Goal: Task Accomplishment & Management: Manage account settings

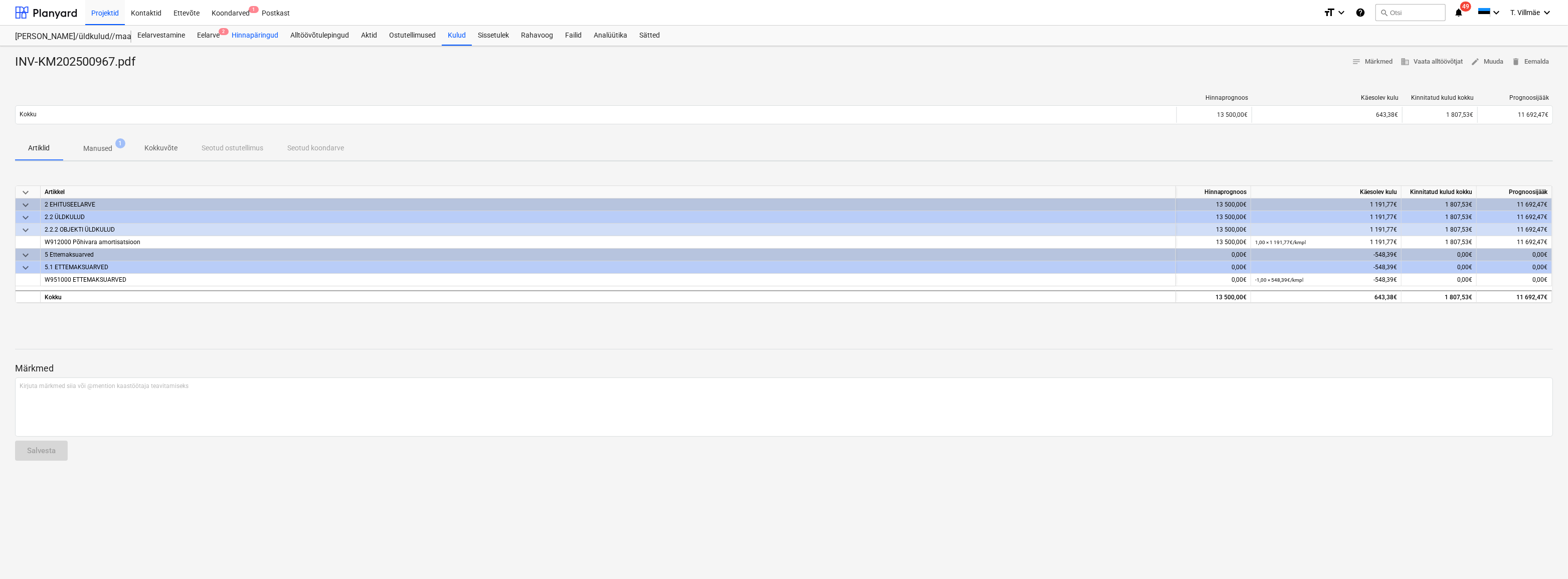
click at [261, 38] on div "Hinnapäringud" at bounding box center [255, 35] width 58 height 20
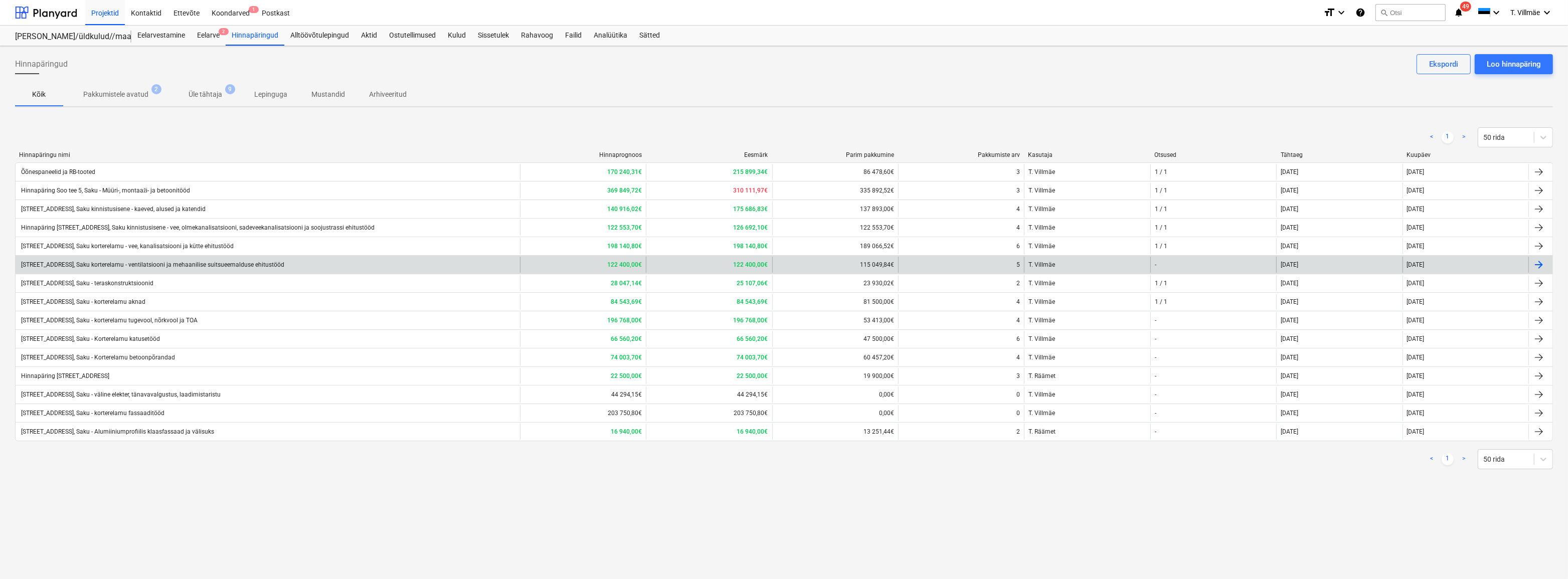
click at [142, 265] on div "[STREET_ADDRESS], Saku korterelamu - ventilatsiooni ja mehaanilise suitsueemald…" at bounding box center [152, 265] width 265 height 7
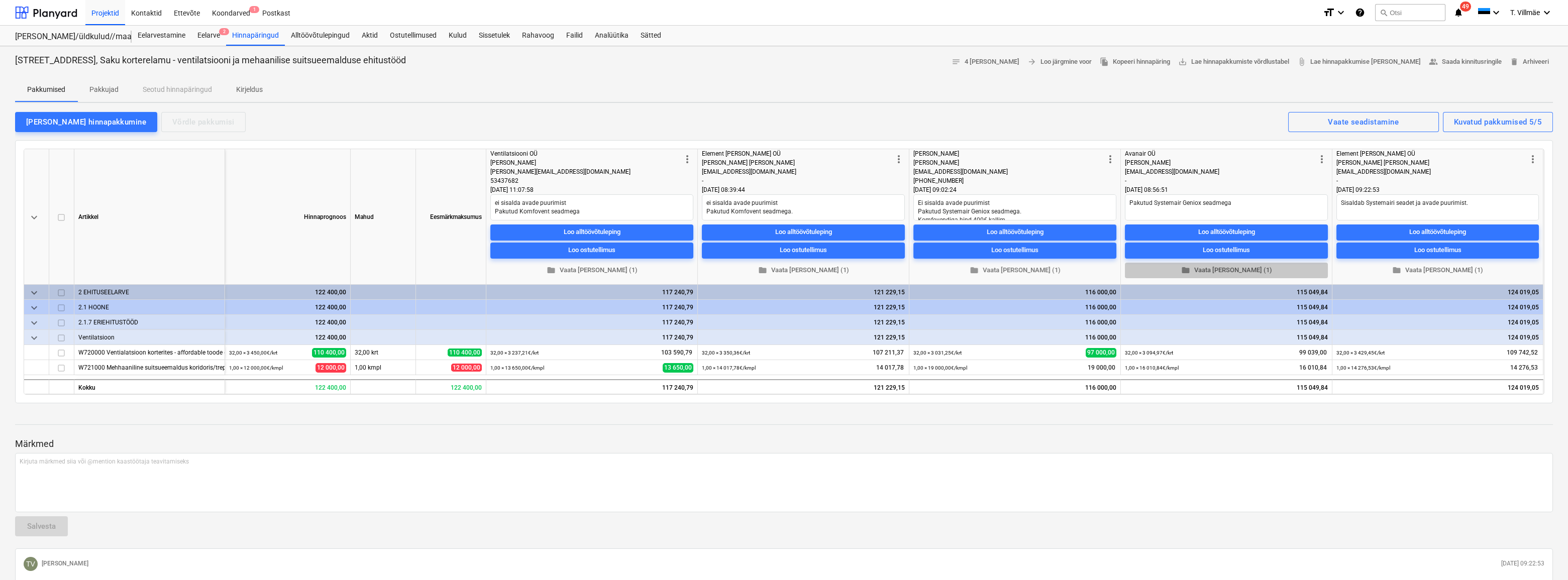
click at [1230, 270] on span "folder Vaata [PERSON_NAME] (1)" at bounding box center [1226, 270] width 195 height 12
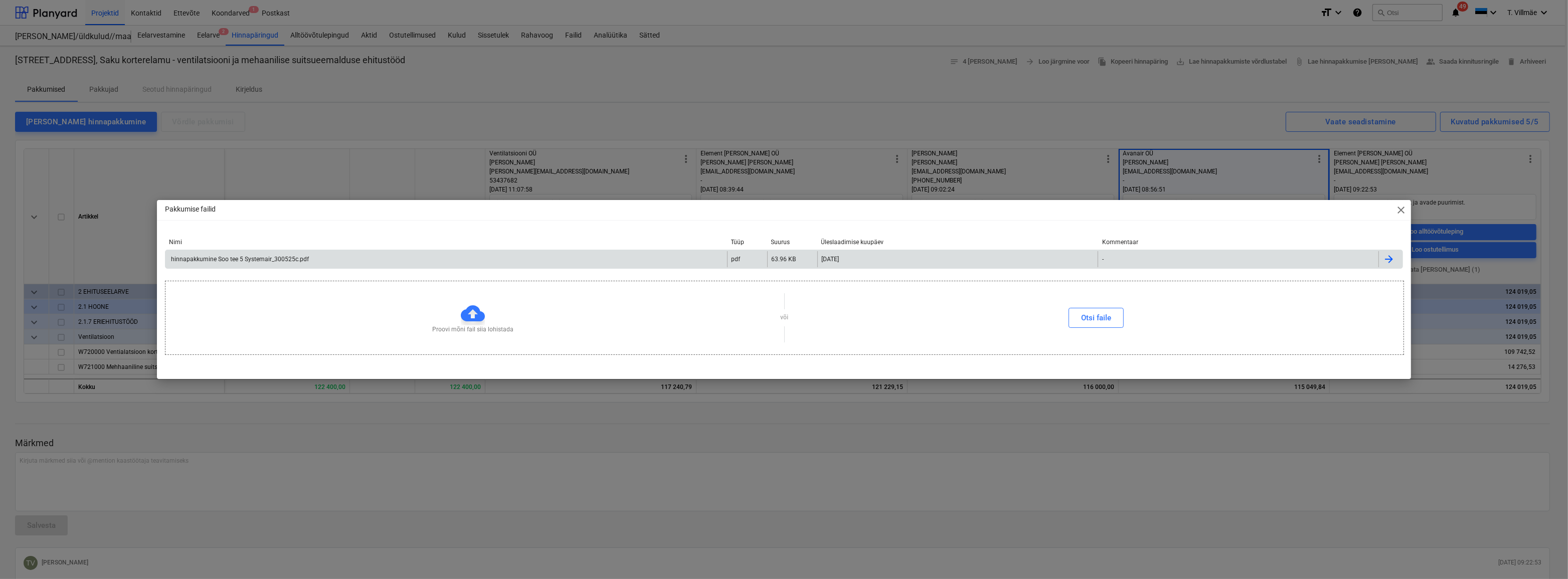
click at [271, 261] on div "hinnapakkumine Soo tee 5 Systemair_300525c.pdf" at bounding box center [239, 259] width 139 height 7
click at [1403, 212] on span "close" at bounding box center [1401, 210] width 12 height 12
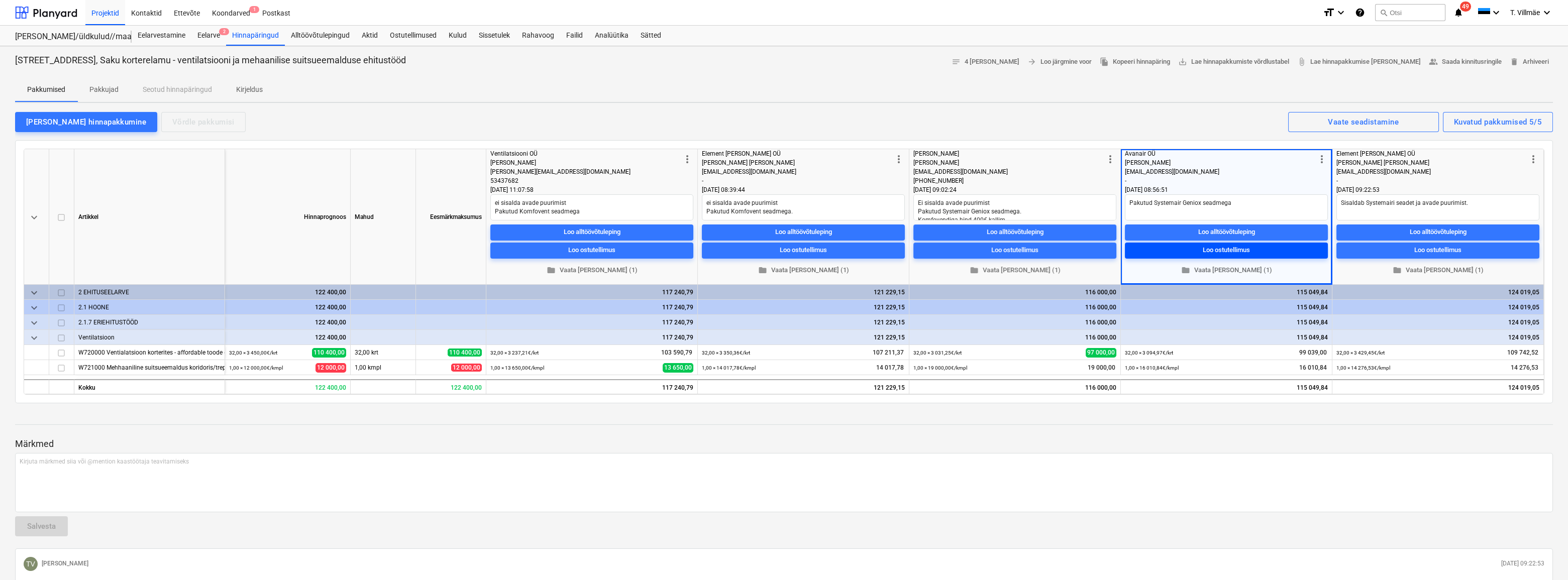
type textarea "x"
click at [217, 13] on div "Koondarved 1" at bounding box center [231, 12] width 50 height 26
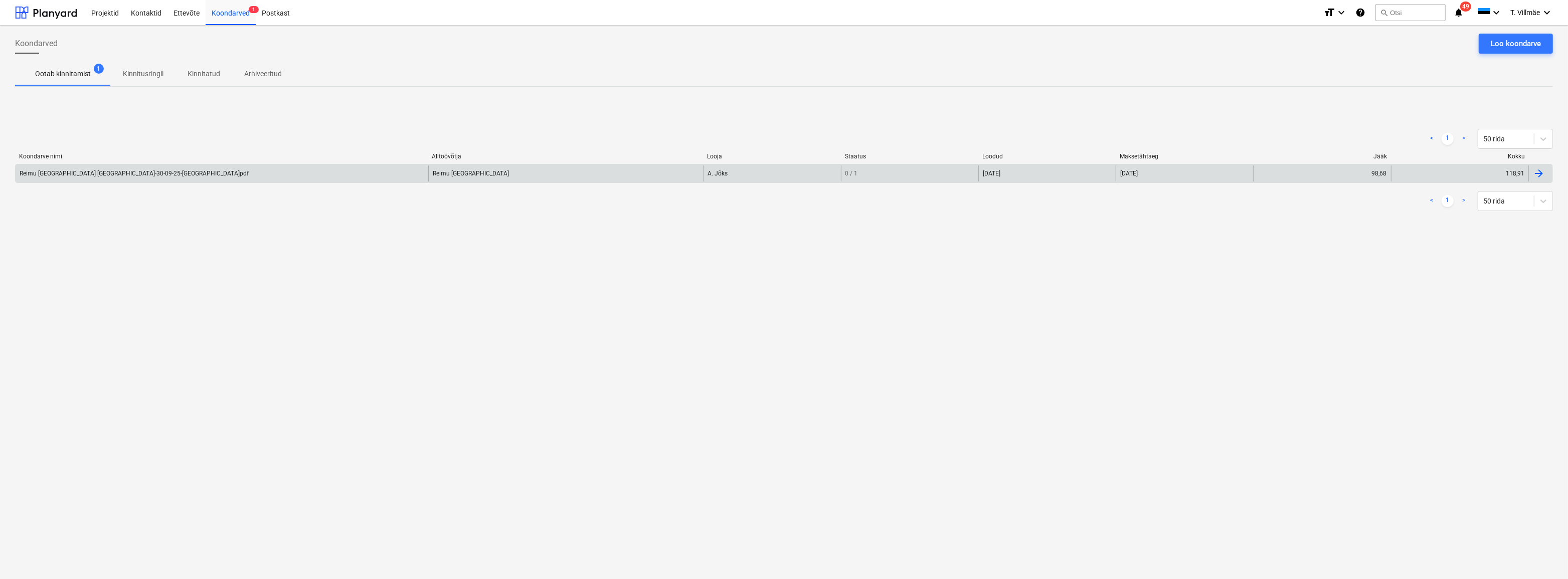
click at [85, 170] on div "Reimu [GEOGRAPHIC_DATA] [GEOGRAPHIC_DATA]-30-09-25-[GEOGRAPHIC_DATA]pdf" at bounding box center [134, 174] width 229 height 7
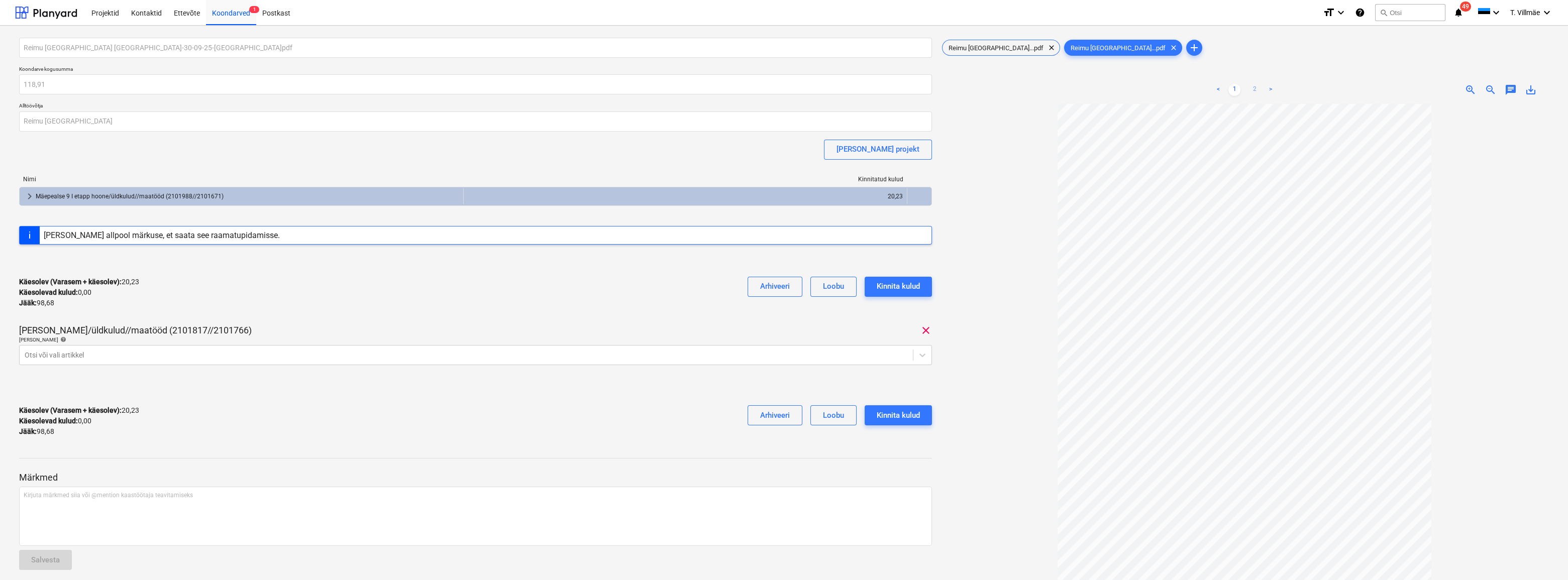
click at [1256, 93] on link "2" at bounding box center [1255, 90] width 12 height 12
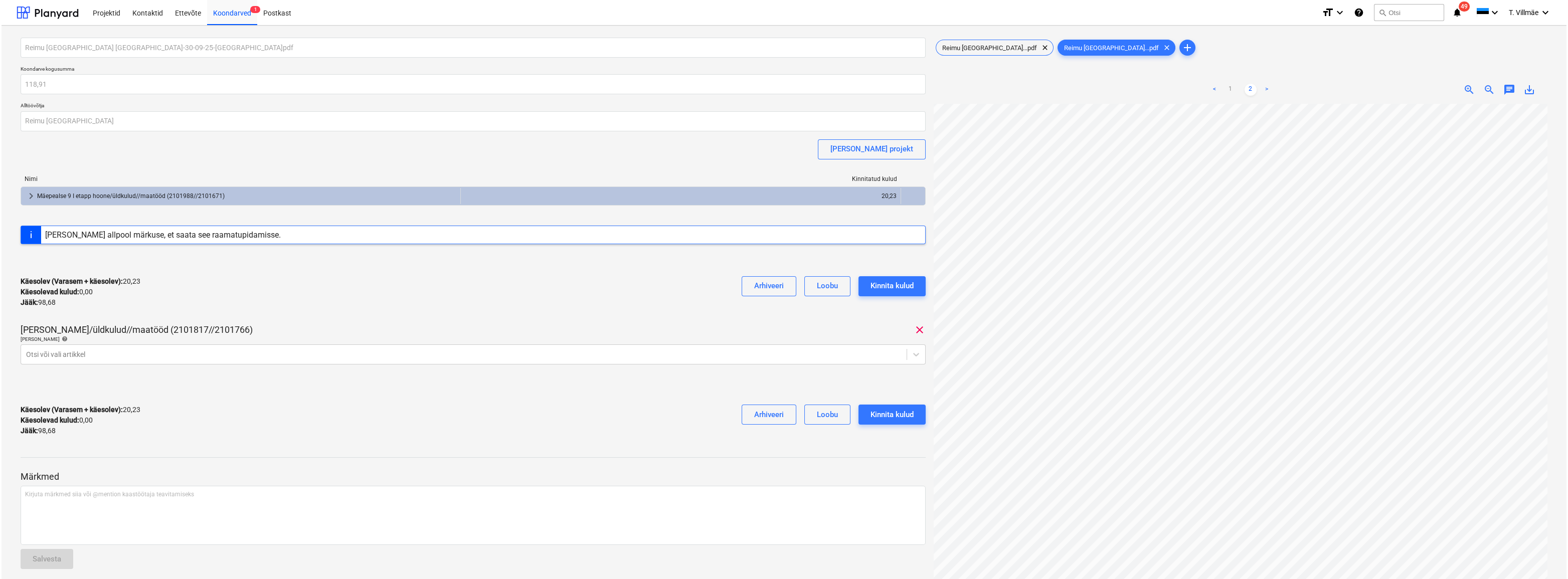
scroll to position [753, 813]
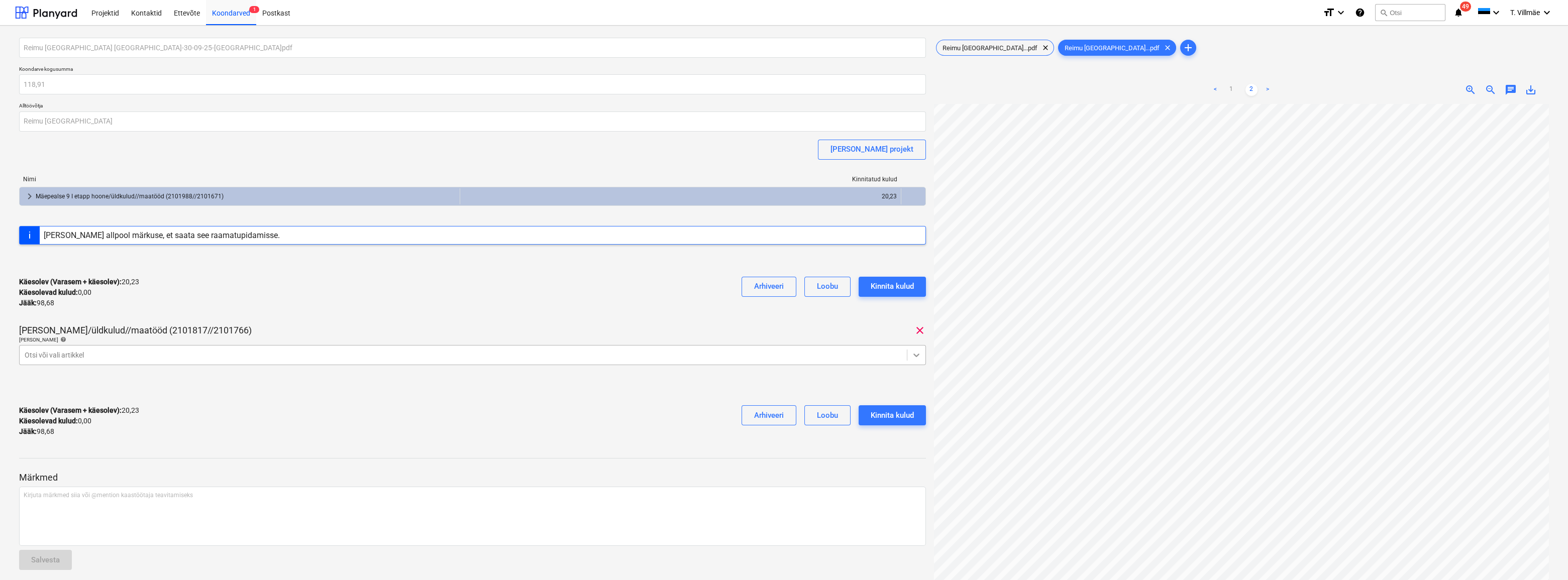
click at [920, 356] on icon at bounding box center [916, 355] width 10 height 10
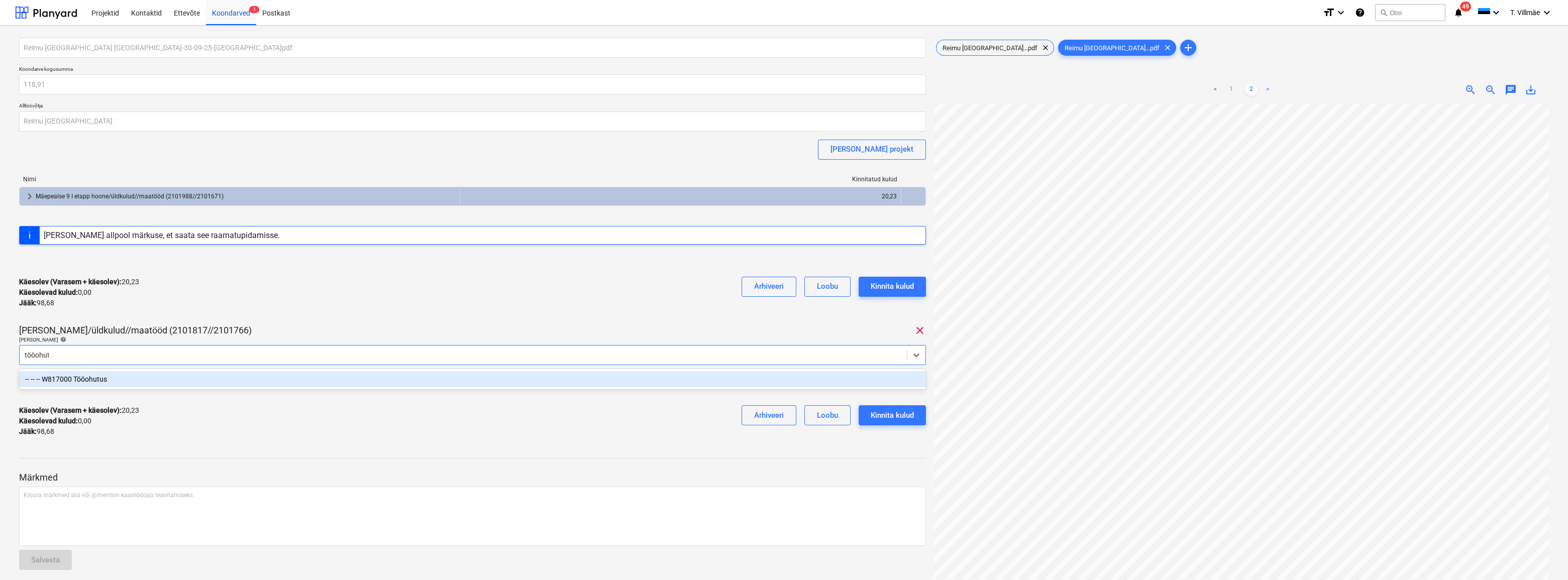
type input "tööohutu"
click at [85, 378] on div "-- -- -- W817000 Tööohutus" at bounding box center [472, 379] width 907 height 16
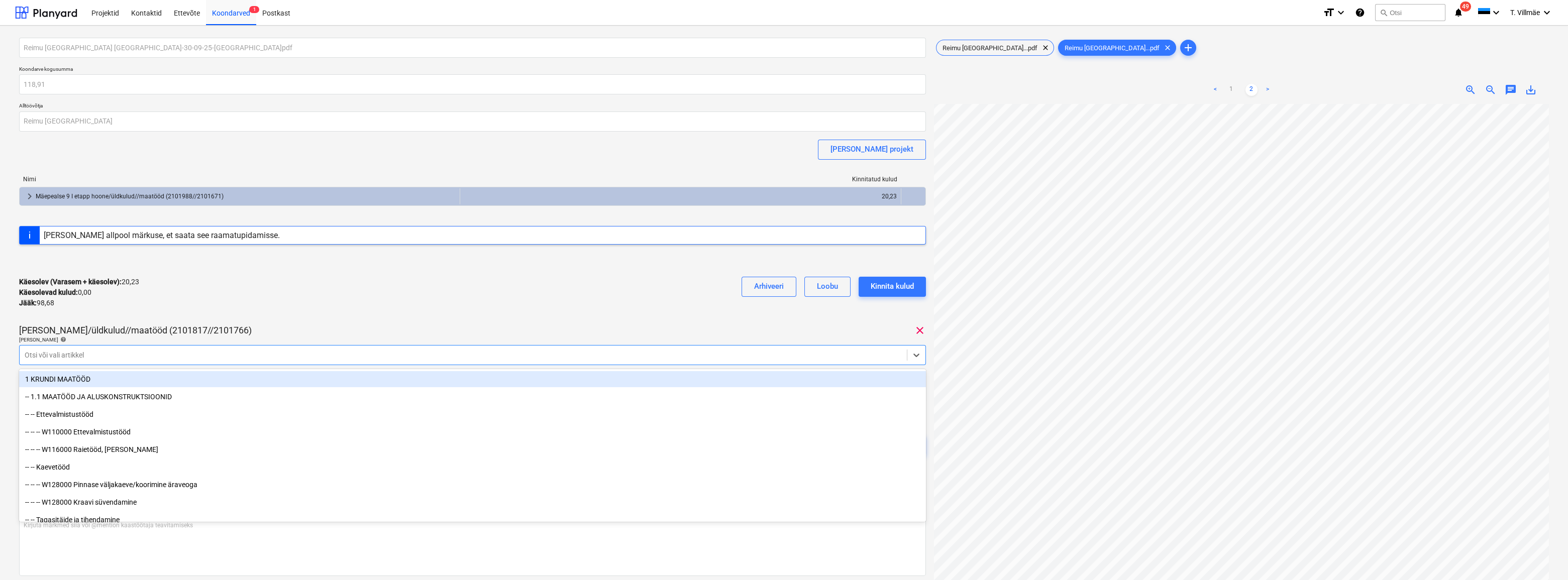
click at [255, 310] on div "Käesolev (Varasem + käesolev) : 20,23 Käesolevad kulud : 0,00 Jääk : 98,68 Arhi…" at bounding box center [472, 293] width 907 height 48
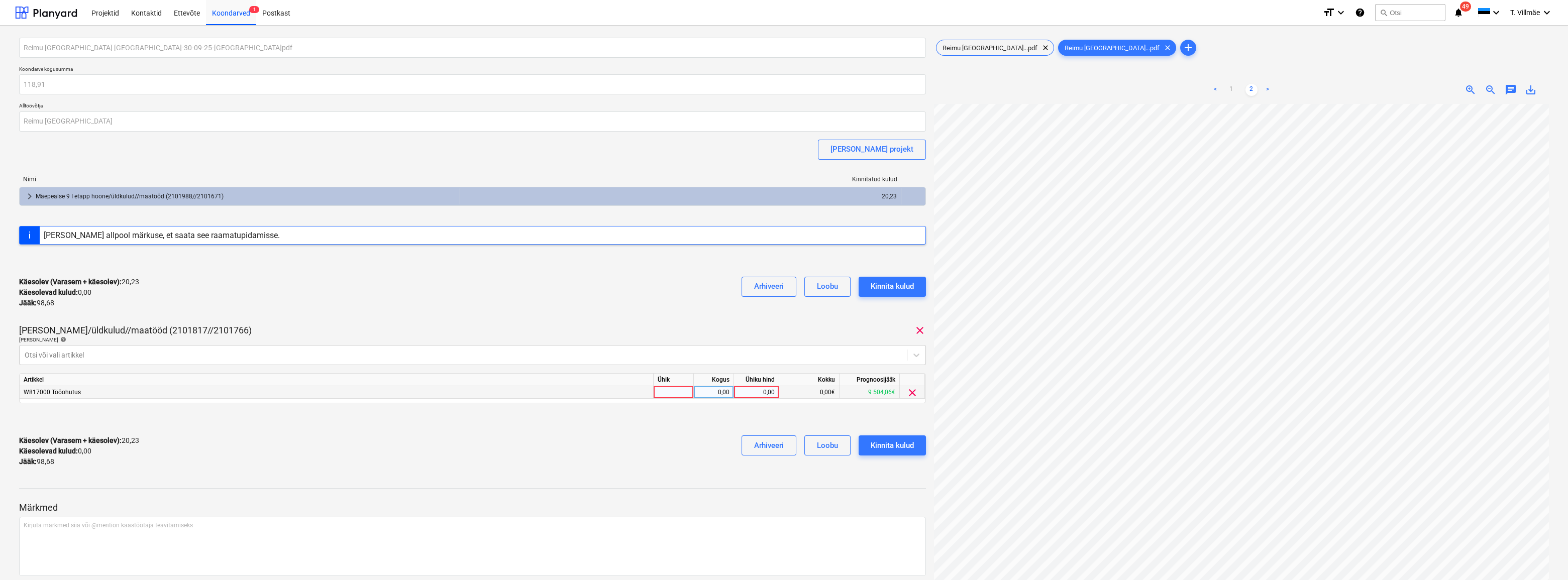
click at [684, 393] on div at bounding box center [674, 392] width 40 height 13
type input "kmpl"
click at [721, 390] on div "0,00" at bounding box center [714, 392] width 32 height 13
type input "1"
click at [751, 392] on div "0,00" at bounding box center [756, 392] width 37 height 13
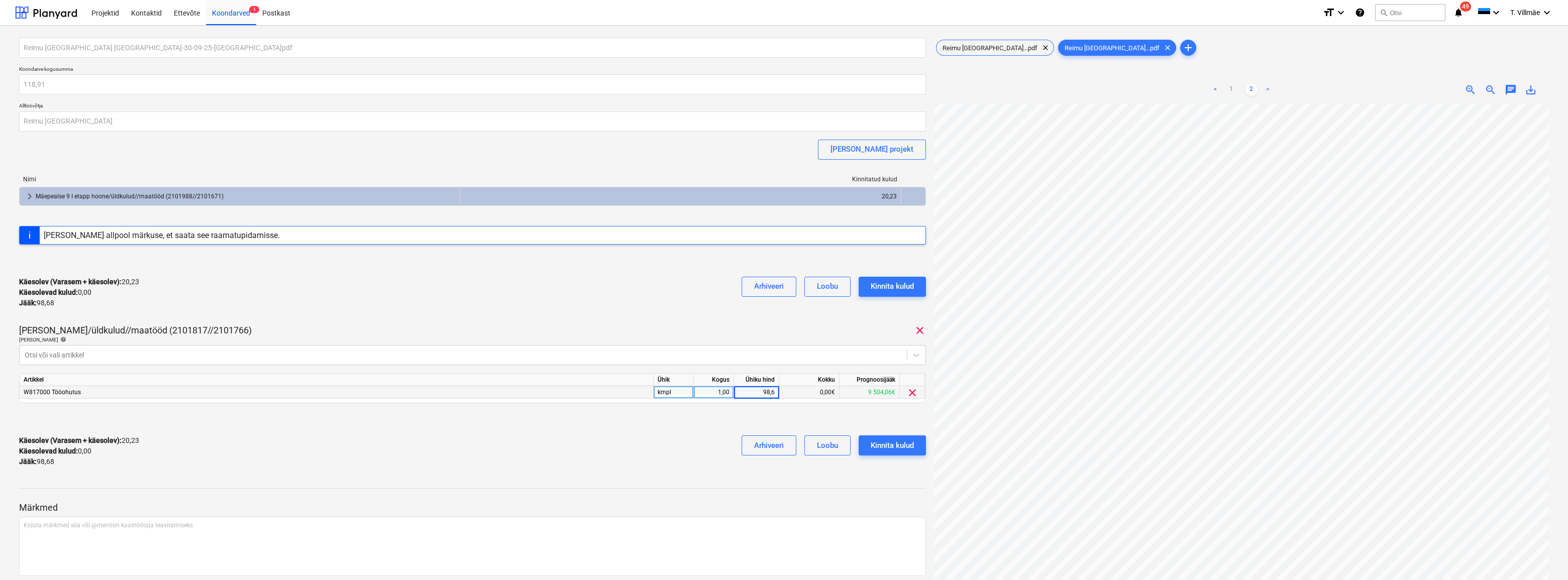
type input "98,68"
click at [681, 466] on div "Käesolev (Varasem + käesolev) : 20,23 Käesolevad kulud : 0,00 Jääk : 98,68 Arhi…" at bounding box center [472, 451] width 907 height 48
click at [908, 443] on div "Kinnita kulud" at bounding box center [892, 445] width 43 height 13
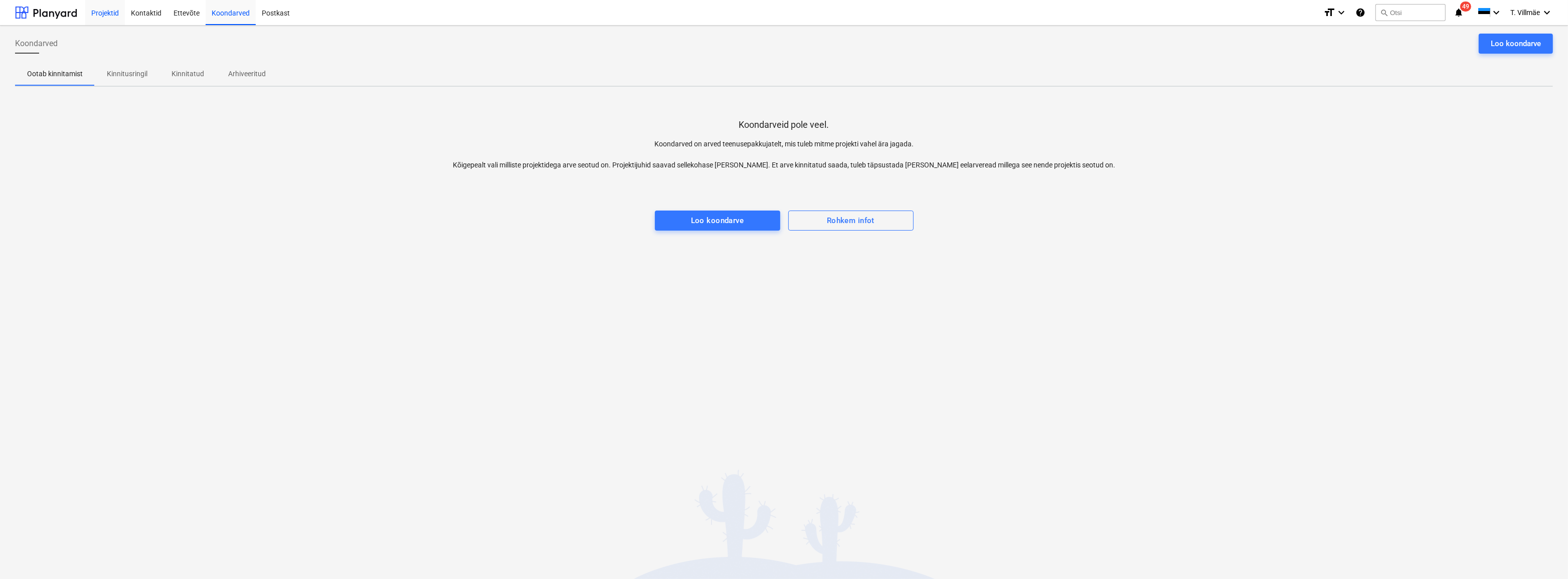
click at [104, 13] on div "Projektid" at bounding box center [105, 12] width 40 height 26
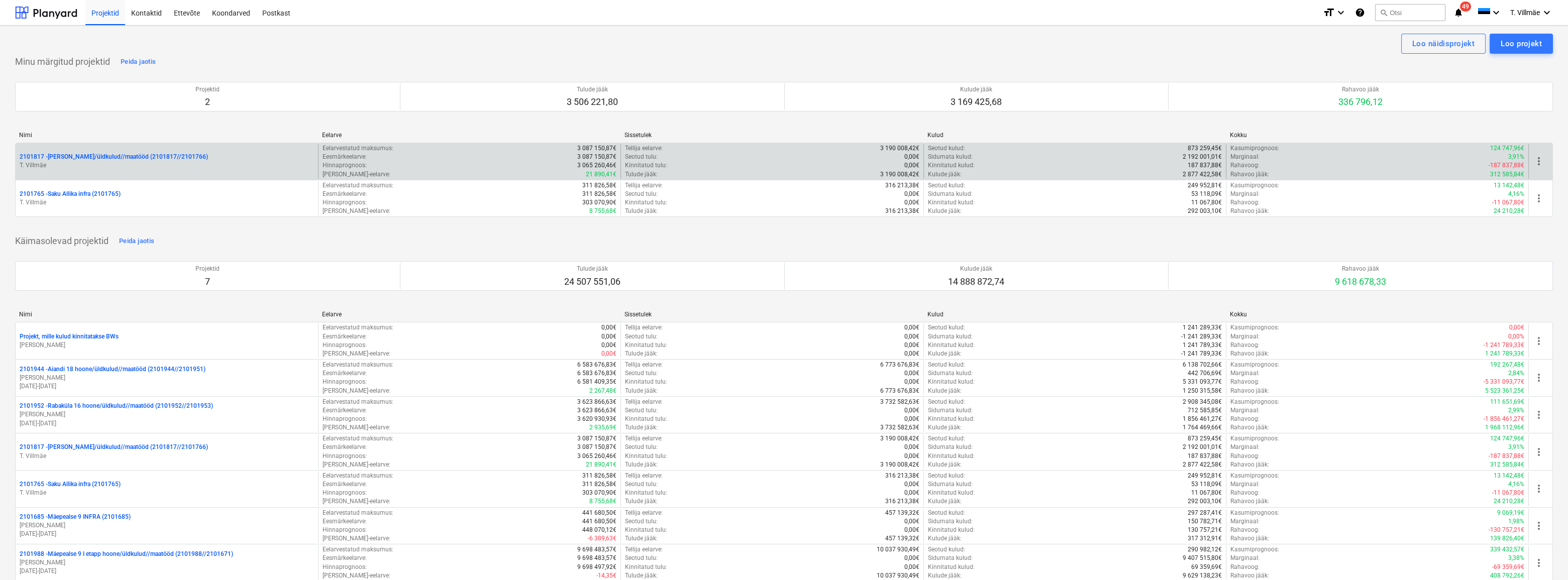
click at [92, 164] on p "T. Villmäe" at bounding box center [166, 165] width 295 height 9
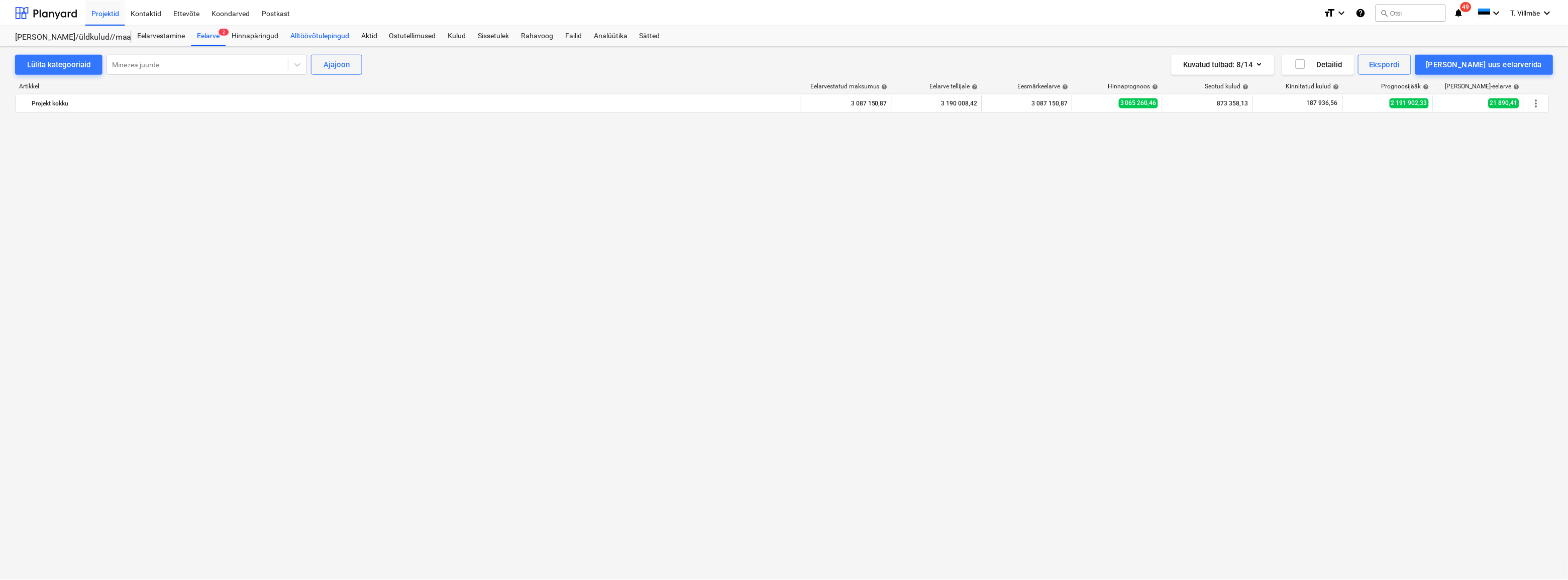
scroll to position [1827, 0]
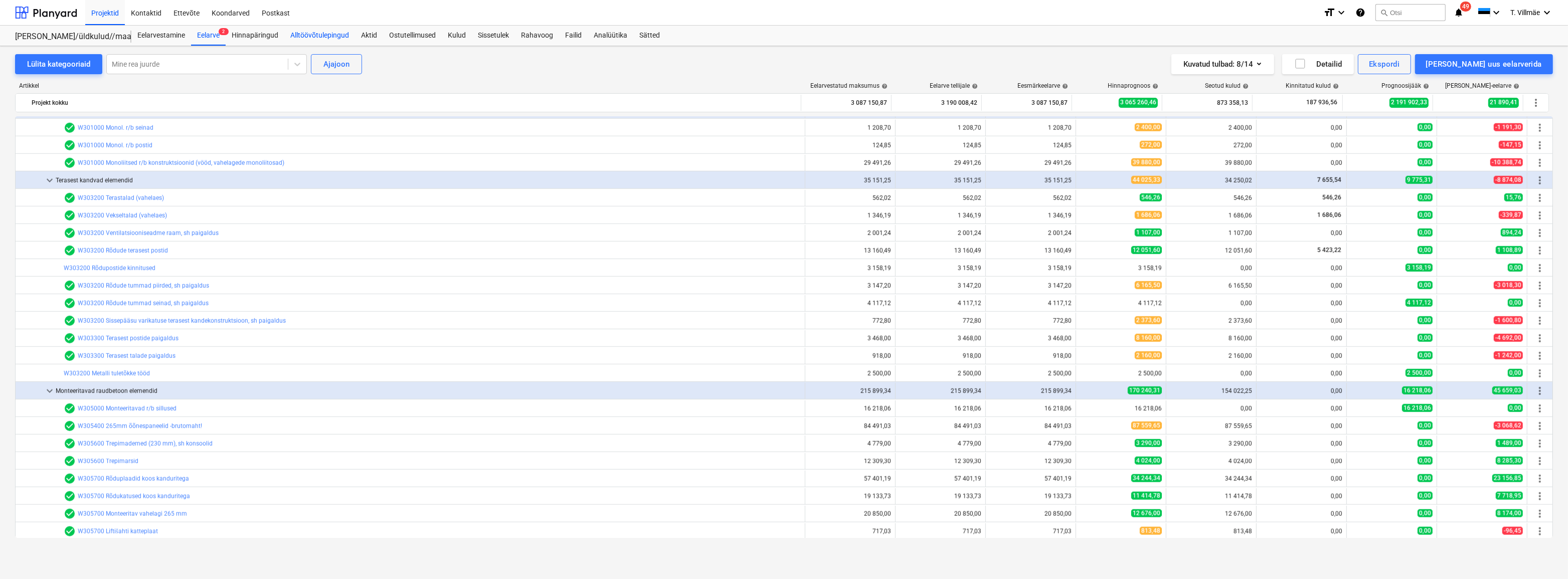
click at [334, 37] on div "Alltöövõtulepingud" at bounding box center [320, 35] width 71 height 20
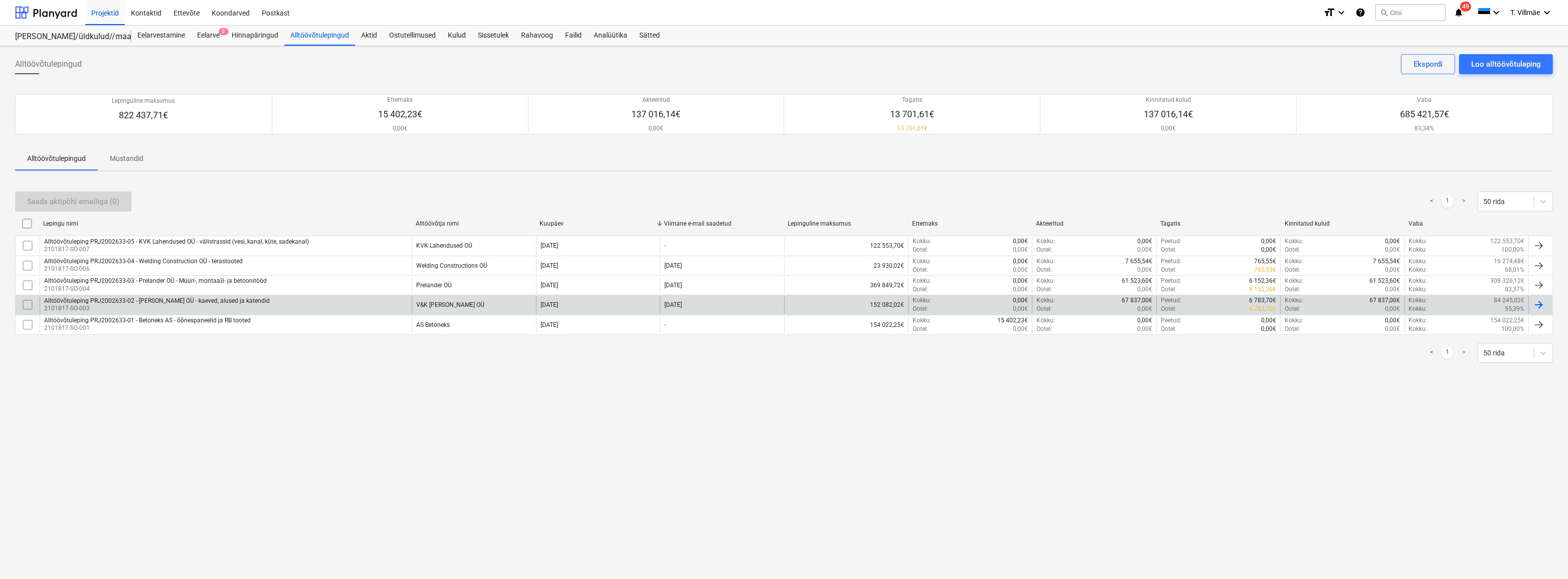
click at [186, 303] on div "Alltöövõtuleping PRJ2002633-02 - [PERSON_NAME] OÜ - kaeved, alused ja katendid" at bounding box center [156, 301] width 226 height 7
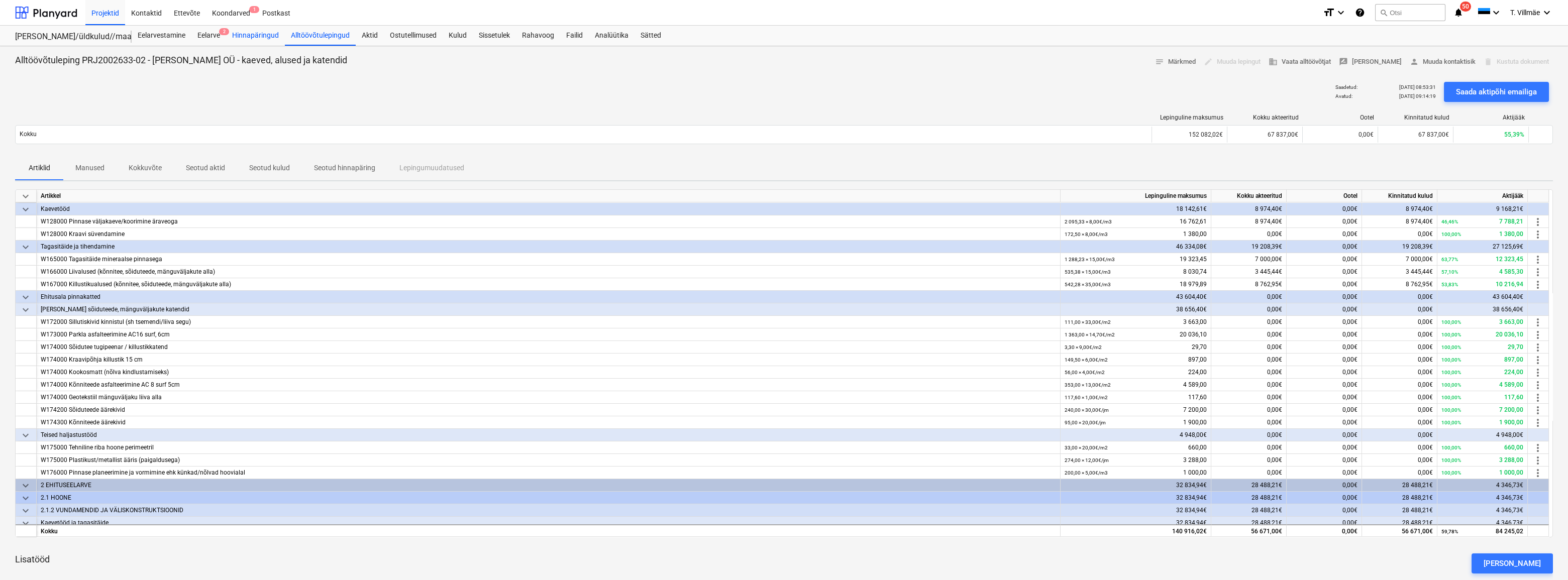
scroll to position [45, 0]
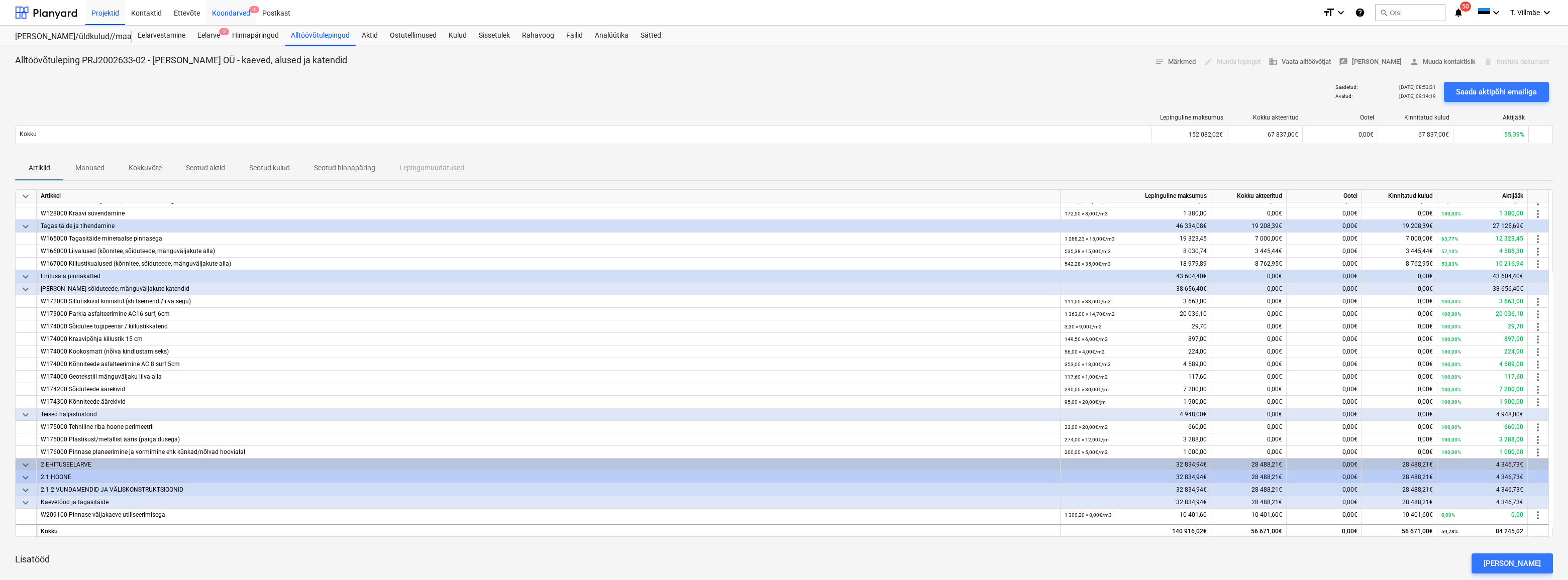
click at [234, 14] on div "Koondarved 1" at bounding box center [231, 12] width 50 height 26
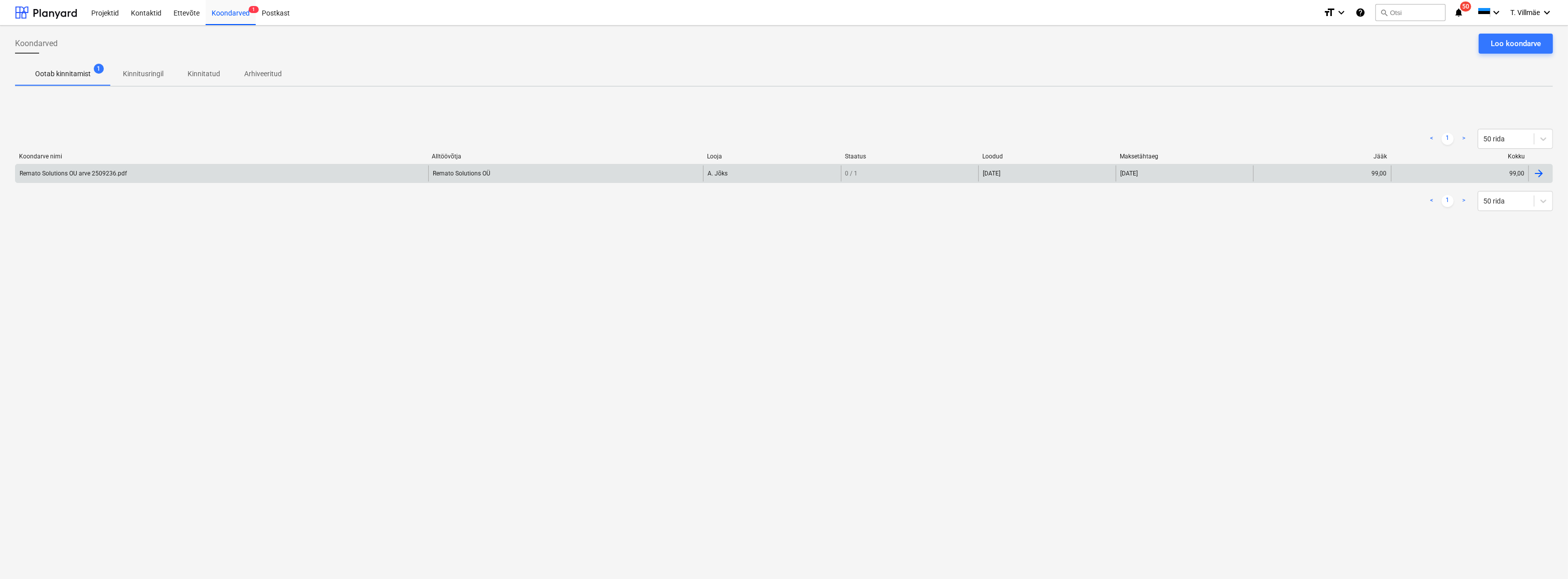
click at [97, 175] on div "Remato Solutions OU arve 2509236.pdf" at bounding box center [73, 174] width 107 height 7
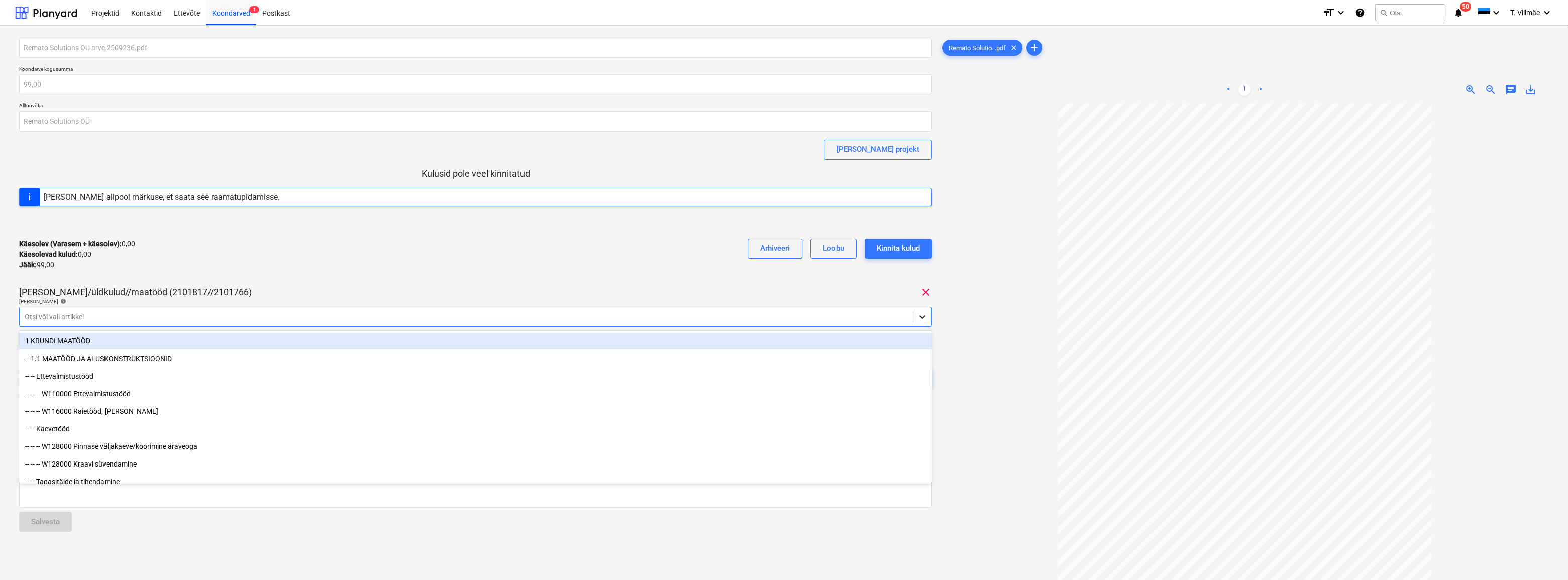
click at [924, 319] on icon at bounding box center [922, 317] width 10 height 10
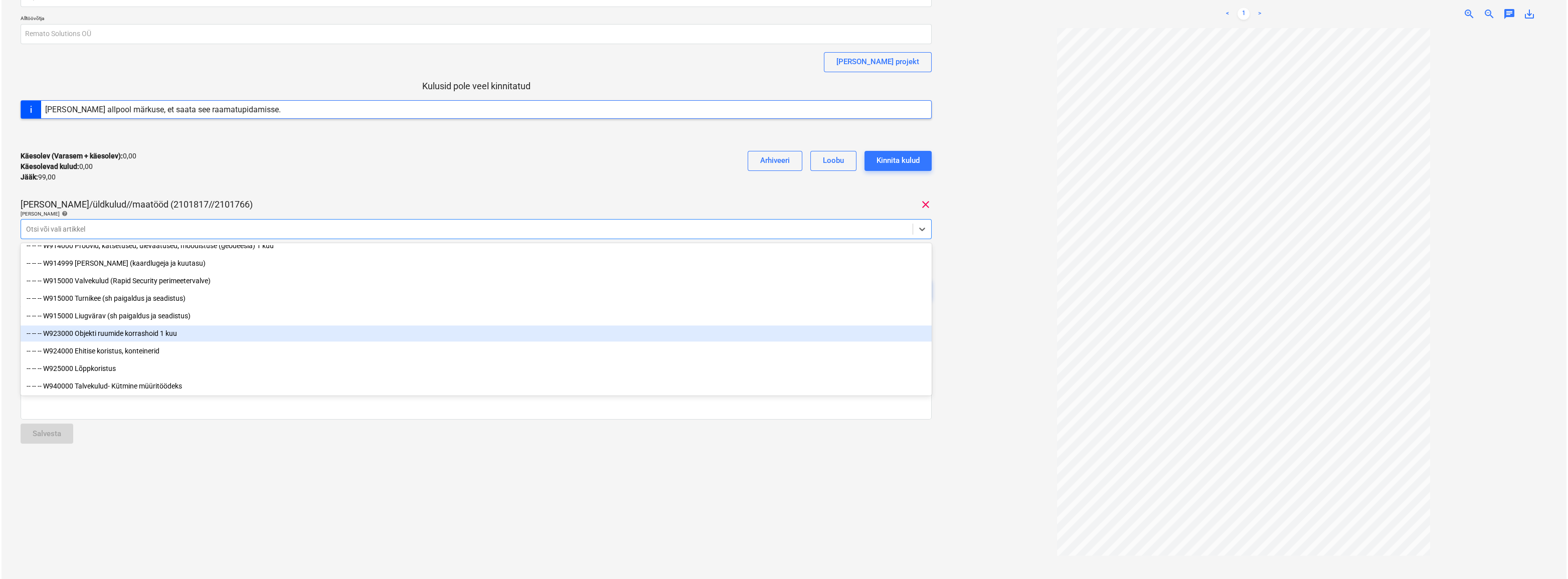
scroll to position [5562, 0]
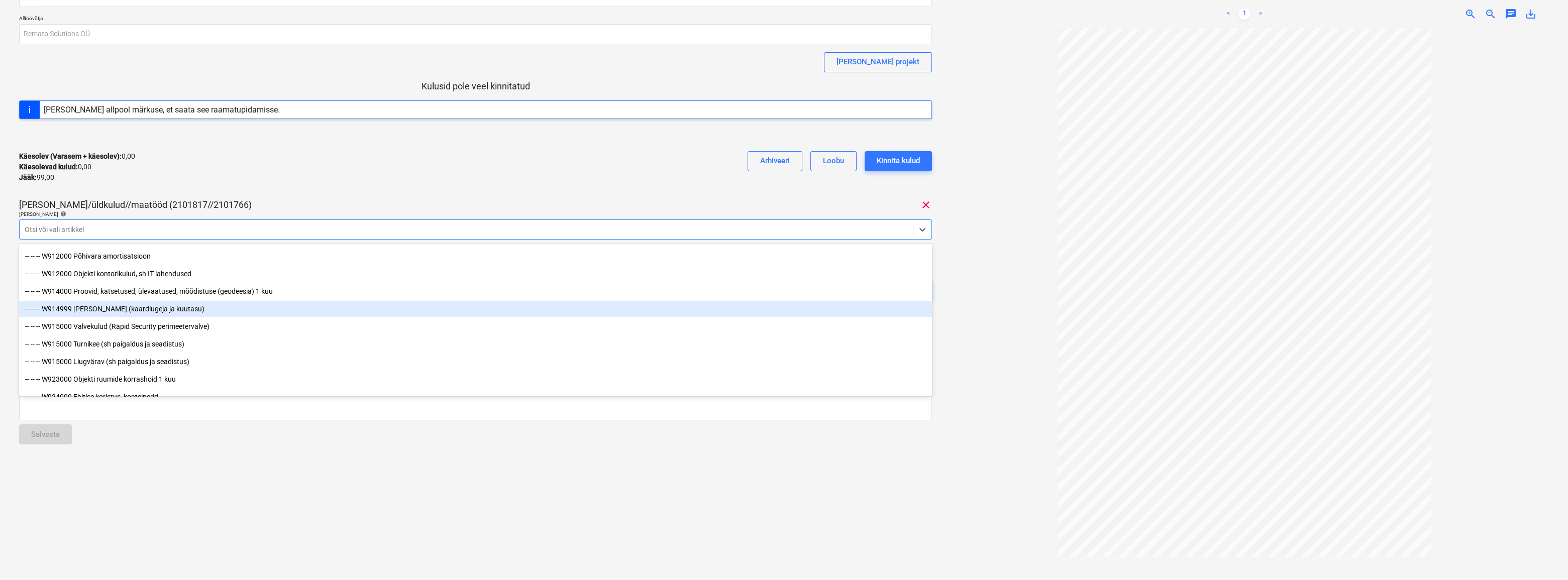
drag, startPoint x: 145, startPoint y: 317, endPoint x: 141, endPoint y: 310, distance: 8.1
click at [141, 310] on div "-- -- -- W914999 [PERSON_NAME] (kaardlugeja ja kuutasu)" at bounding box center [475, 309] width 913 height 16
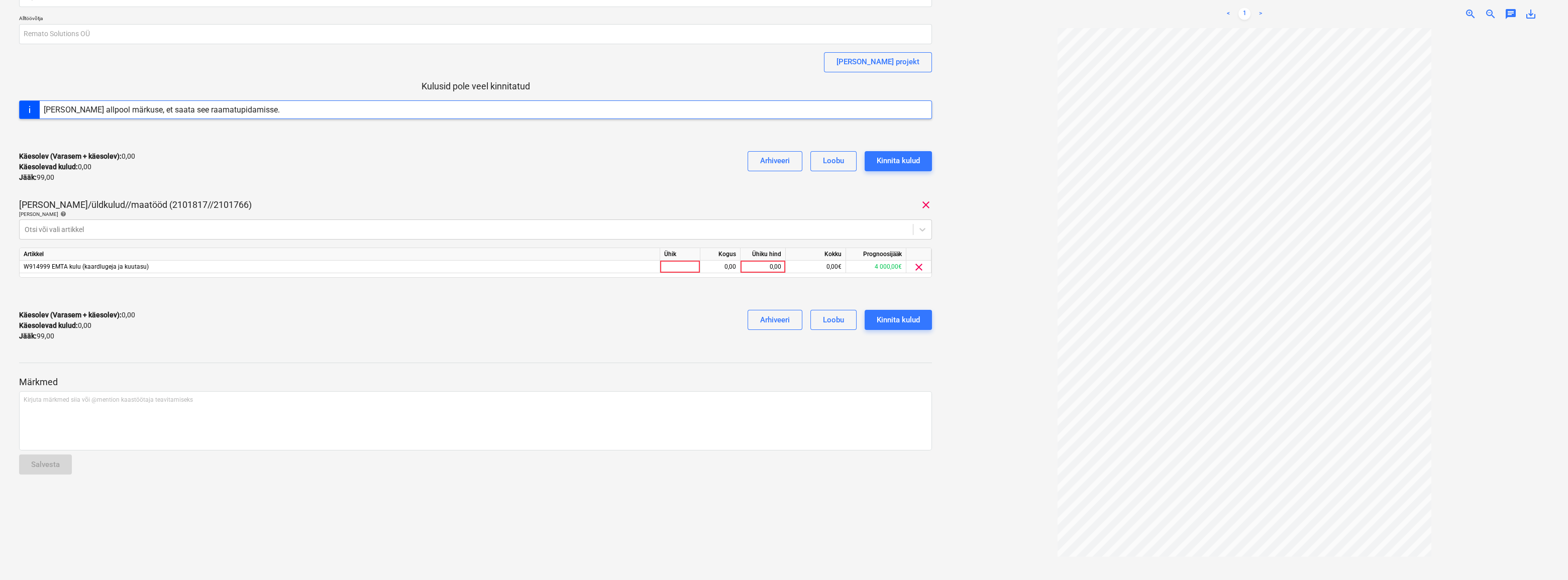
click at [292, 179] on div "Käesolev (Varasem + käesolev) : 0,00 Käesolevad kulud : 0,00 Jääk : 99,00 Arhiv…" at bounding box center [475, 167] width 913 height 48
click at [676, 268] on div at bounding box center [680, 267] width 40 height 13
type input "kmpl"
click at [709, 270] on div "0,00" at bounding box center [720, 267] width 32 height 13
type input "1"
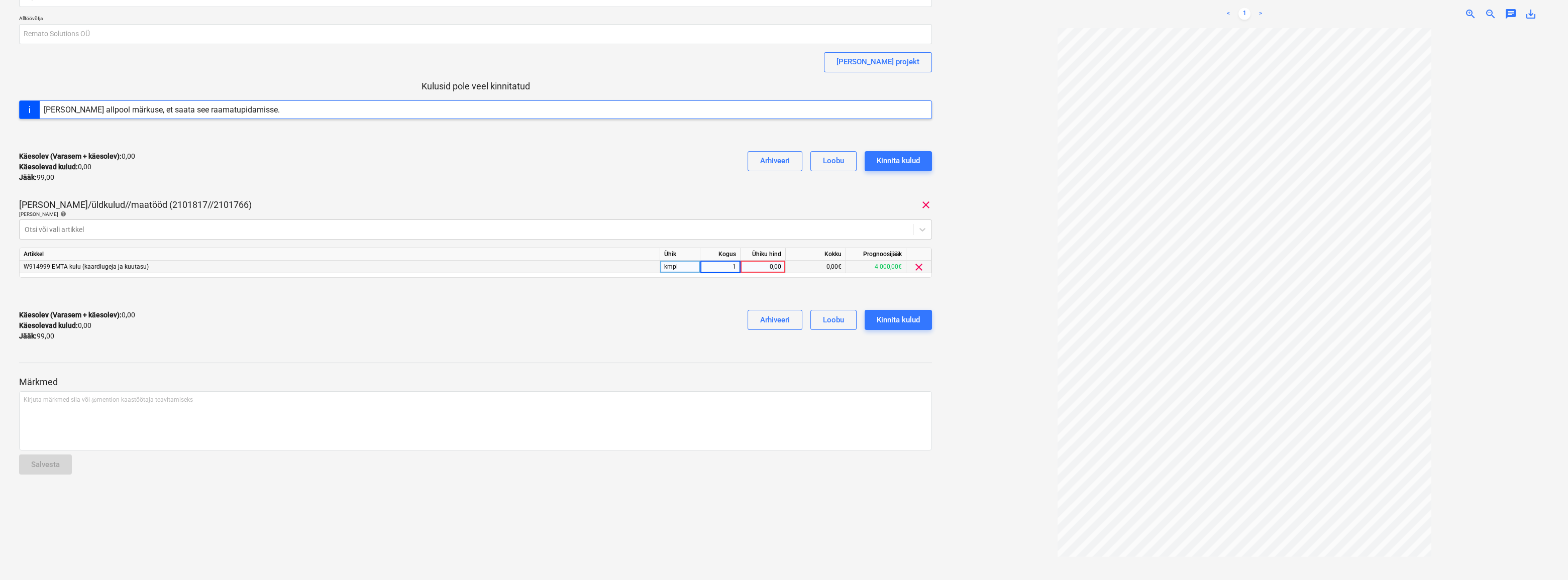
click at [759, 267] on div "0,00" at bounding box center [763, 267] width 37 height 13
type input "99"
click at [700, 312] on div "Käesolev (Varasem + käesolev) : 0,00 Käesolevad kulud : 0,00 Jääk : 99,00 Arhiv…" at bounding box center [475, 326] width 913 height 48
click at [890, 323] on div "Kinnita kulud" at bounding box center [898, 320] width 43 height 13
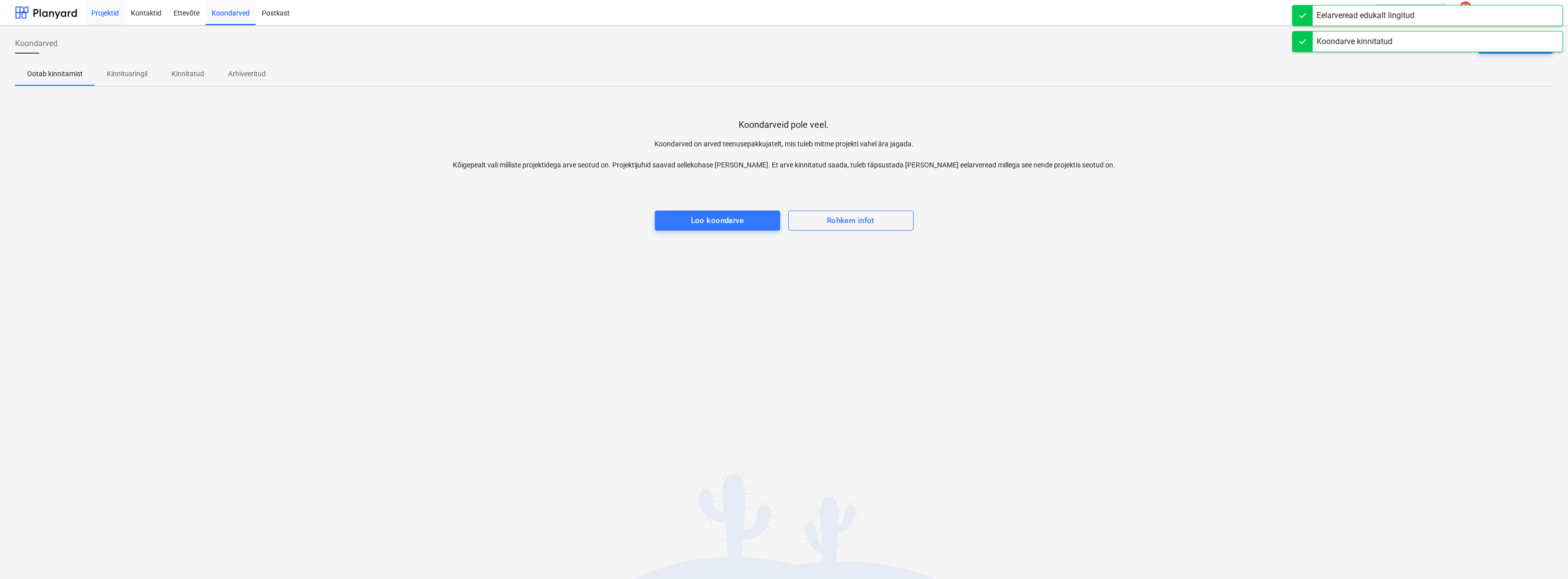
click at [98, 12] on div "Projektid" at bounding box center [105, 12] width 40 height 26
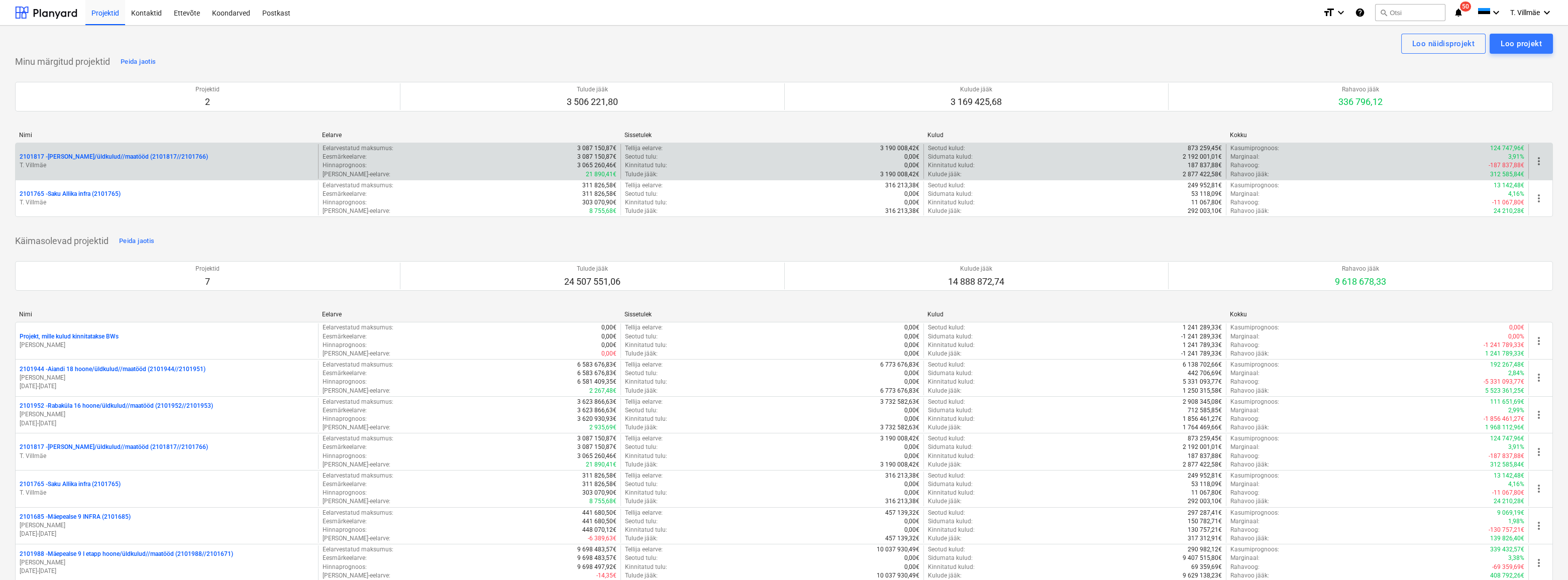
click at [81, 164] on p "T. Villmäe" at bounding box center [166, 165] width 295 height 9
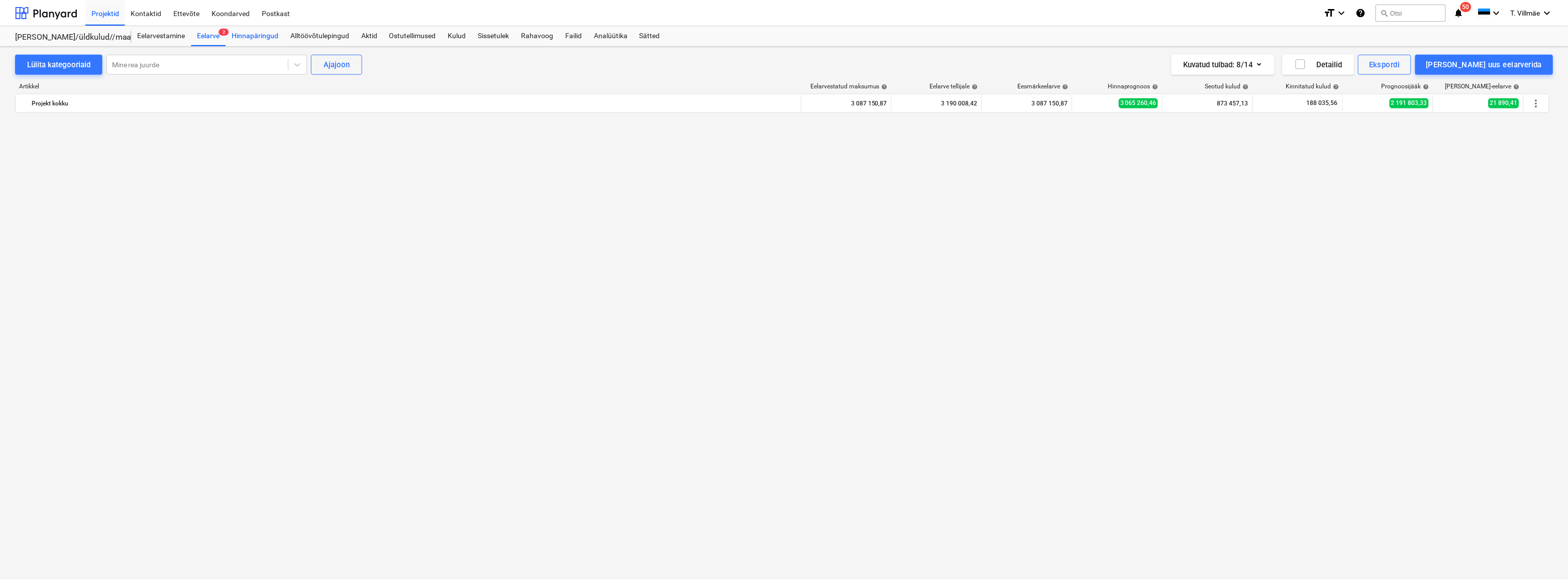
scroll to position [1827, 0]
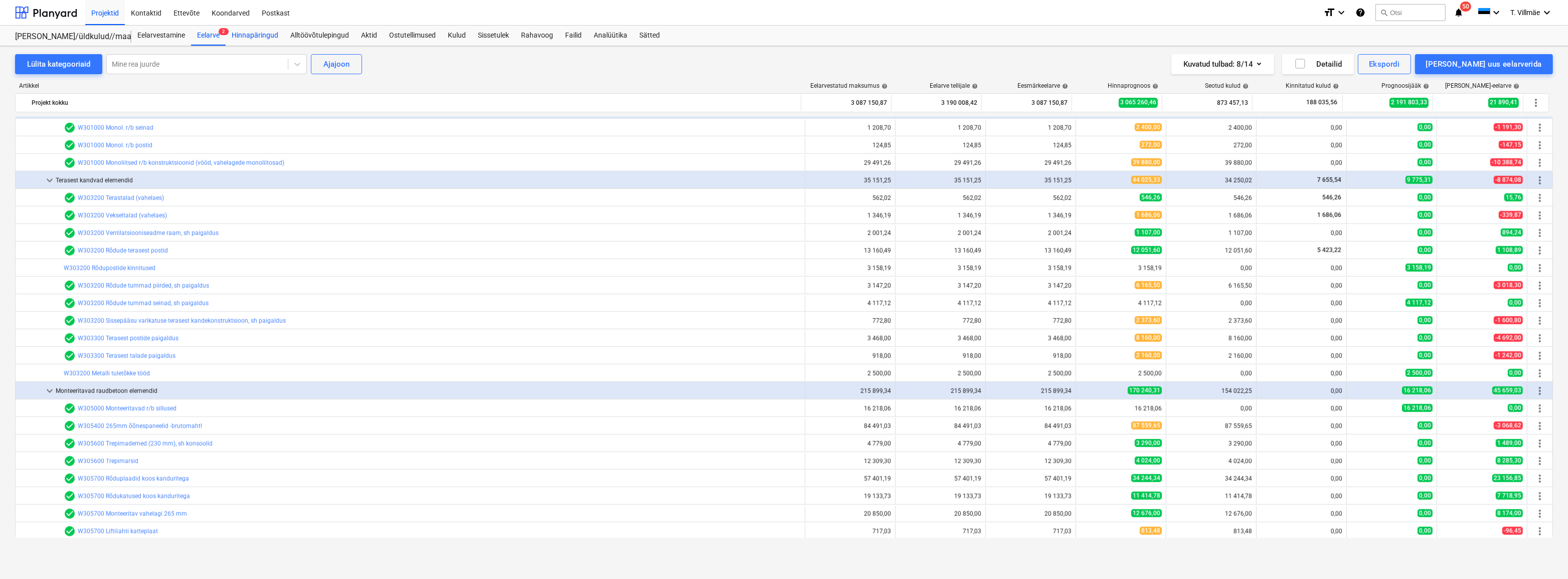
click at [265, 35] on div "Hinnapäringud" at bounding box center [255, 35] width 58 height 20
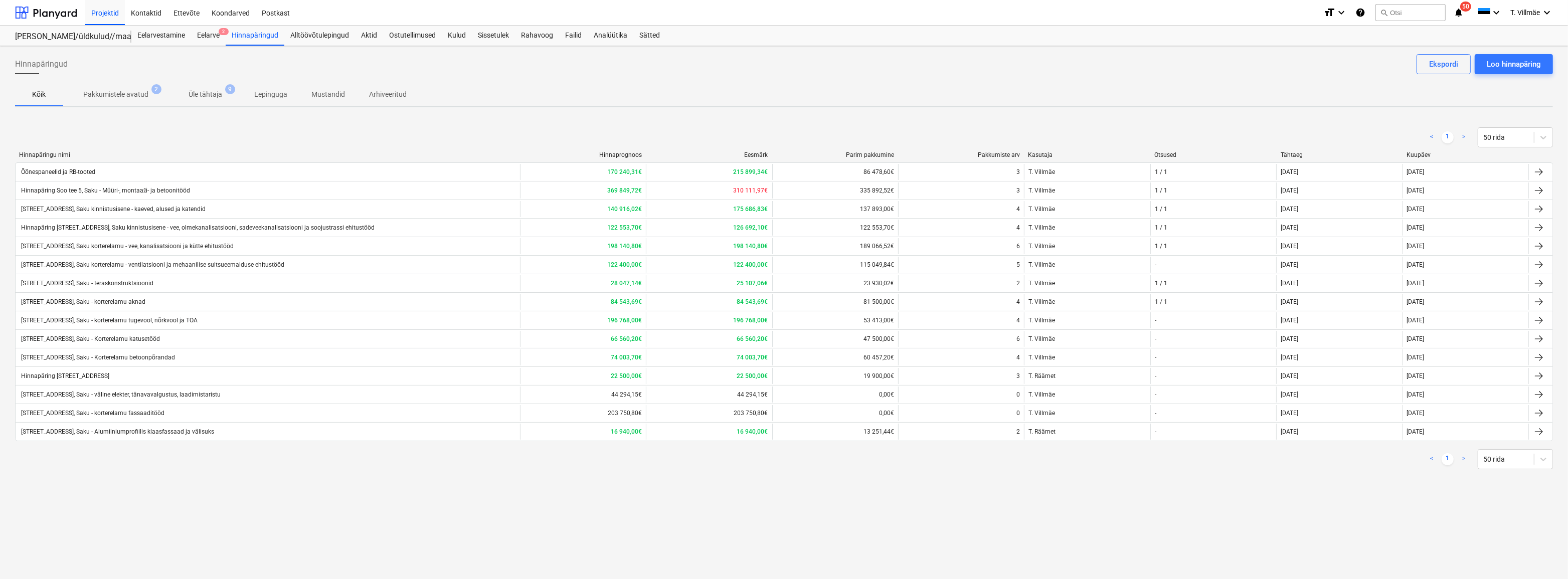
click at [144, 336] on div "[STREET_ADDRESS], Saku - Korterelamu katusetööd" at bounding box center [89, 339] width 141 height 7
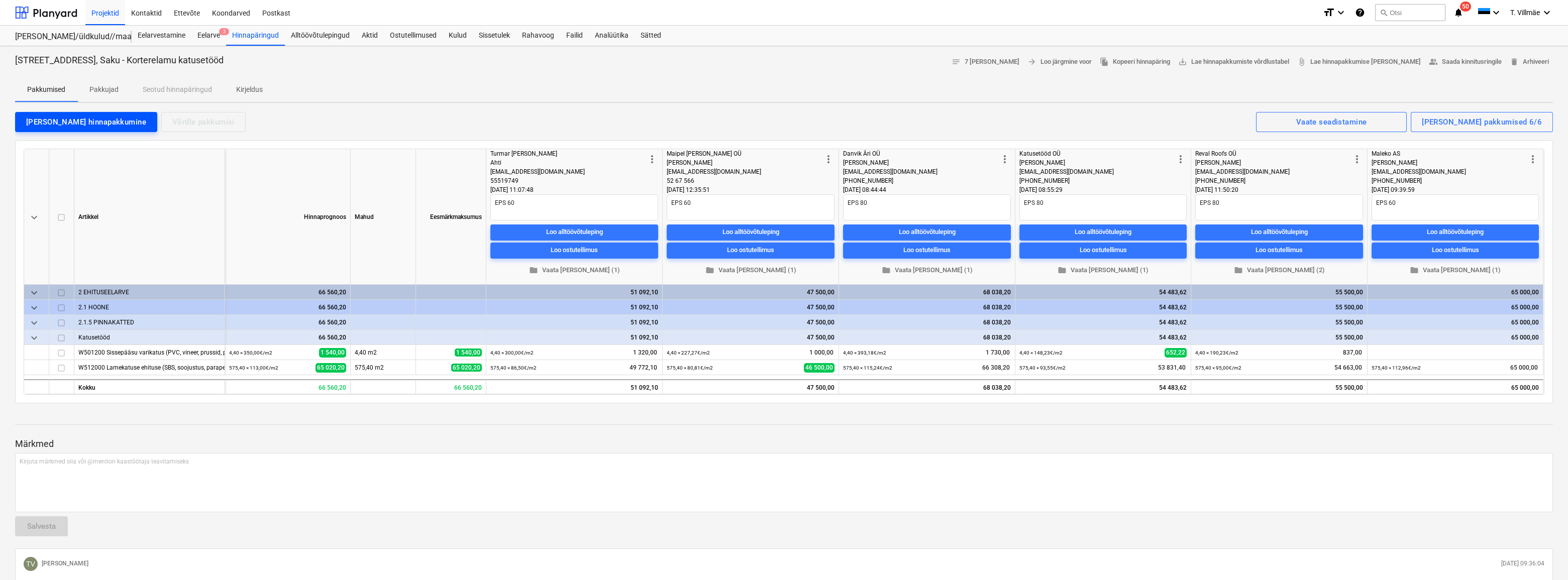
click at [94, 124] on div "[PERSON_NAME] hinnapakkumine" at bounding box center [86, 121] width 120 height 13
type textarea "x"
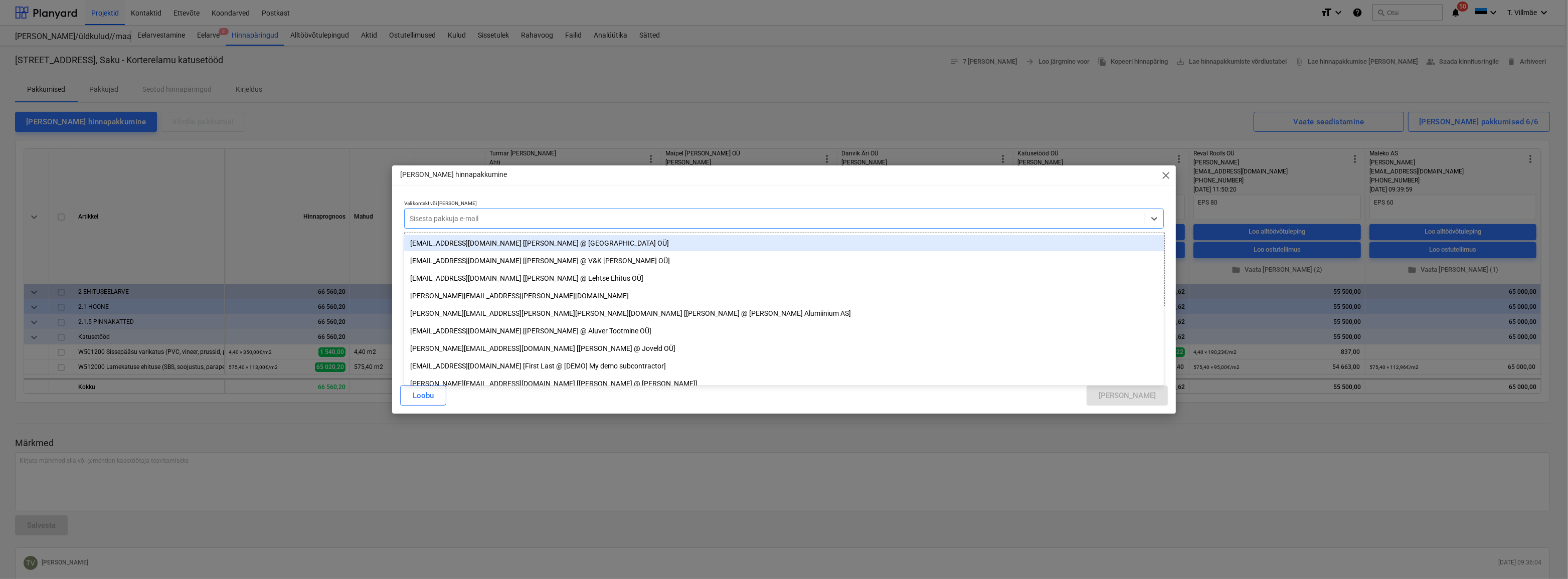
click at [429, 220] on div at bounding box center [775, 219] width 730 height 10
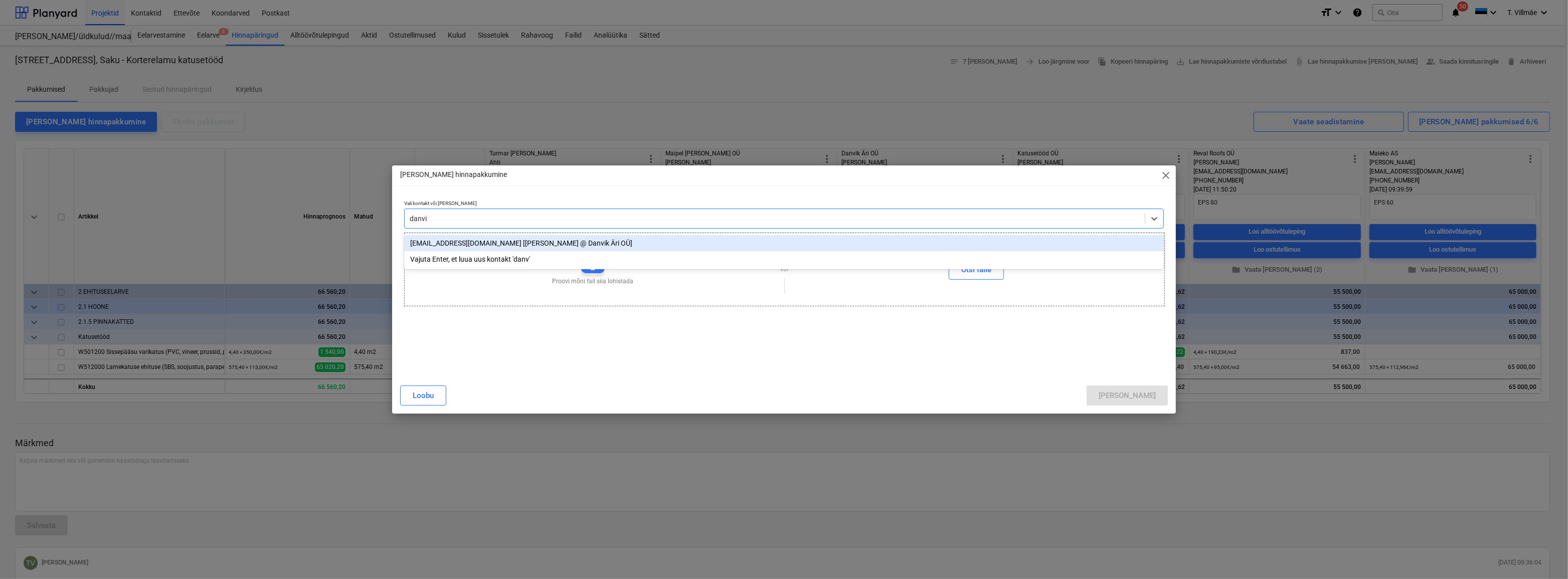
type input "danvik"
click at [455, 245] on div "[EMAIL_ADDRESS][DOMAIN_NAME] [[PERSON_NAME] @ Danvik Äri OÜ]" at bounding box center [784, 243] width 760 height 16
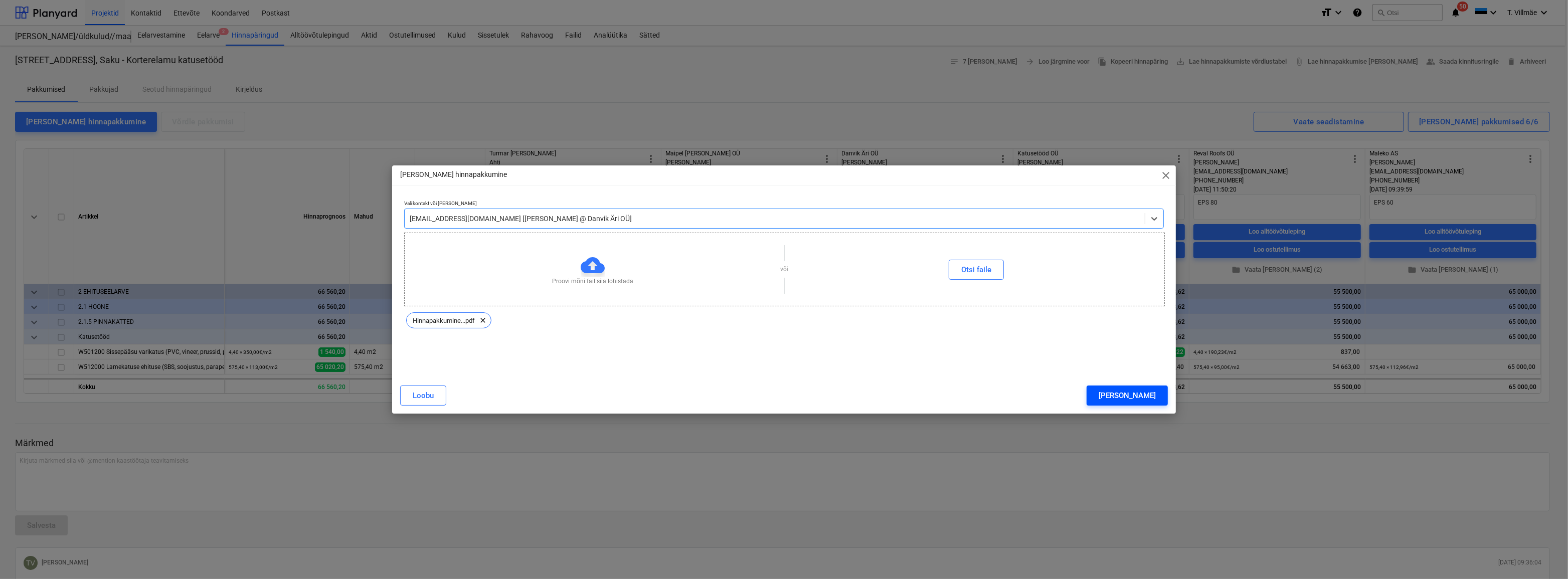
click at [1141, 396] on button "[PERSON_NAME]" at bounding box center [1127, 395] width 81 height 20
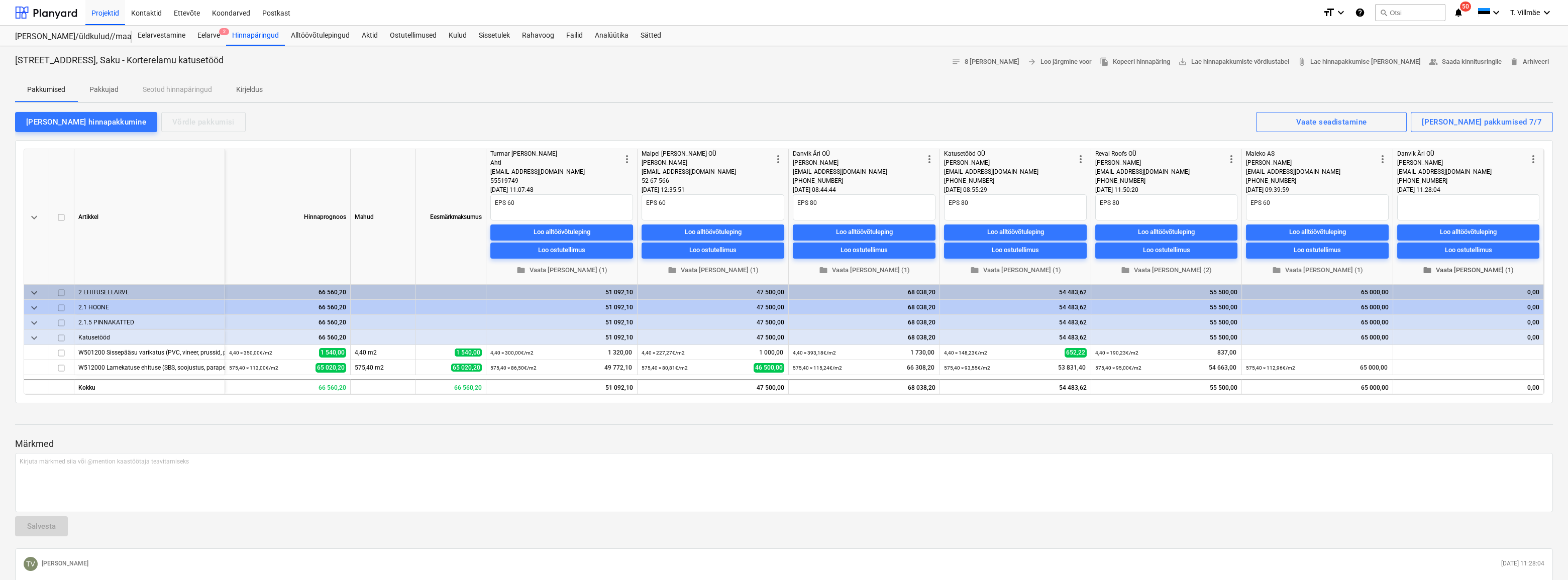
click at [1459, 270] on span "folder Vaata [PERSON_NAME] (1)" at bounding box center [1469, 270] width 134 height 12
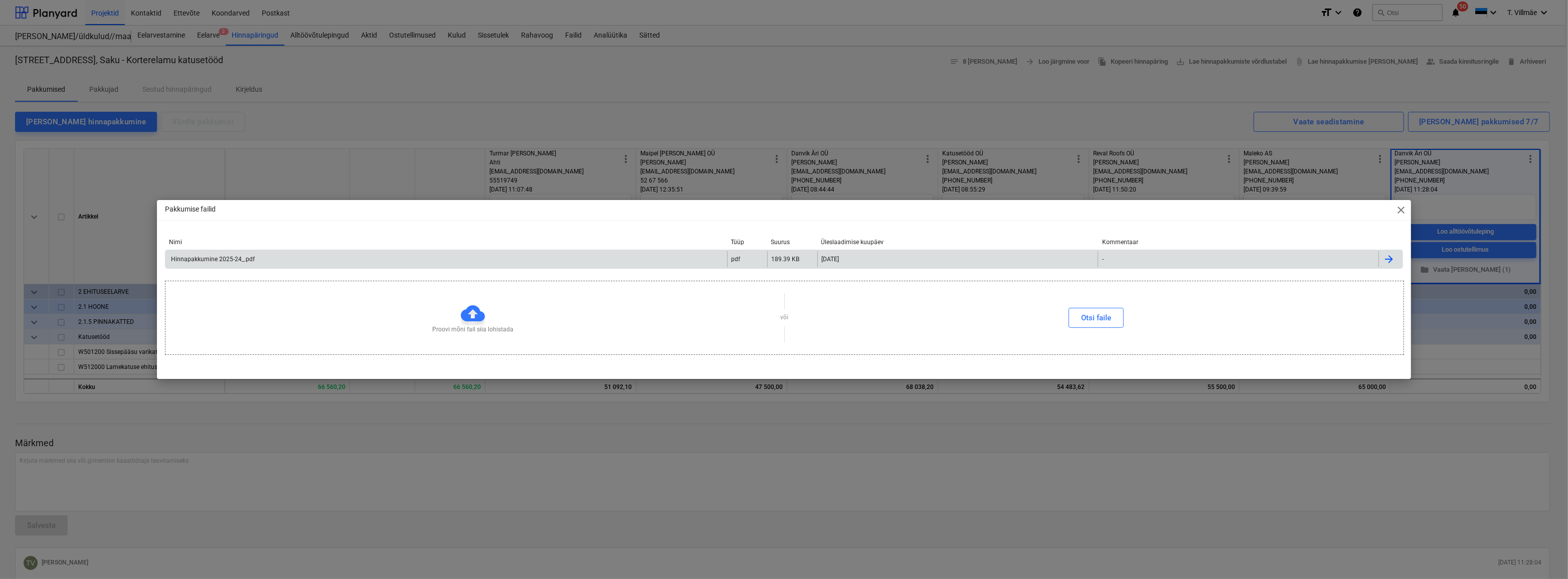
click at [225, 261] on div "Hinnapakkumine 2025-24_.pdf" at bounding box center [212, 259] width 85 height 7
type textarea "x"
click at [1398, 209] on span "close" at bounding box center [1401, 210] width 12 height 12
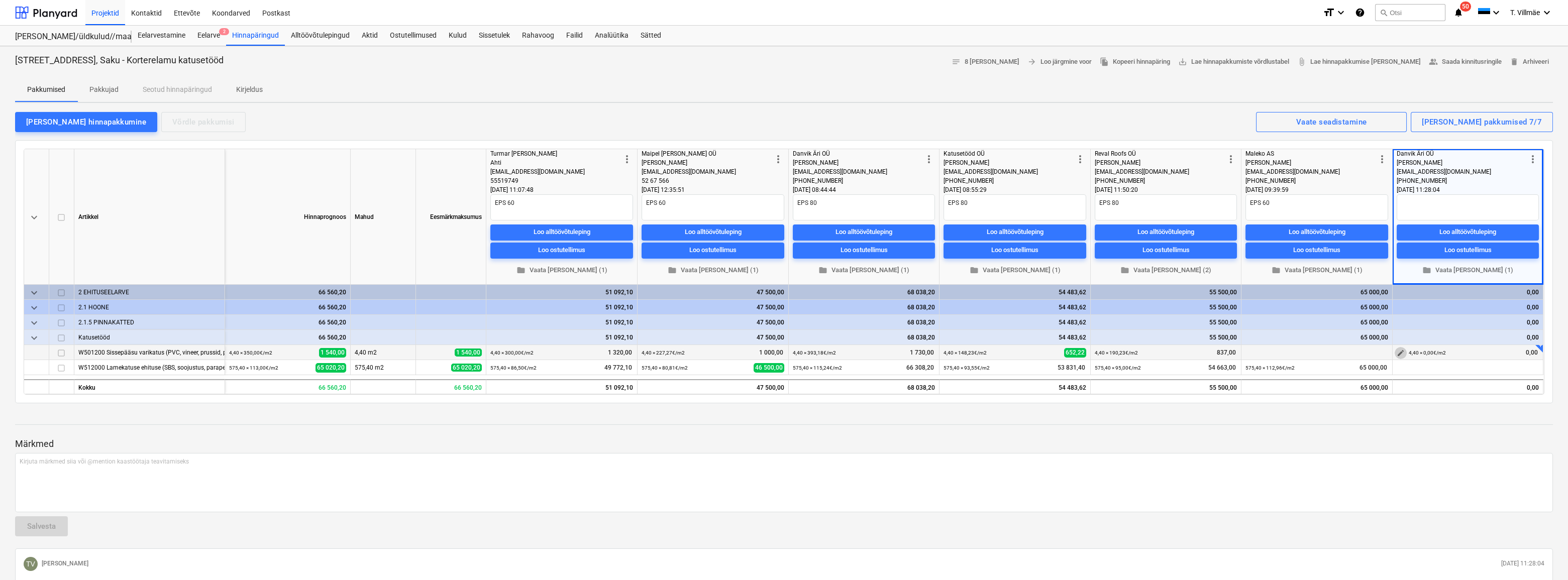
click at [1402, 353] on span "edit" at bounding box center [1400, 353] width 8 height 8
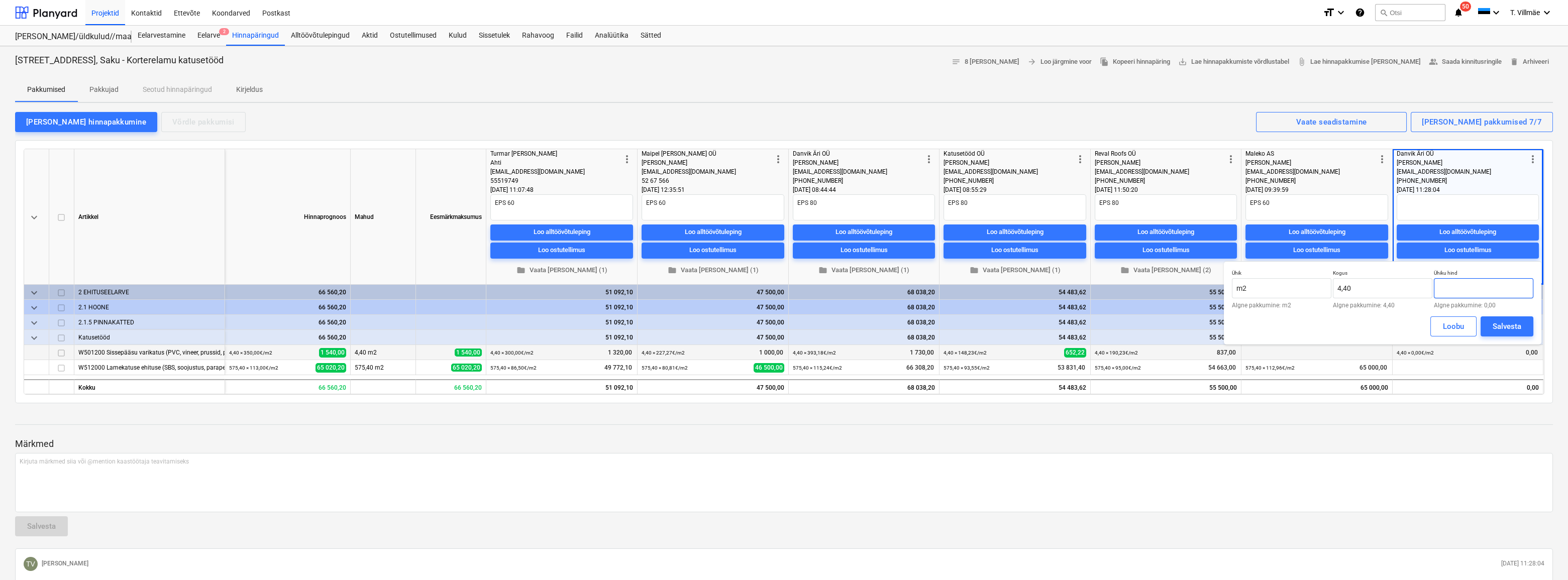
click at [1469, 292] on input "text" at bounding box center [1483, 288] width 99 height 20
type input "386,36"
click at [1503, 326] on div "Salvesta" at bounding box center [1506, 326] width 29 height 13
type textarea "x"
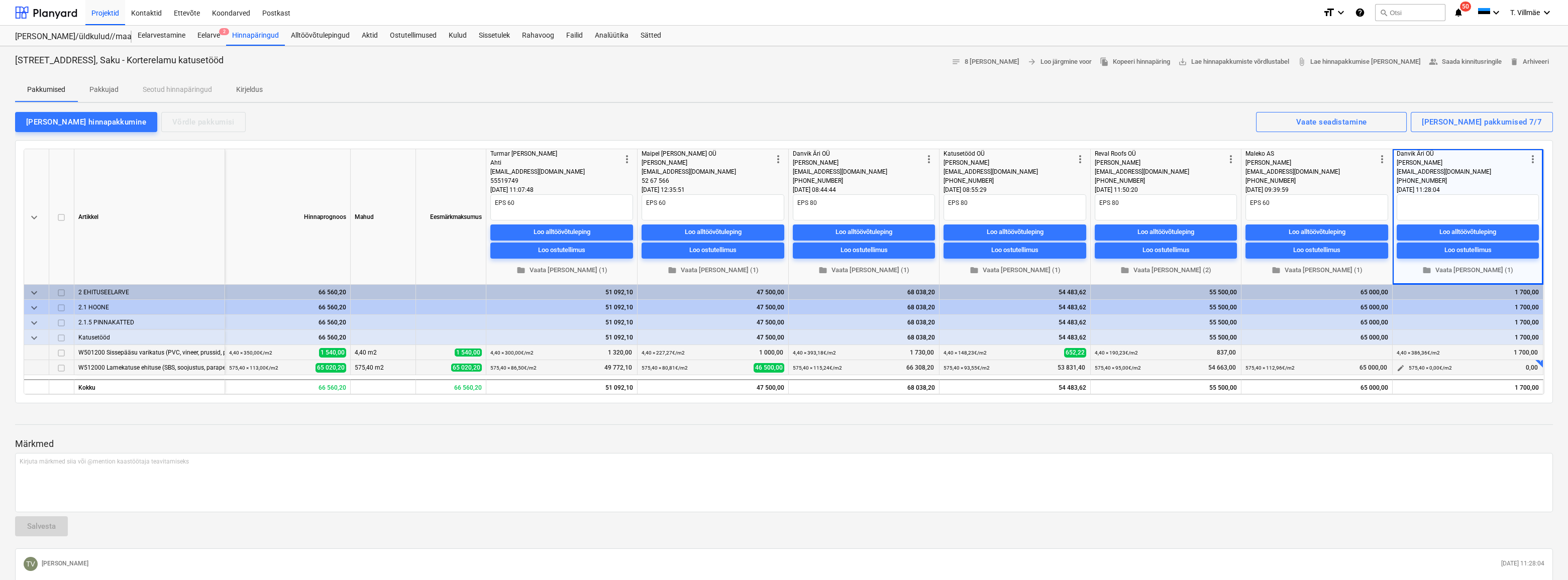
click at [1402, 367] on span "edit" at bounding box center [1400, 368] width 8 height 8
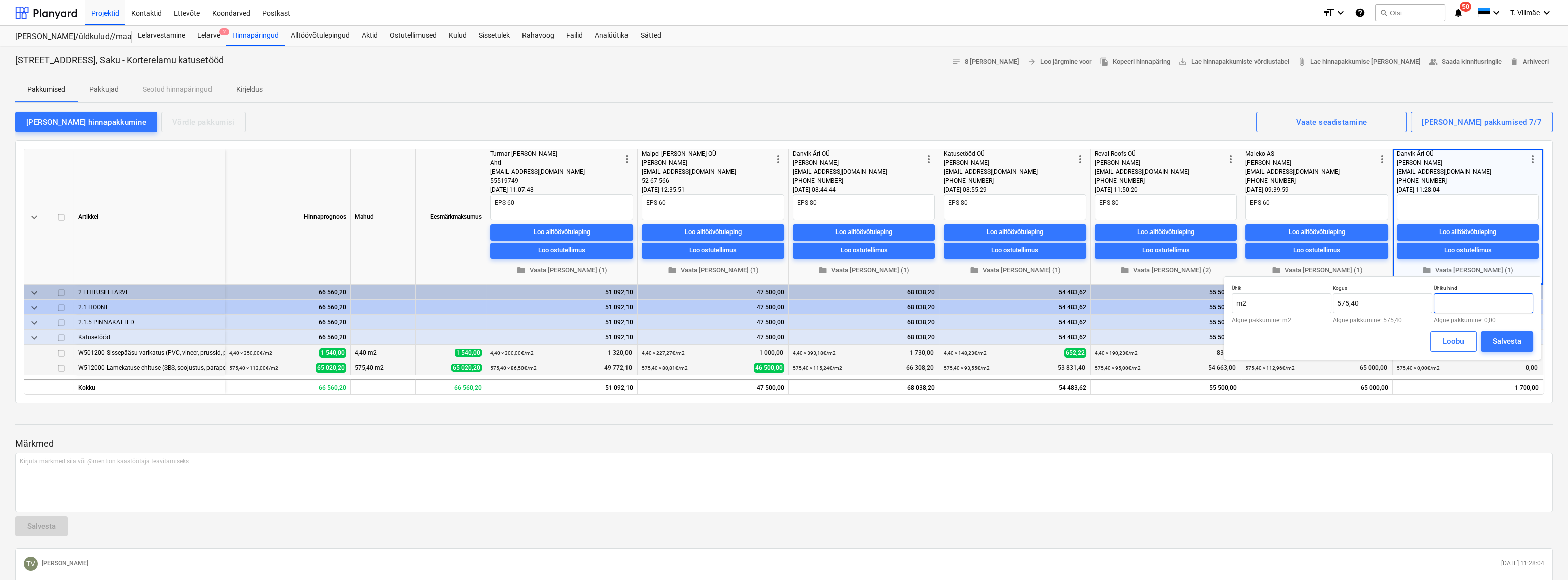
click at [1456, 309] on input "text" at bounding box center [1483, 303] width 99 height 20
type input "94,18"
click at [1513, 341] on div "Salvesta" at bounding box center [1506, 341] width 29 height 13
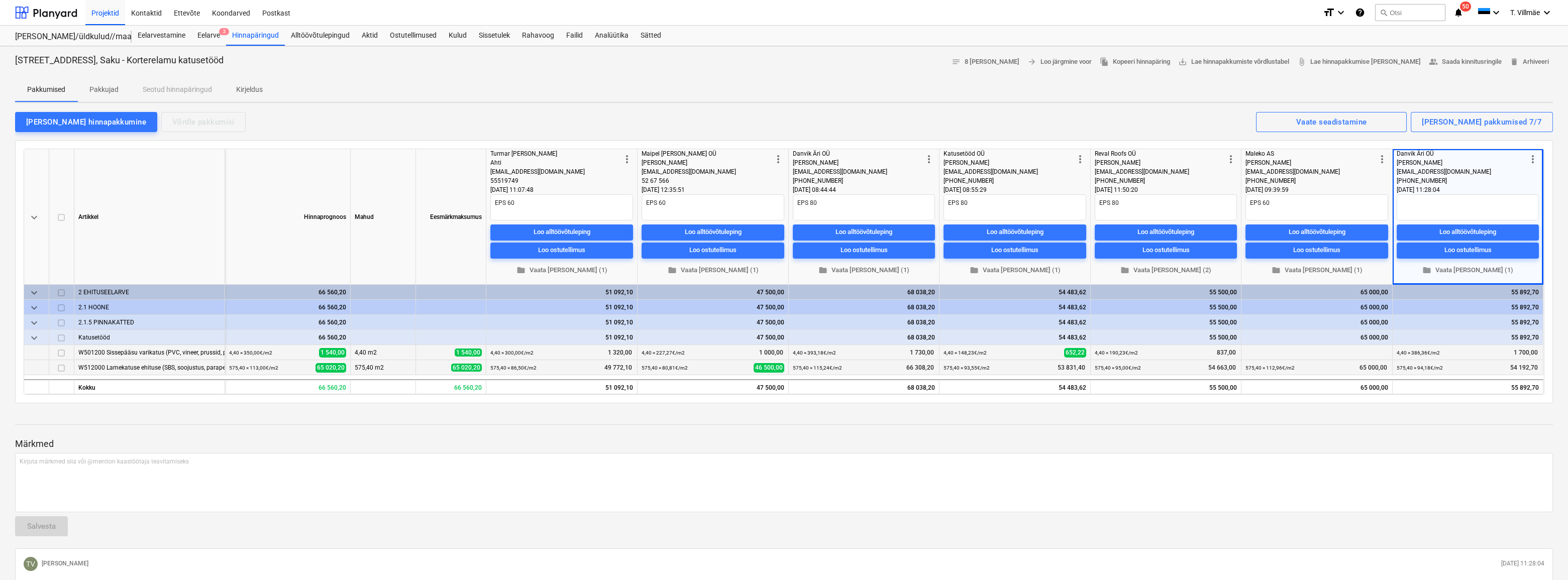
click at [1447, 202] on textarea at bounding box center [1467, 207] width 142 height 26
click at [1342, 203] on textarea "EPS 60" at bounding box center [1317, 207] width 143 height 26
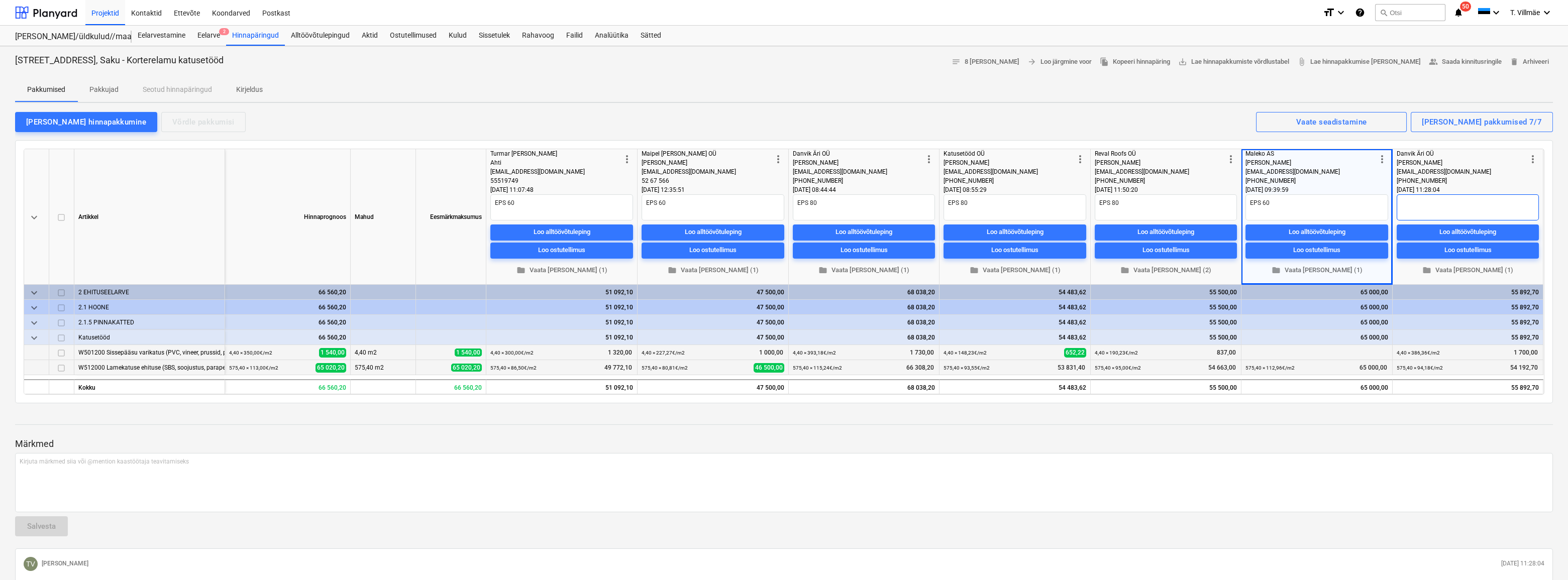
click at [1430, 204] on textarea at bounding box center [1467, 207] width 142 height 26
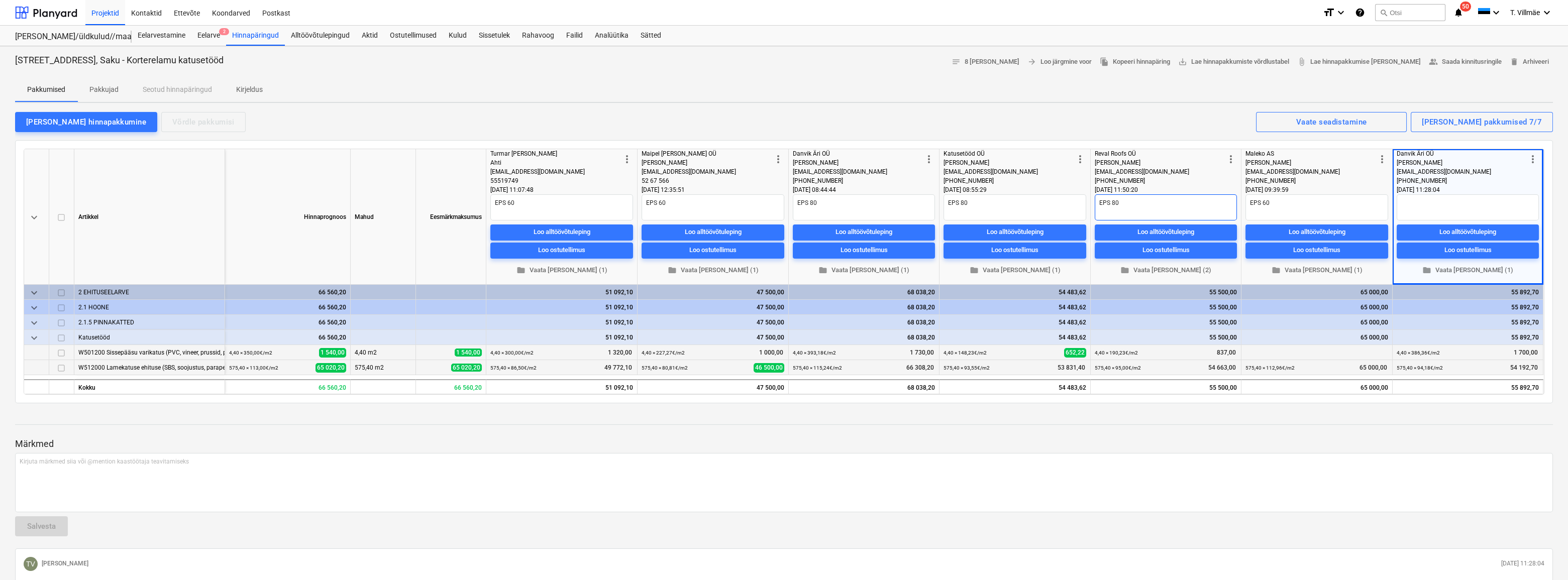
click at [1157, 205] on textarea "EPS 80" at bounding box center [1165, 207] width 142 height 26
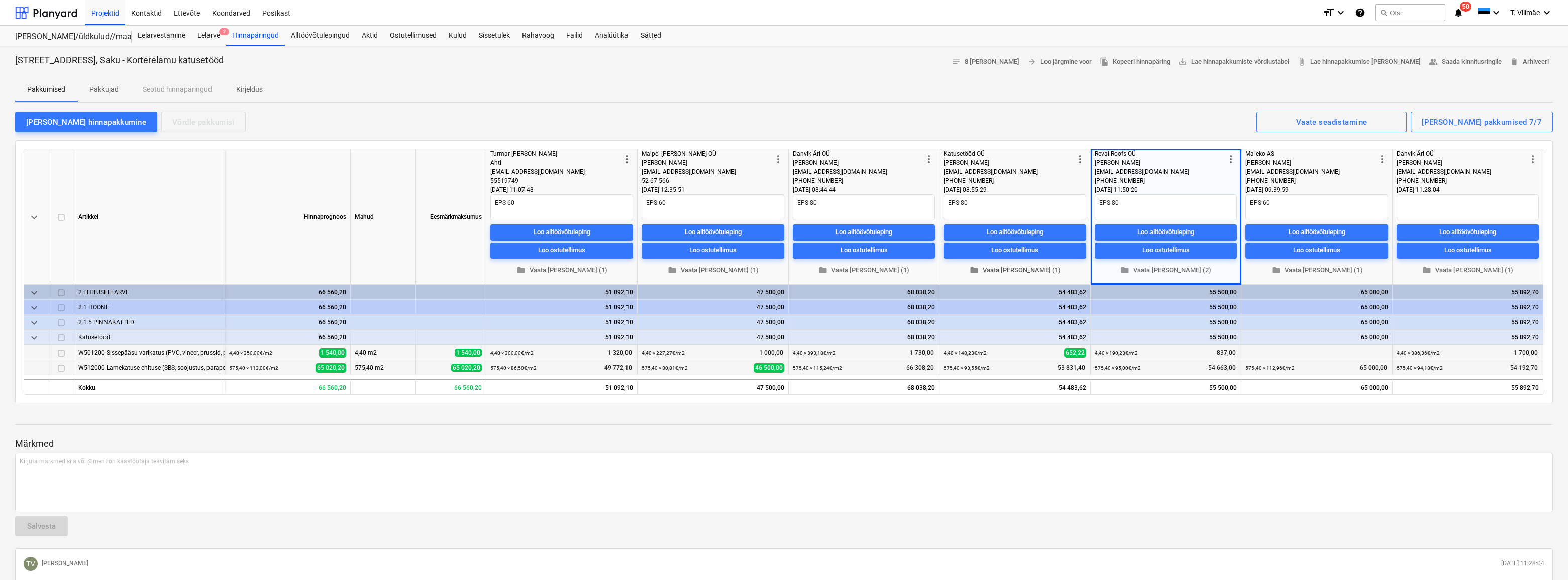
click at [1006, 271] on span "folder Vaata [PERSON_NAME] (1)" at bounding box center [1015, 270] width 135 height 12
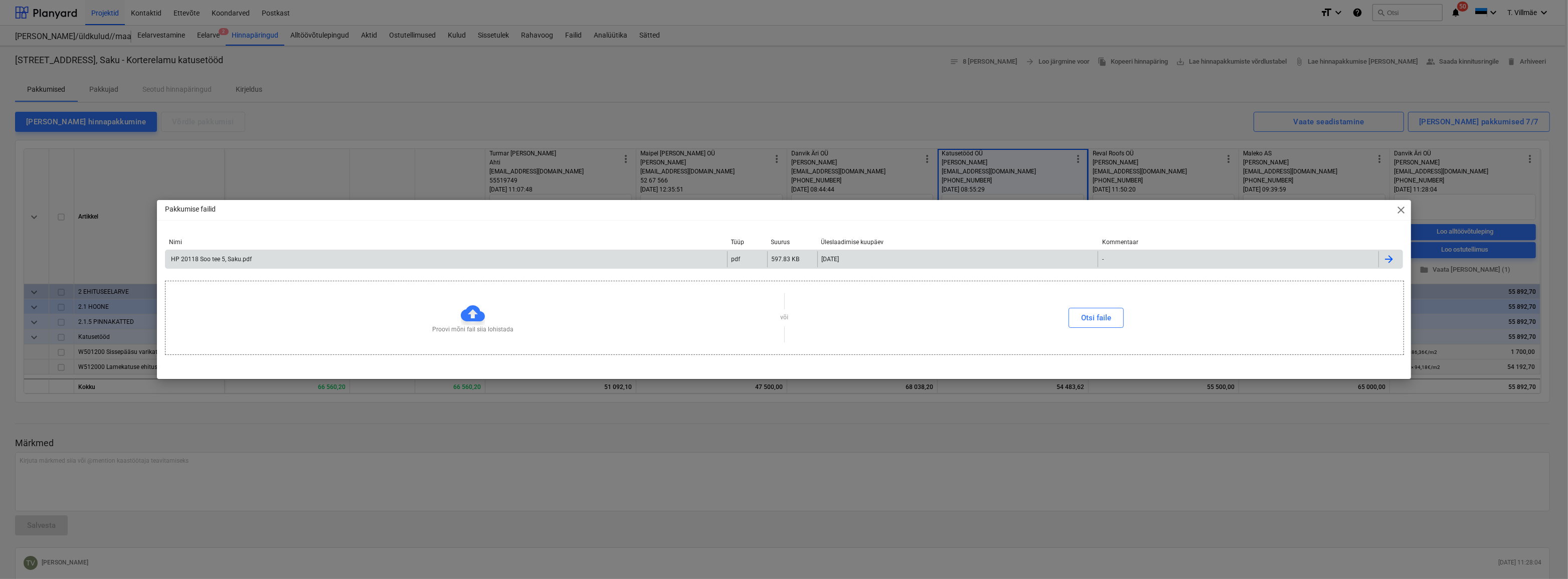
click at [223, 263] on div "HP 20118 Soo tee 5, Saku.pdf" at bounding box center [210, 259] width 82 height 7
click at [1399, 215] on span "close" at bounding box center [1401, 210] width 12 height 12
type textarea "x"
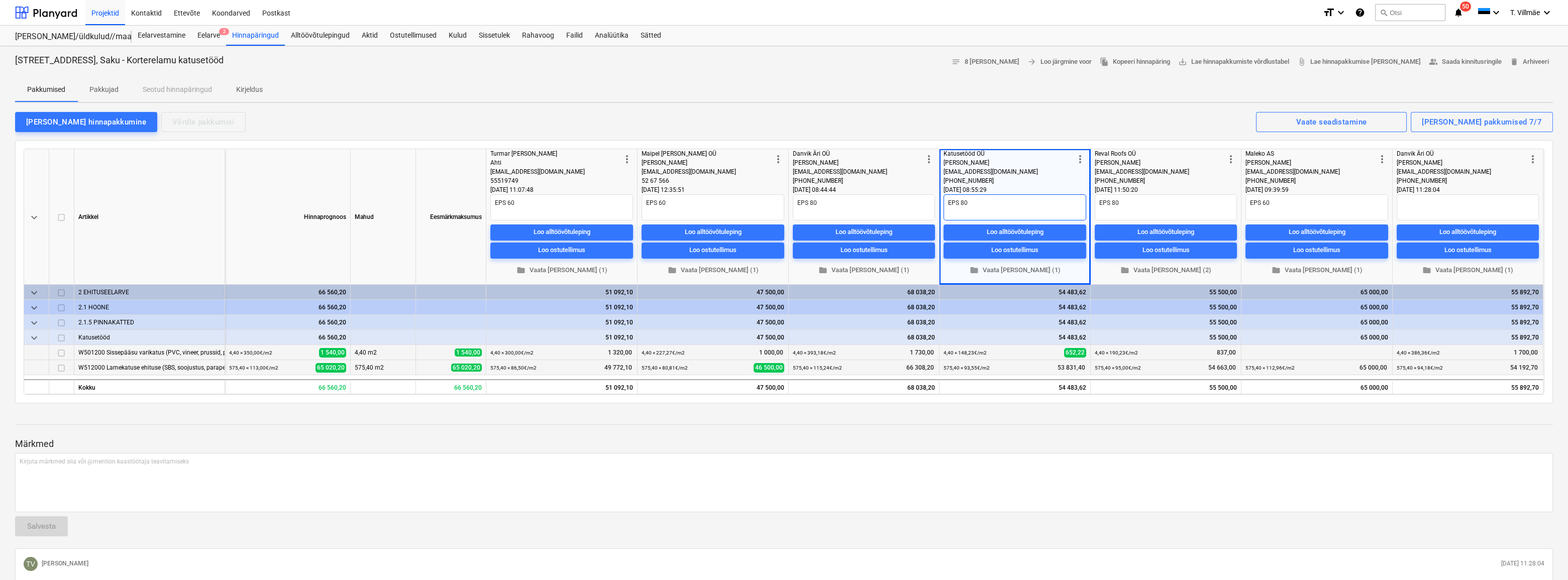
click at [969, 210] on textarea "EPS 80" at bounding box center [1015, 207] width 143 height 26
type textarea "EPS 80"
type textarea "x"
type textarea "EPS 80 h"
type textarea "x"
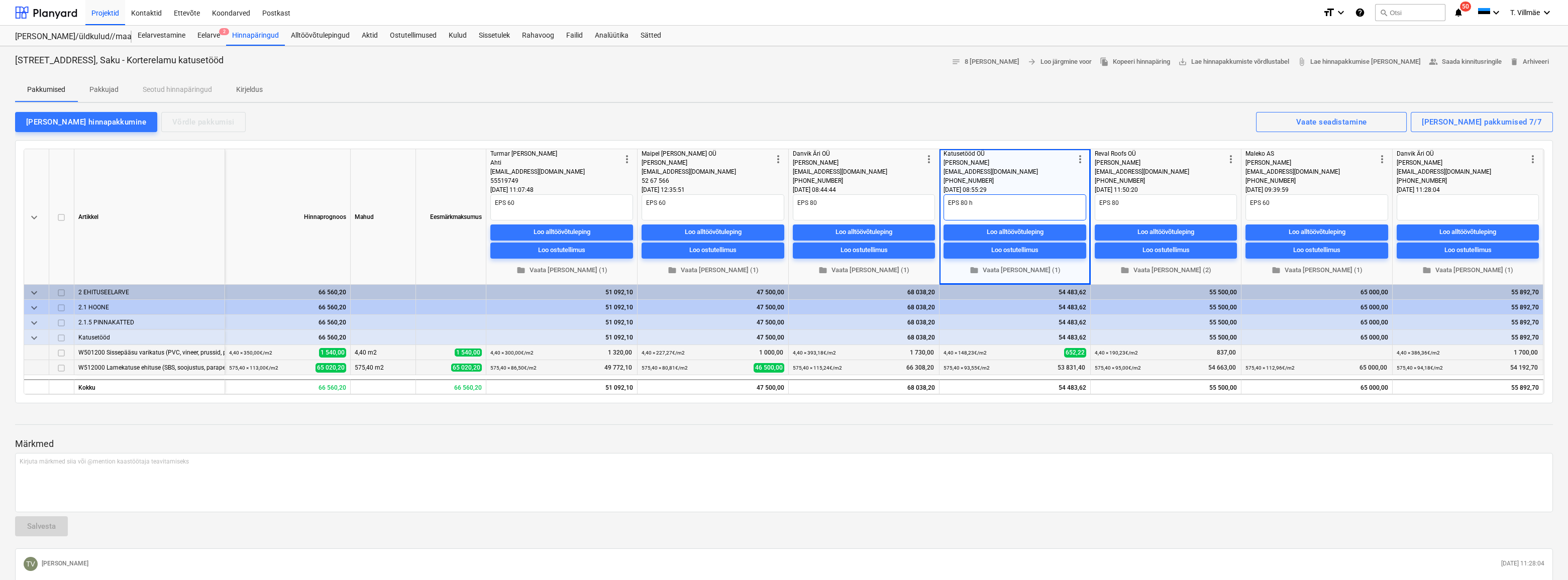
type textarea "EPS 80 hi"
type textarea "x"
type textarea "EPS 80 hin"
type textarea "x"
type textarea "EPS 80 [PERSON_NAME]"
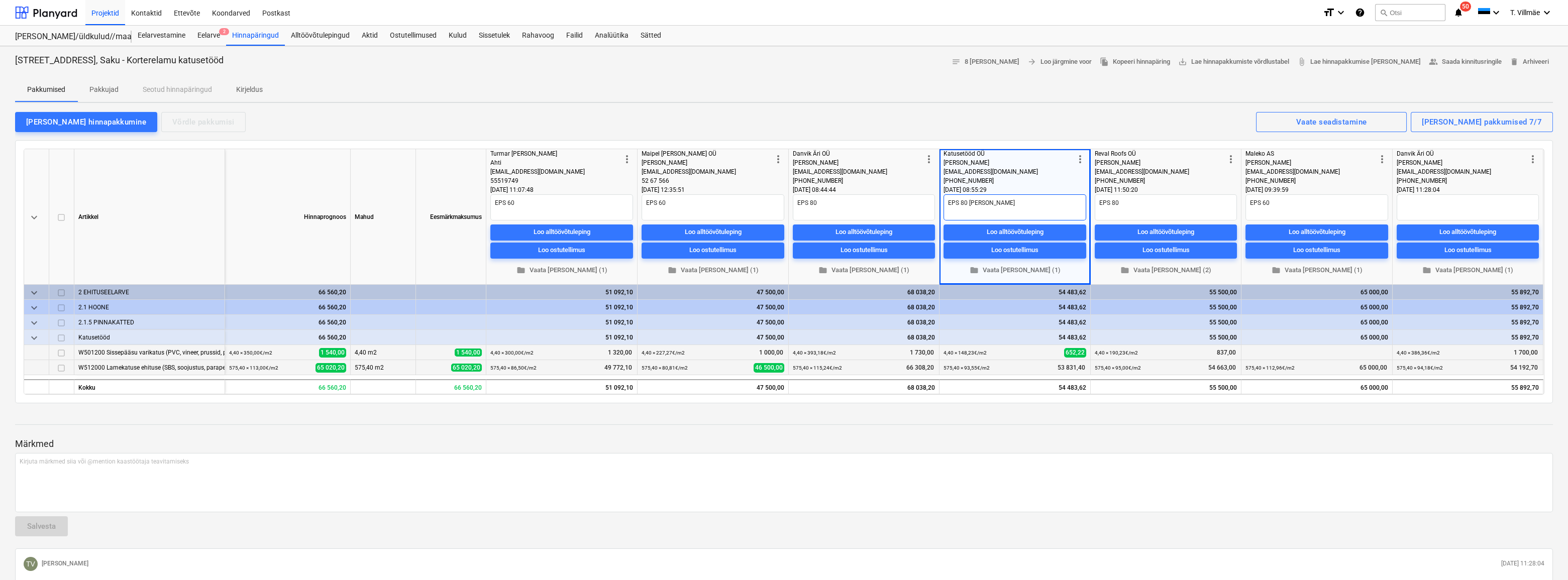
type textarea "x"
type textarea "EPS 80 hinna"
type textarea "x"
type textarea "EPS 80 hinnas"
type textarea "x"
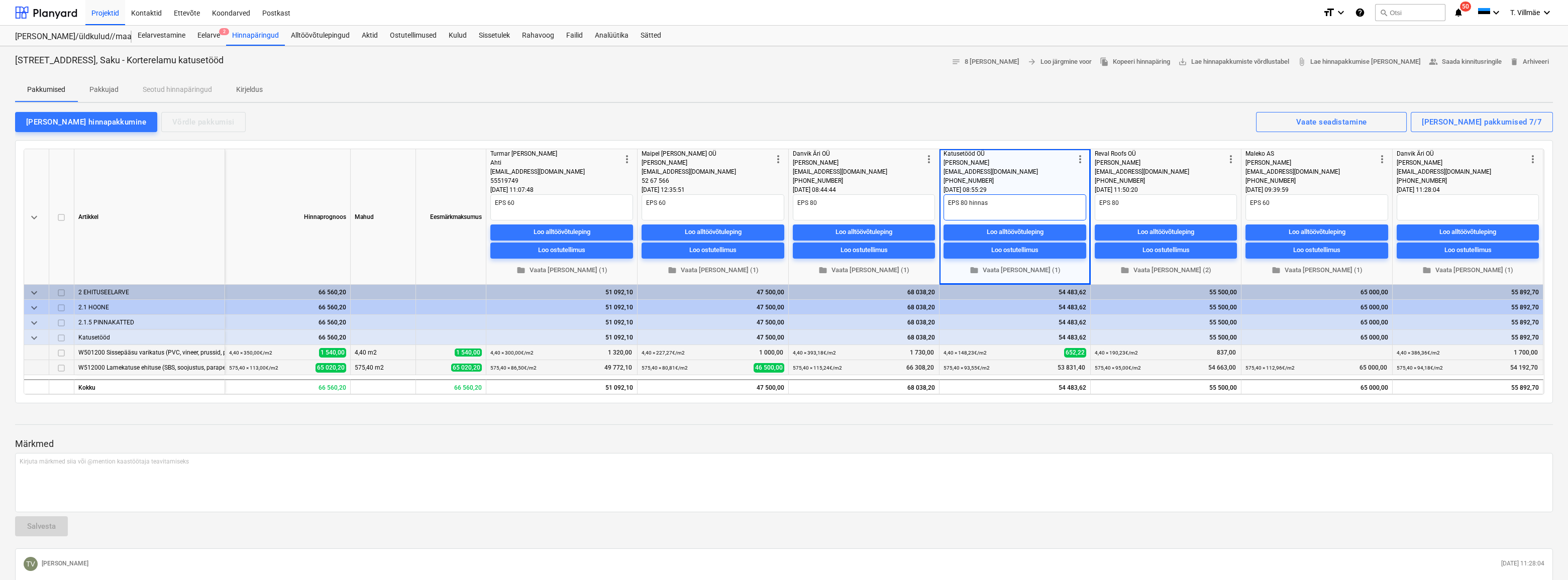
type textarea "EPS 80 hinnas"
type textarea "x"
type textarea "EPS 80 hinnas E"
type textarea "x"
type textarea "EPS 80 hinnas Ei"
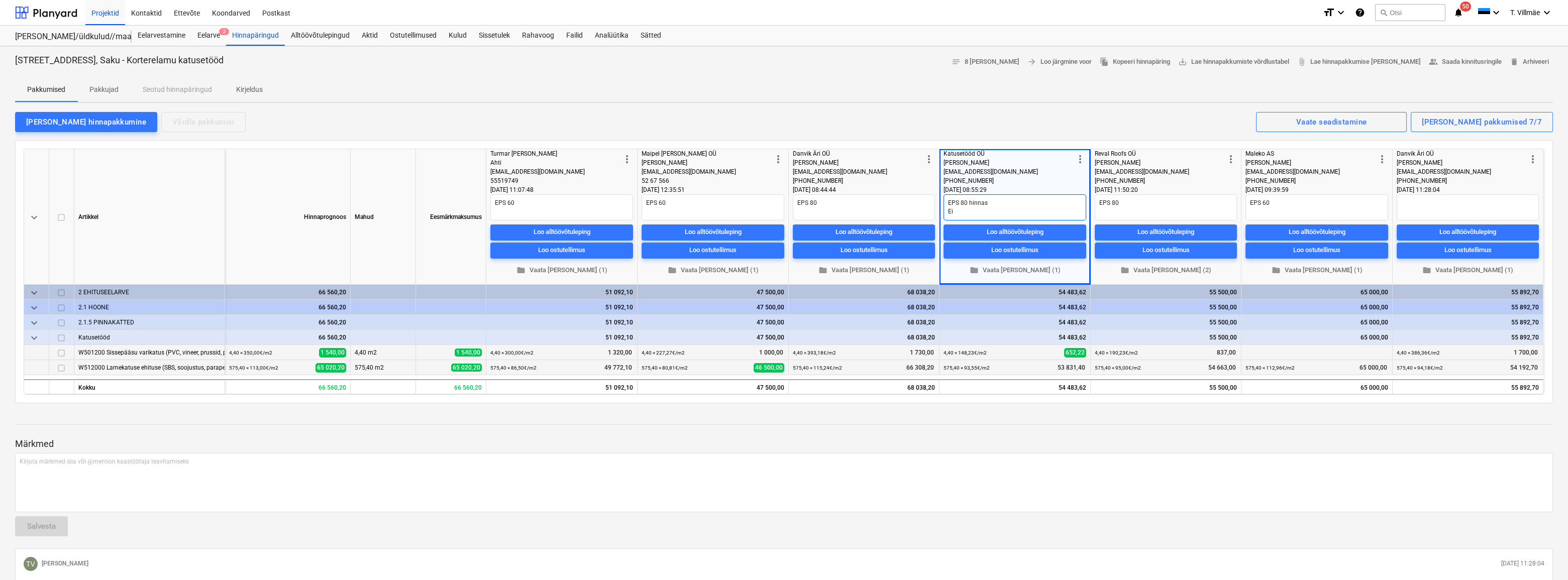
type textarea "x"
type textarea "EPS 80 hinnas Ei"
type textarea "x"
type textarea "EPS 80 hinnas Ei s"
type textarea "x"
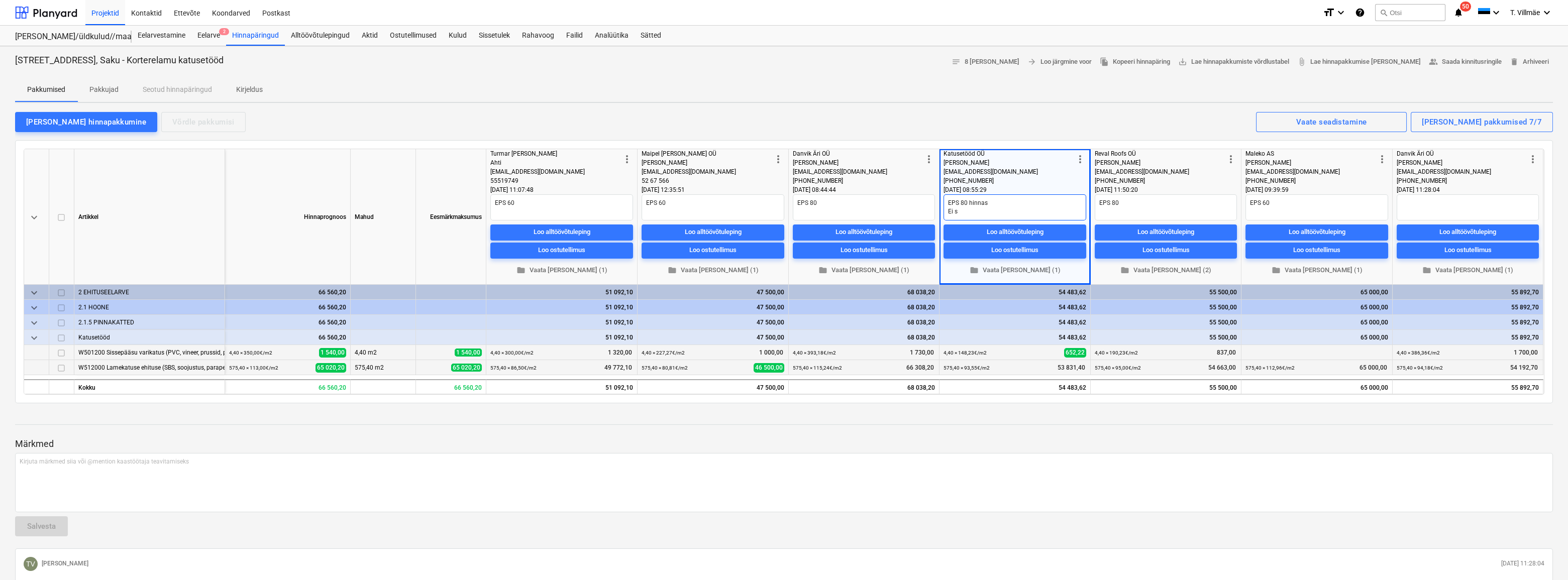
type textarea "EPS 80 hinnas Ei si"
type textarea "x"
type textarea "EPS 80 hinnas Ei sis"
type textarea "x"
type textarea "EPS 80 hinnas Ei sisa"
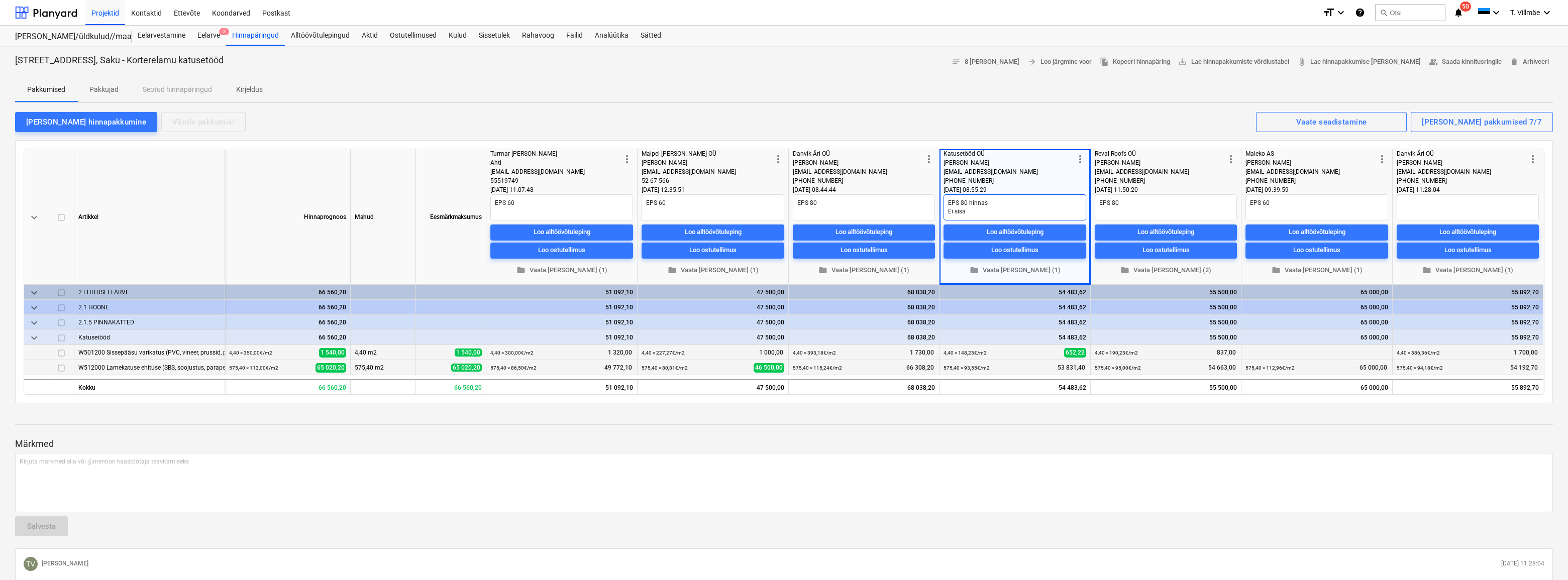
type textarea "x"
type textarea "EPS 80 hinnas Ei sisal"
type textarea "x"
type textarea "EPS 80 hinnas Ei sisald"
type textarea "x"
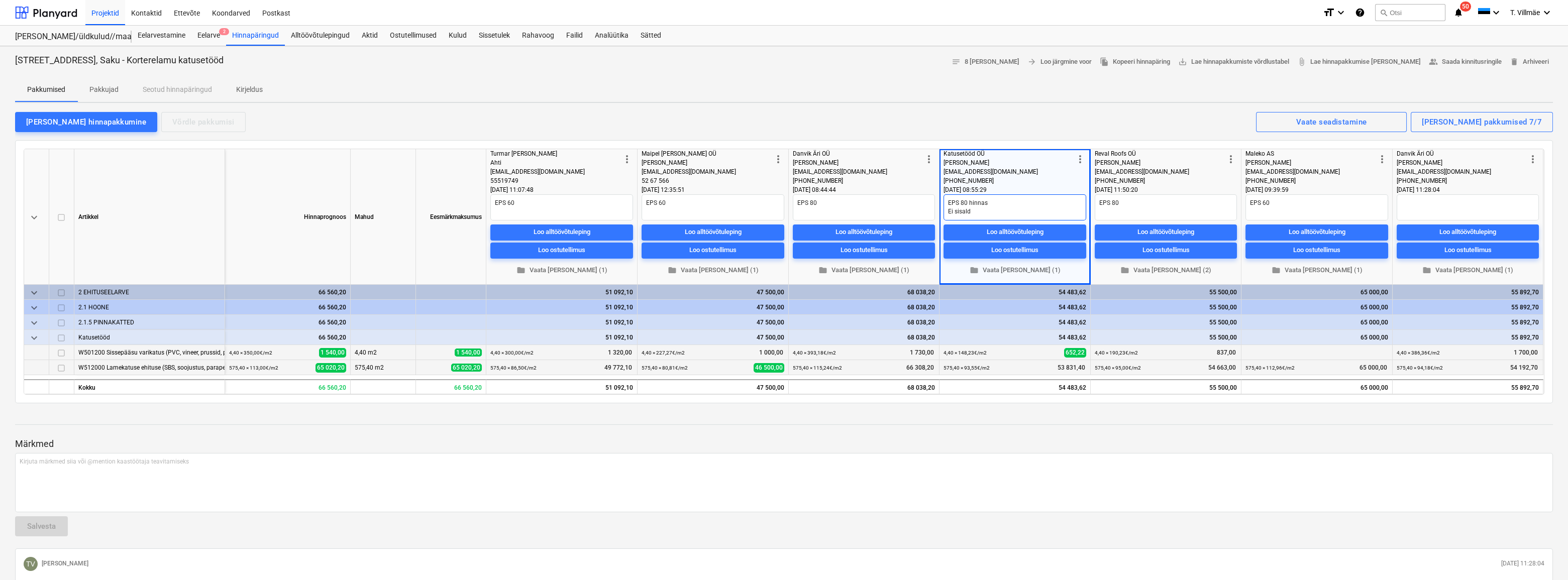
type textarea "EPS 80 hinnas Ei sisalda"
type textarea "x"
type textarea "EPS 80 hinnas Ei sisalda"
type textarea "x"
type textarea "EPS 80 hinnas Ei sisalda t"
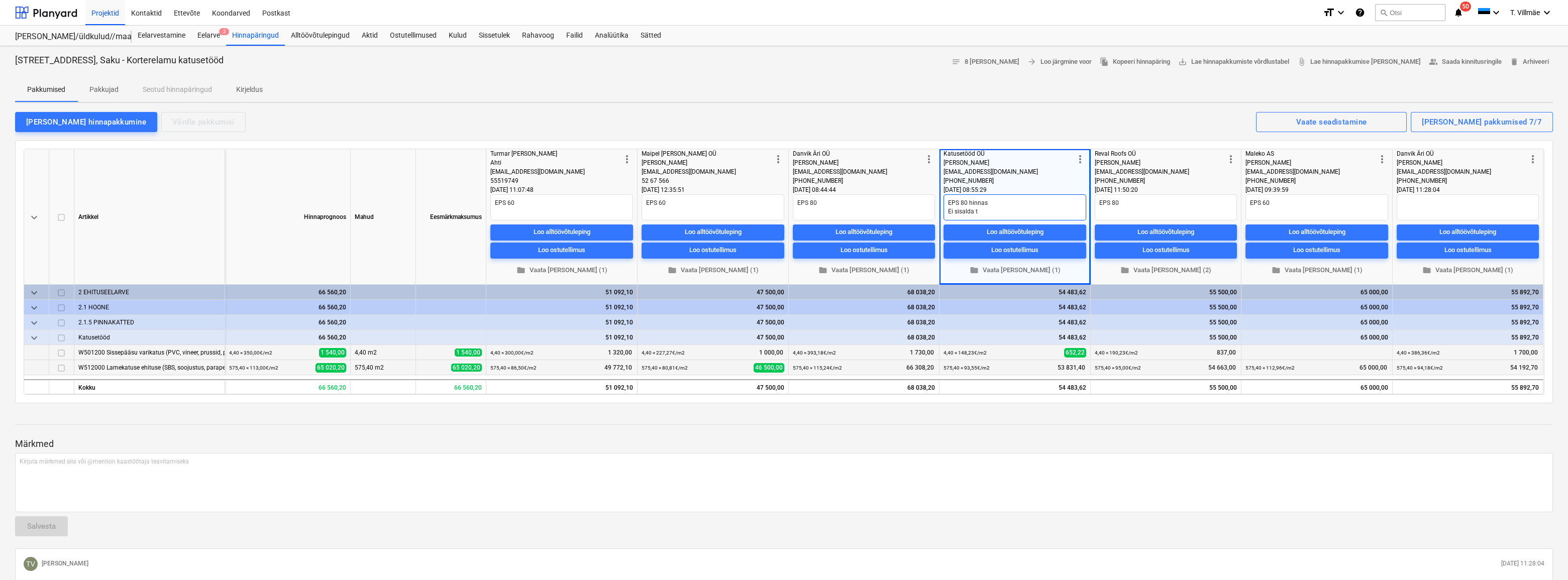
type textarea "x"
type textarea "EPS 80 hinnas Ei sisalda ta"
type textarea "x"
type textarea "EPS 80 hinnas Ei sisalda tal"
type textarea "x"
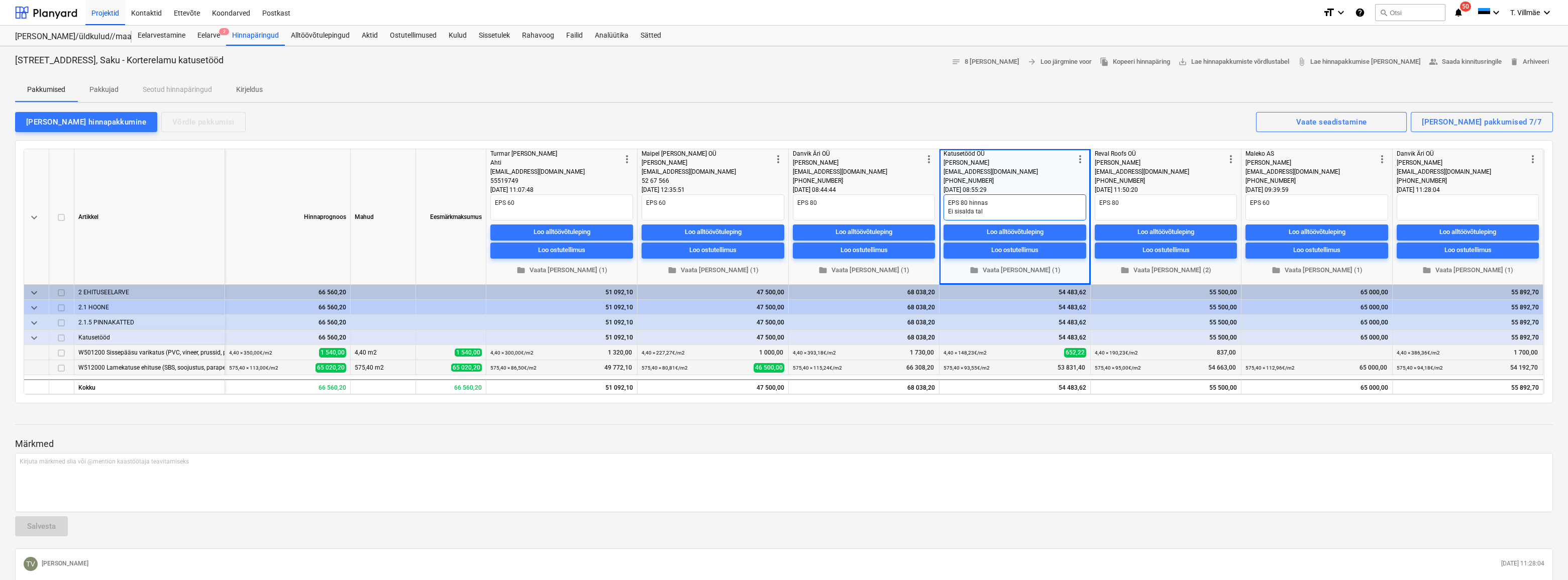
type textarea "EPS 80 hinnas Ei sisalda talv"
type textarea "x"
type textarea "EPS 80 hinnas Ei sisalda talvi"
type textarea "x"
type textarea "EPS 80 hinnas Ei sisalda talvis"
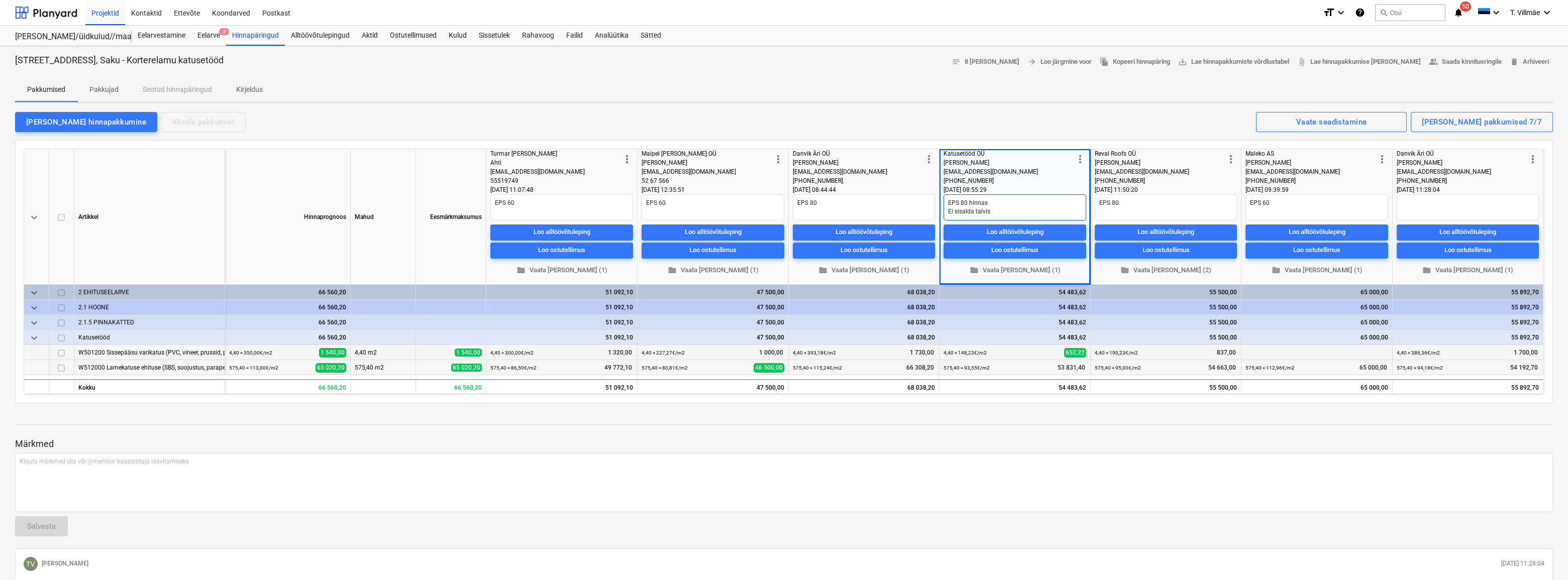
type textarea "x"
type textarea "EPS 80 hinnas Ei sisalda talvist"
type textarea "x"
type textarea "EPS 80 hinnas Ei sisalda talvist"
type textarea "x"
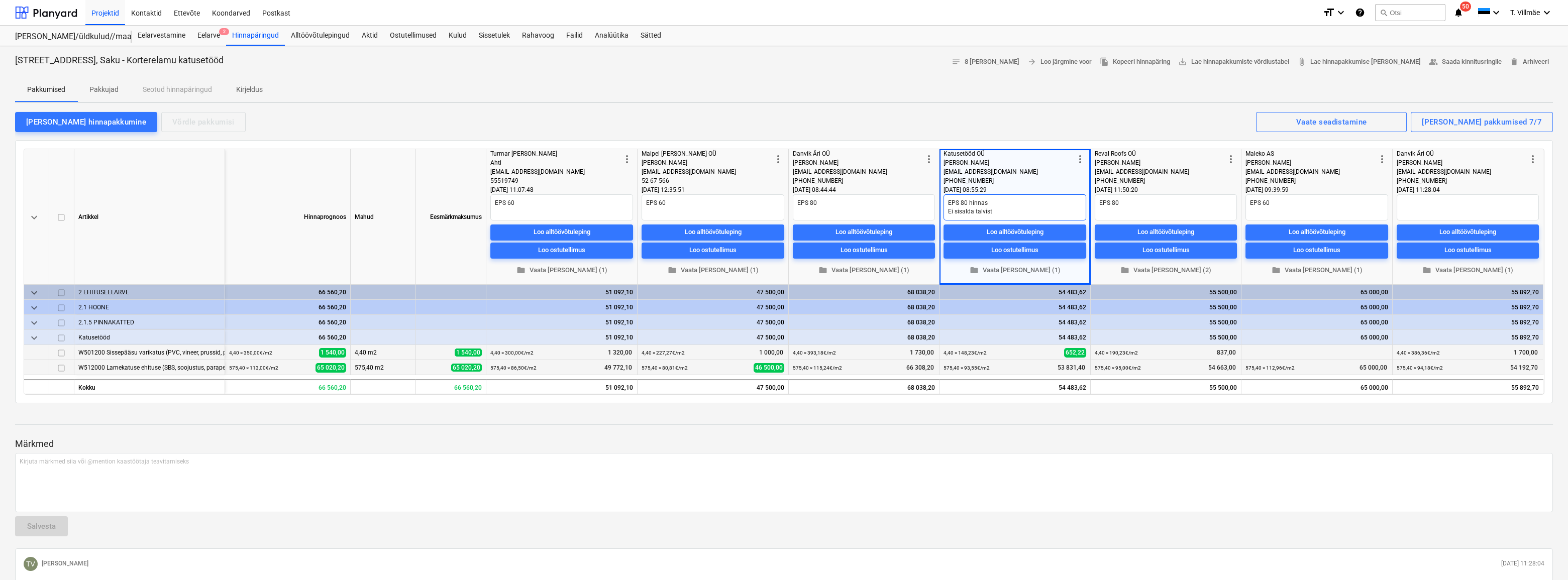
type textarea "EPS 80 hinnas Ei sisalda talvist l"
type textarea "x"
type textarea "EPS 80 hinnas Ei sisalda talvist lu"
type textarea "x"
type textarea "EPS 80 hinnas Ei sisalda talvist [PERSON_NAME]"
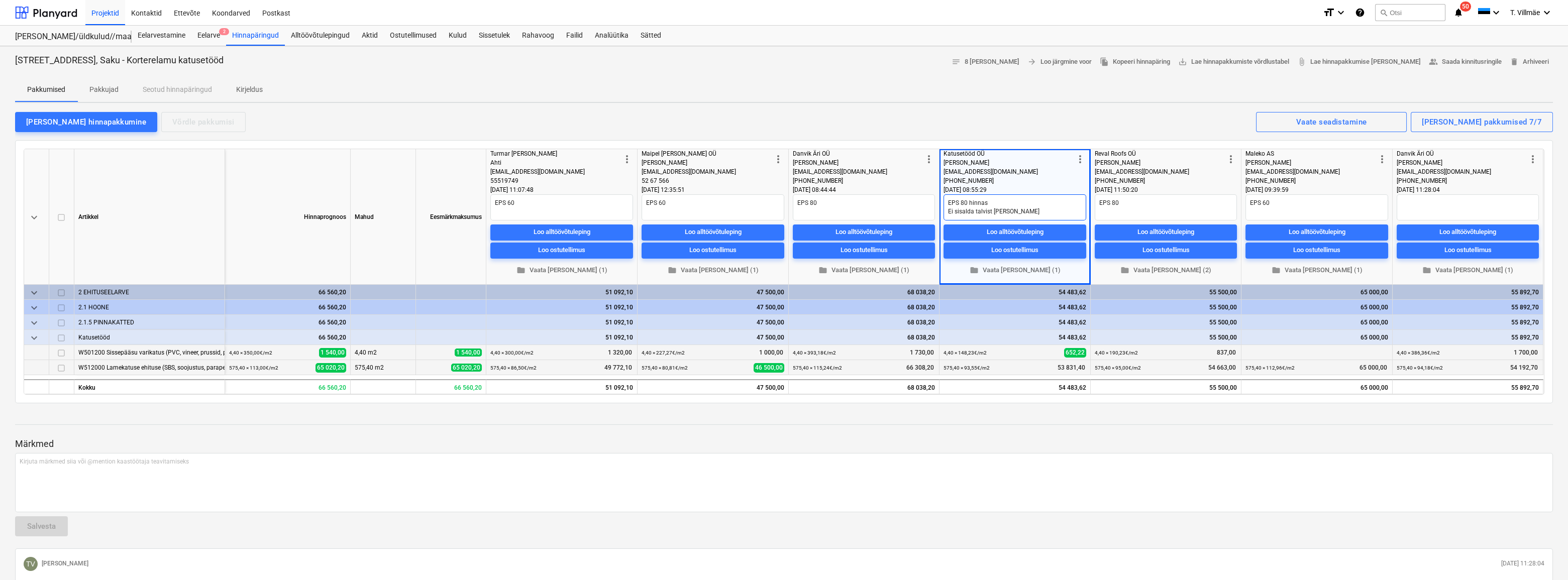
type textarea "x"
type textarea "EPS 80 hinnas Ei sisalda talvist lume"
type textarea "x"
type textarea "EPS 80 hinnas Ei sisalda talvist lume"
type textarea "x"
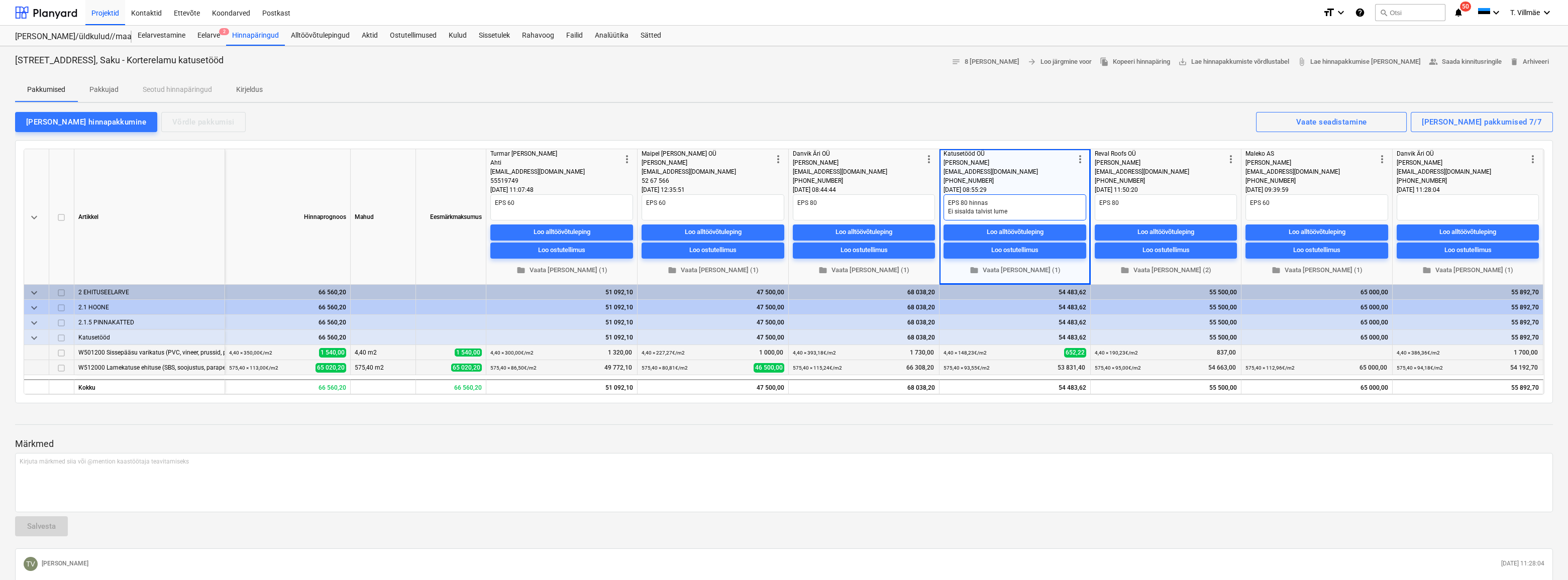
type textarea "EPS 80 hinnas Ei sisalda talvist lume j"
type textarea "x"
type textarea "EPS 80 hinnas Ei sisalda talvist lume ja"
type textarea "x"
type textarea "EPS 80 hinnas Ei sisalda talvist lume ja"
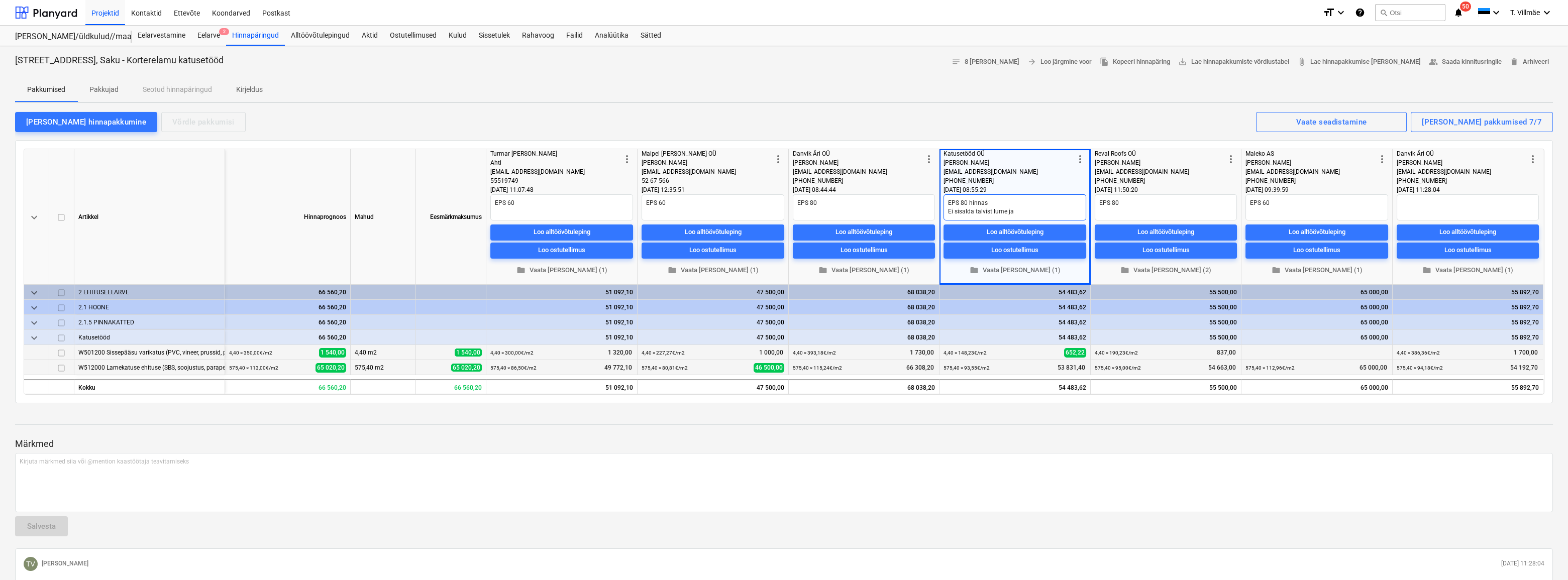
type textarea "x"
type textarea "EPS 80 hinnas Ei sisalda talvist lume ja j"
type textarea "x"
type textarea "EPS 80 hinnas Ei sisalda talvist lume ja [PERSON_NAME]"
type textarea "x"
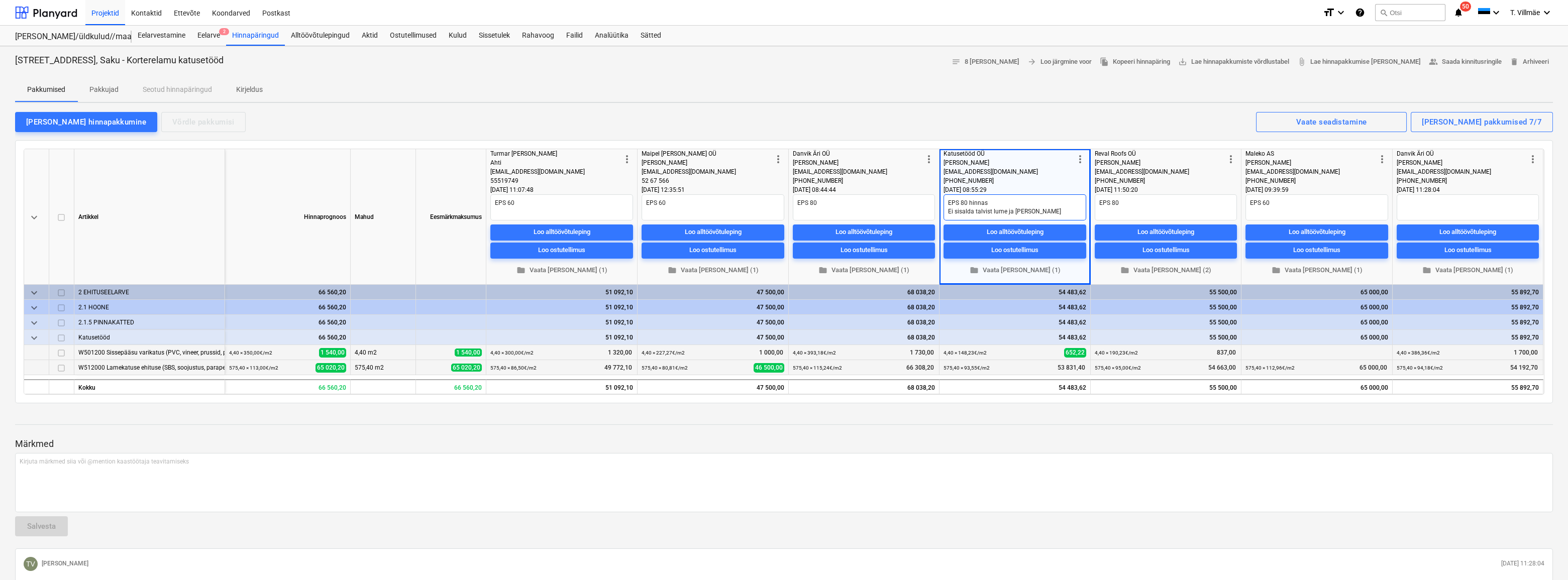
type textarea "EPS 80 hinnas Ei sisalda talvist lume [PERSON_NAME]"
type textarea "x"
type textarea "EPS 80 hinnas Ei sisalda talvist lume [PERSON_NAME]"
type textarea "x"
type textarea "EPS 80 hinnas Ei sisalda talvist lume [PERSON_NAME] k"
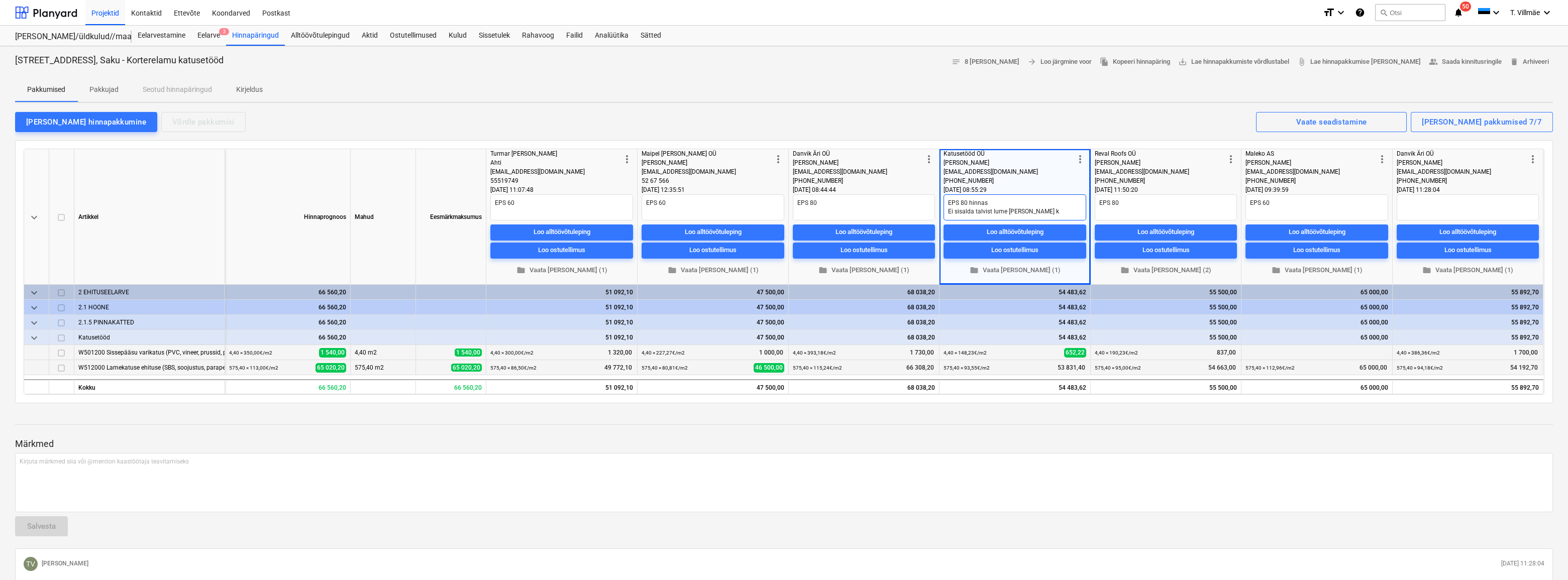
type textarea "x"
type textarea "EPS 80 hinnas Ei sisalda talvist lume [PERSON_NAME] ko"
type textarea "x"
type textarea "EPS 80 hinnas Ei sisalda talvist lume [PERSON_NAME] kor"
type textarea "x"
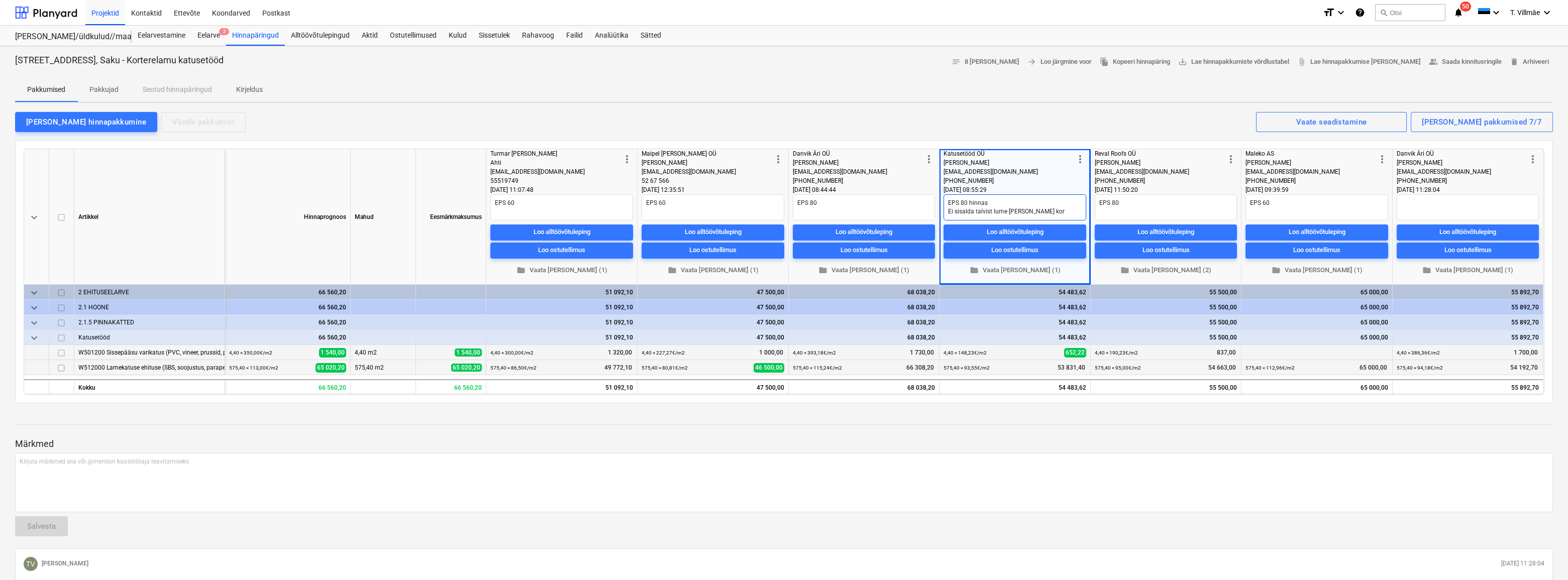
type textarea "EPS 80 hinnas Ei sisalda talvist lume [PERSON_NAME] [PERSON_NAME]"
type textarea "x"
type textarea "EPS 80 hinnas Ei sisalda talvist lume [PERSON_NAME] [PERSON_NAME]"
type textarea "x"
type textarea "EPS 80 hinnas Ei sisalda talvist lume [PERSON_NAME] korist"
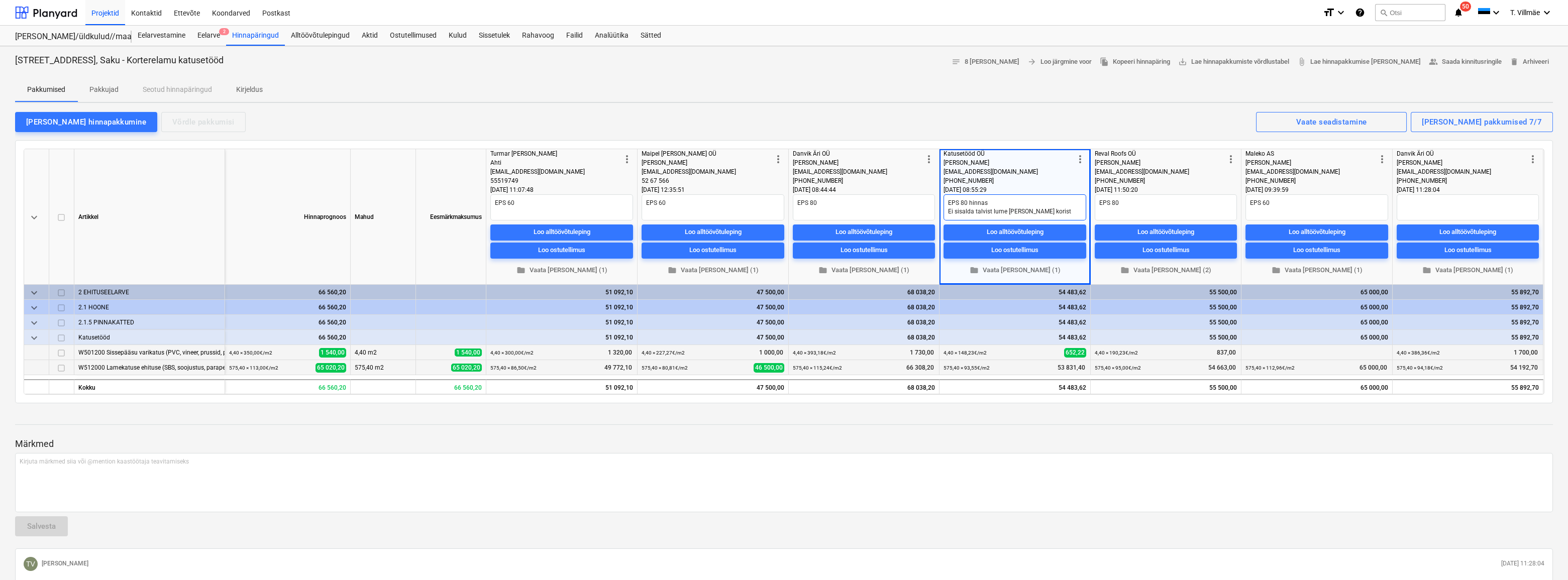
type textarea "x"
type textarea "EPS 80 hinnas Ei sisalda talvist lume [PERSON_NAME] koristu"
type textarea "x"
type textarea "EPS 80 hinnas Ei sisalda talvist lume [PERSON_NAME] koristus"
type textarea "x"
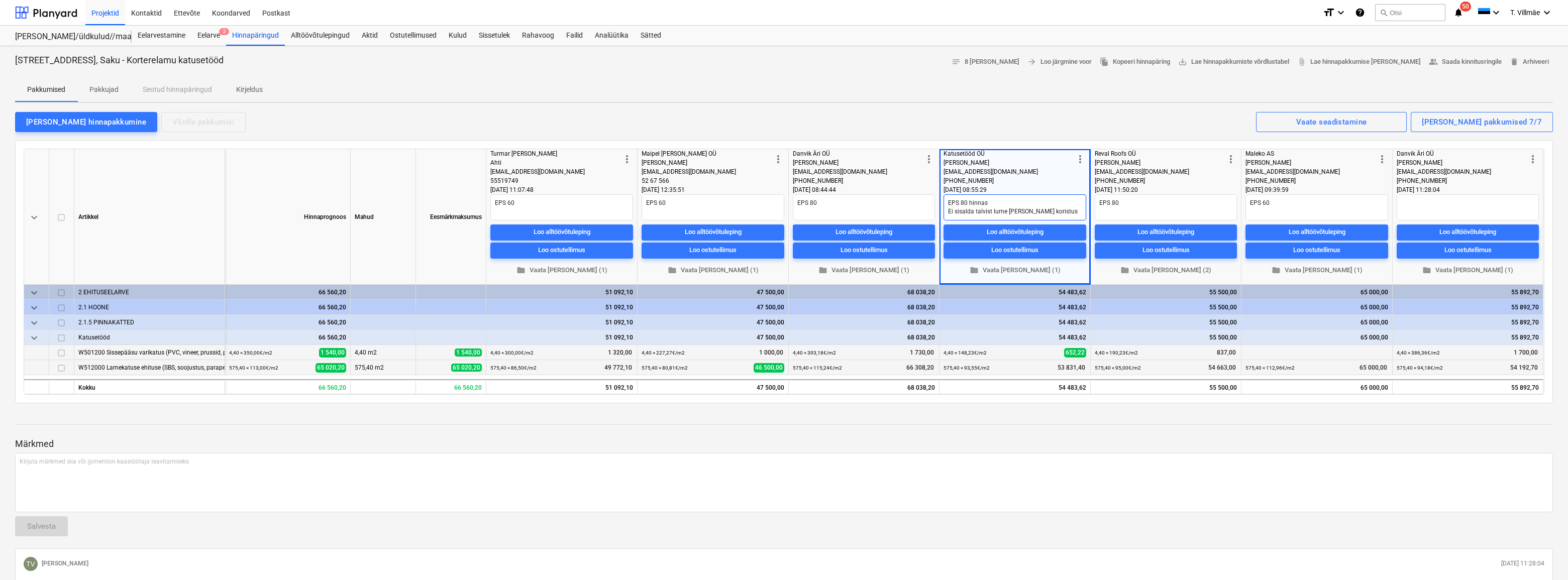
type textarea "EPS 80 hinnas Ei sisalda talvist lume [PERSON_NAME] koristust"
type textarea "x"
type textarea "EPS 80 hinnas Ei sisalda talvist lume [PERSON_NAME] koristust."
click at [937, 131] on div "[PERSON_NAME] hinnapakkumine Võrdle pakkumisi Kuvatud pakkumised 7/7 Vaate sead…" at bounding box center [784, 121] width 1538 height 21
click at [726, 270] on span "folder Vaata [PERSON_NAME] (1)" at bounding box center [713, 270] width 135 height 12
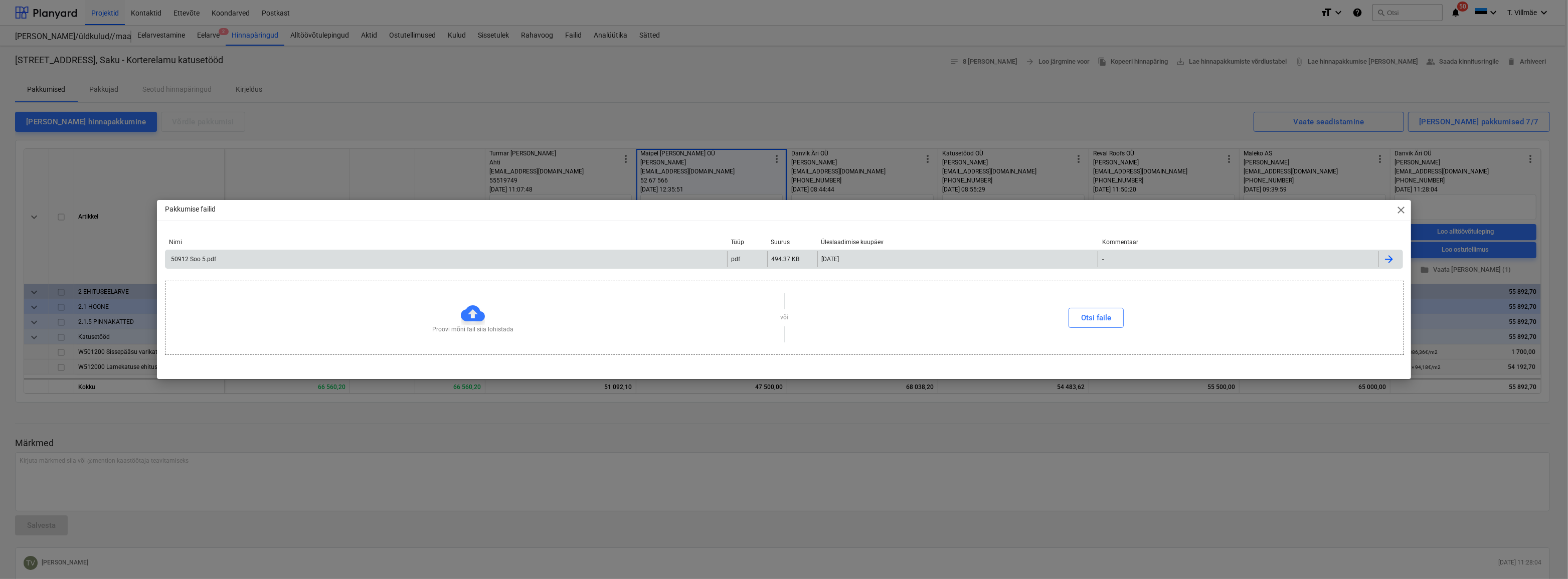
click at [195, 257] on div "50912 Soo 5.pdf" at bounding box center [192, 259] width 47 height 7
click at [1401, 209] on span "close" at bounding box center [1401, 210] width 12 height 12
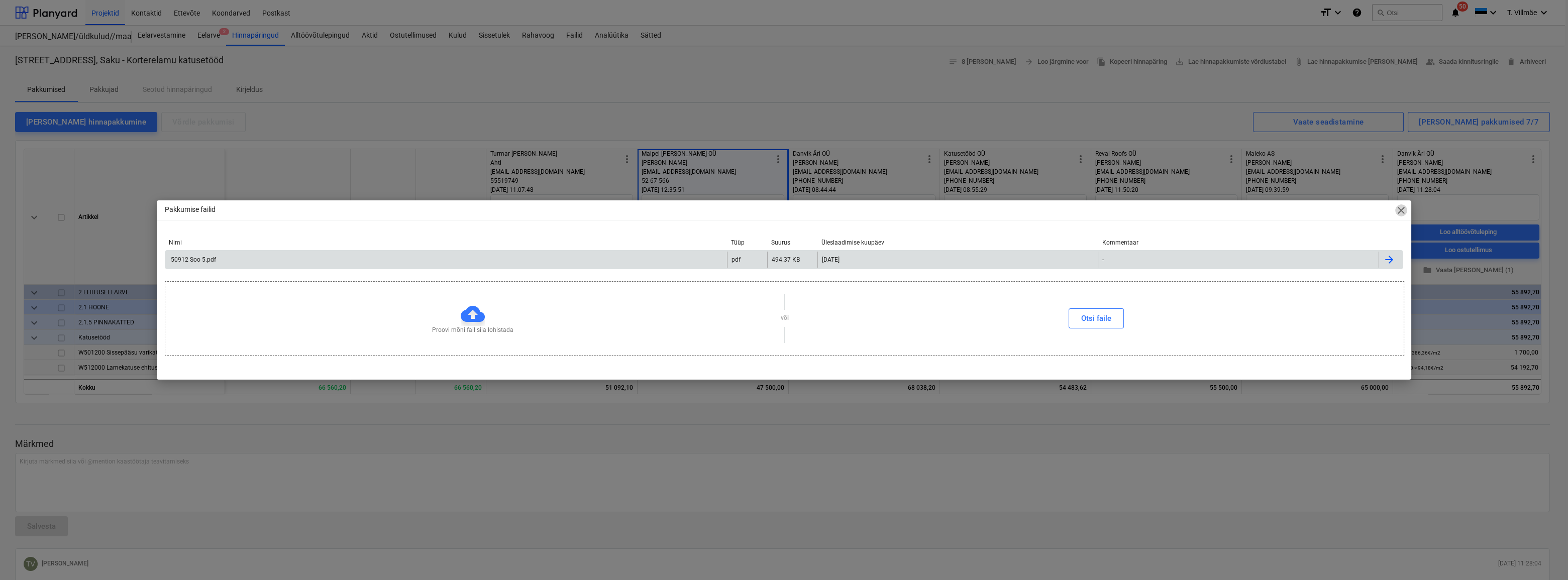
type textarea "x"
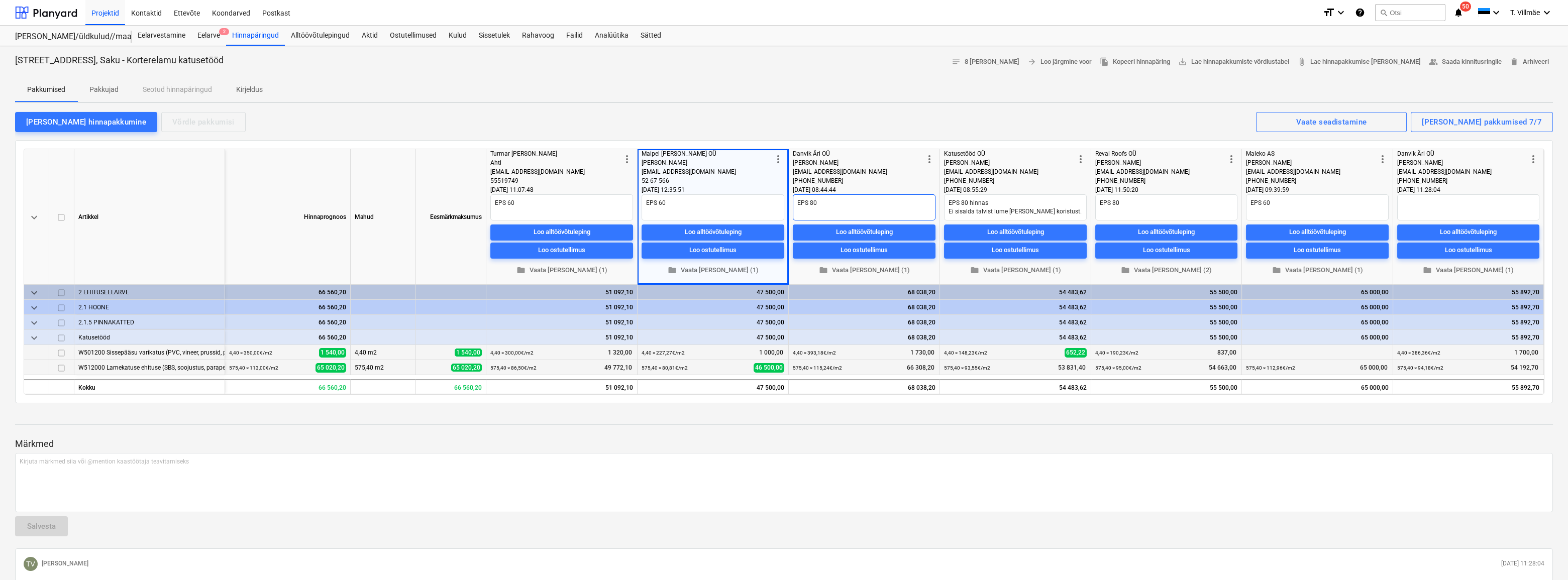
click at [825, 204] on textarea "EPS 80" at bounding box center [864, 207] width 143 height 26
click at [666, 199] on textarea "EPS 60" at bounding box center [713, 207] width 143 height 26
type textarea "EPS 60"
type textarea "x"
type textarea "EPS 60 P"
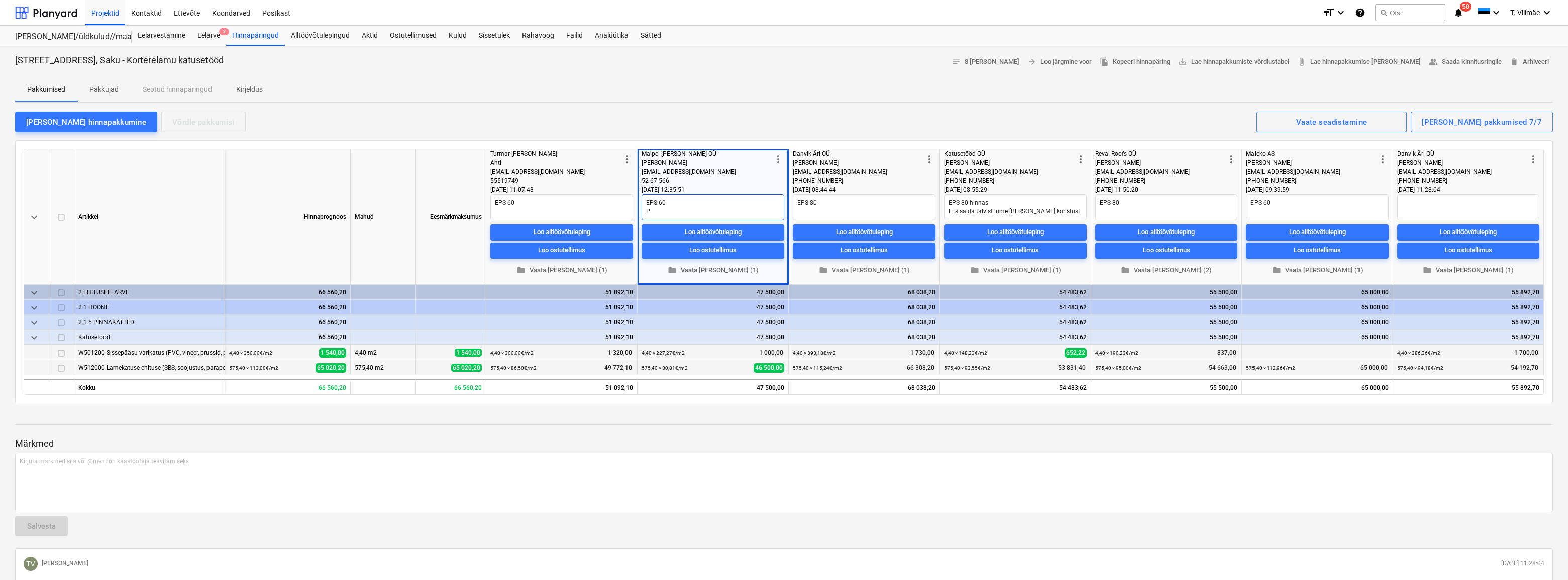
type textarea "x"
type textarea "EPS 60 Po"
type textarea "x"
type textarea "EPS 60 Pol"
type textarea "x"
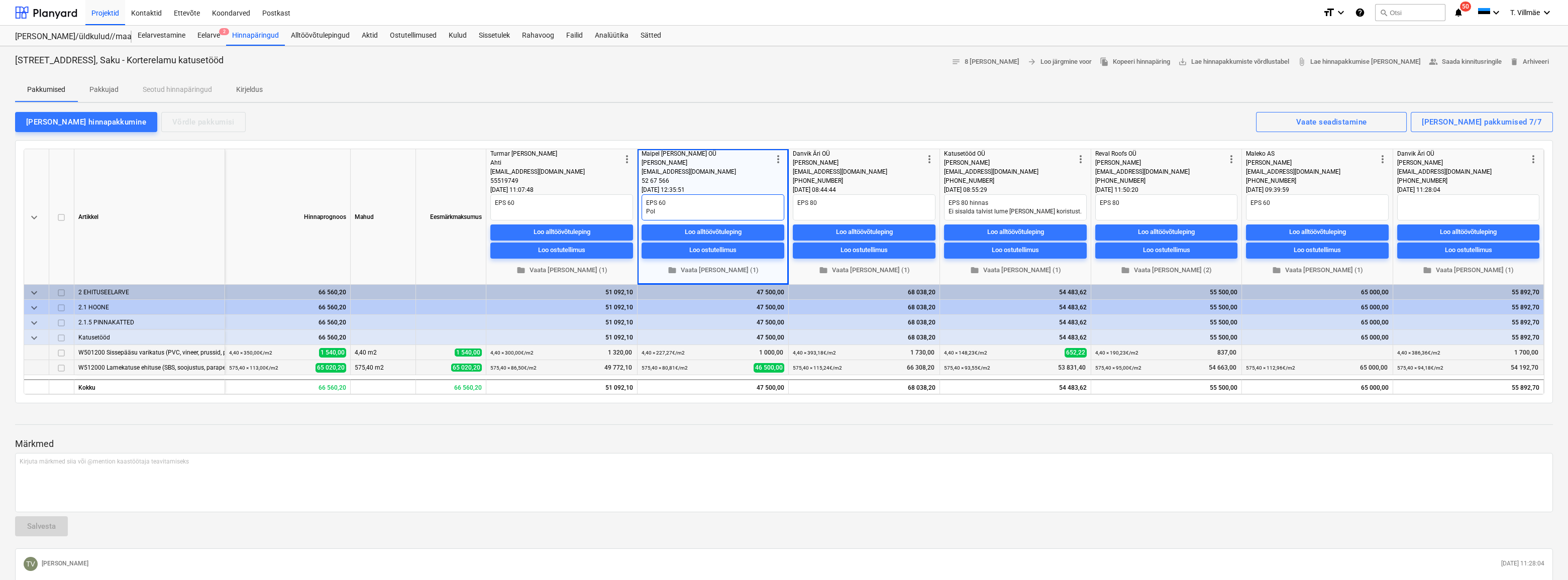
type textarea "EPS 60 Pole"
type textarea "x"
type textarea "EPS 60 Pole"
type textarea "x"
type textarea "EPS 60 Pole a"
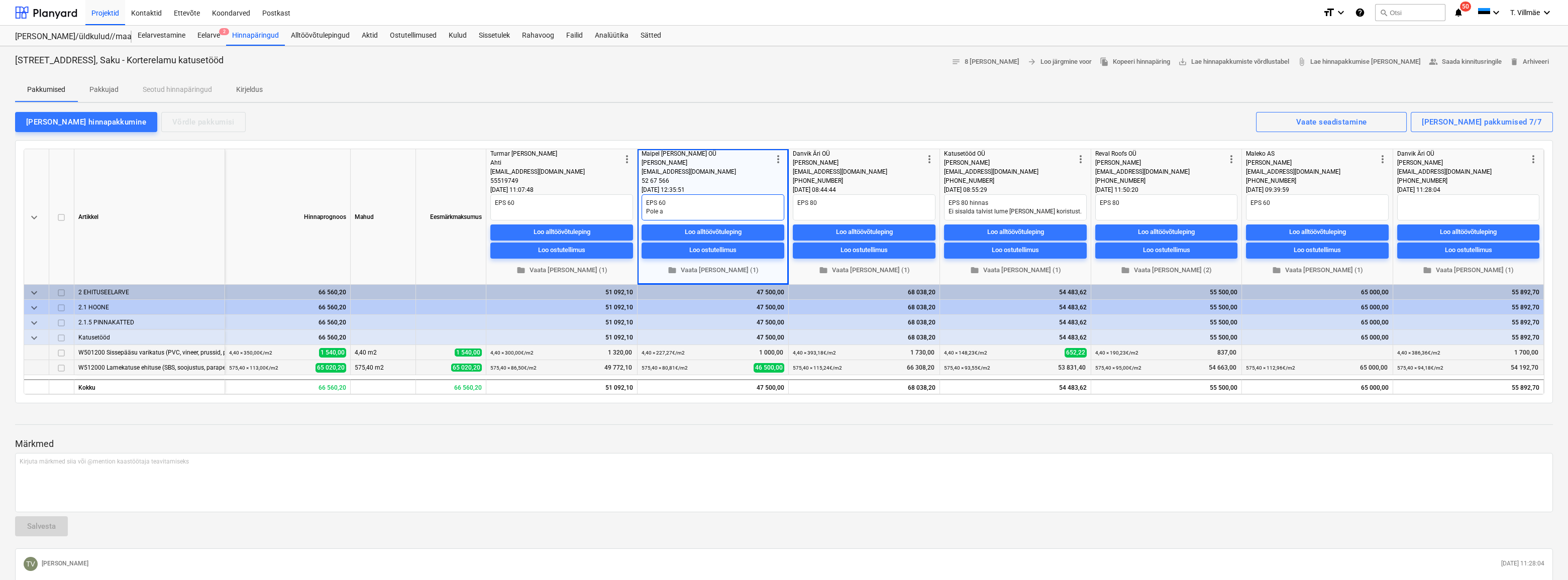
type textarea "x"
type textarea "EPS 60 Pole ar"
type textarea "x"
type textarea "EPS 60 Pole arv"
type textarea "x"
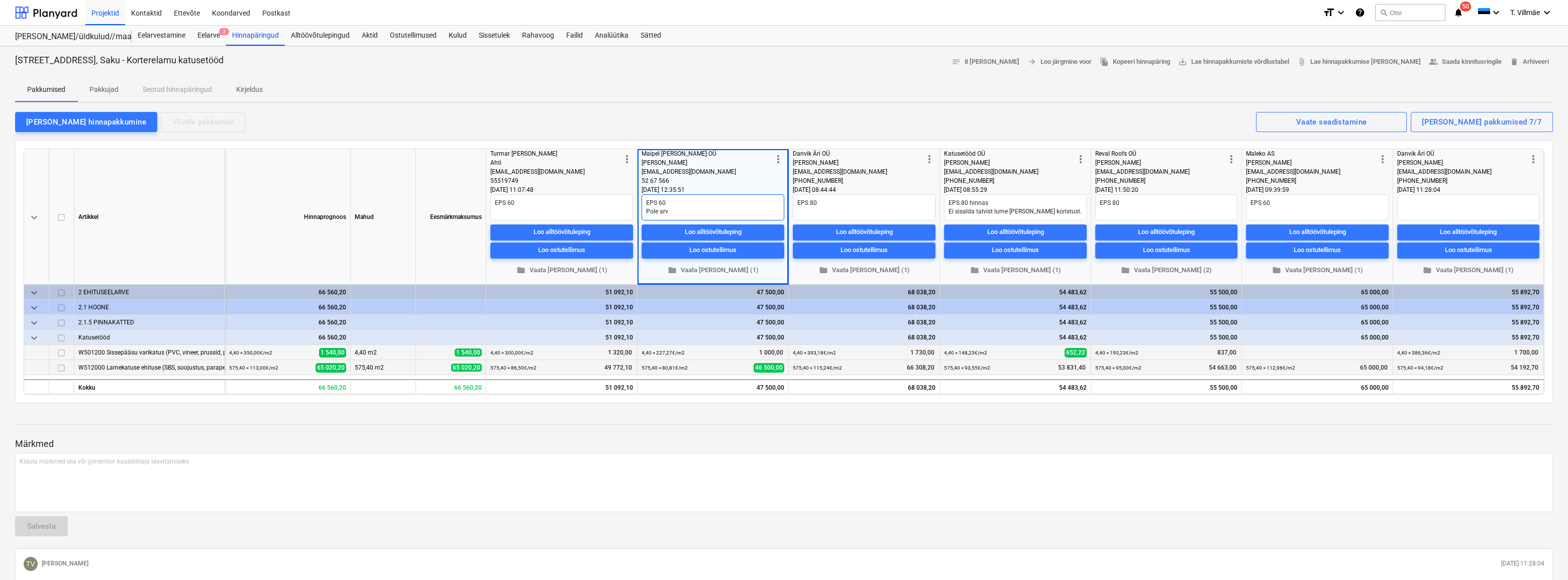
type textarea "EPS 60 Pole arve"
type textarea "x"
type textarea "EPS 60 Pole arves"
type textarea "x"
type textarea "EPS 60 Pole arvest"
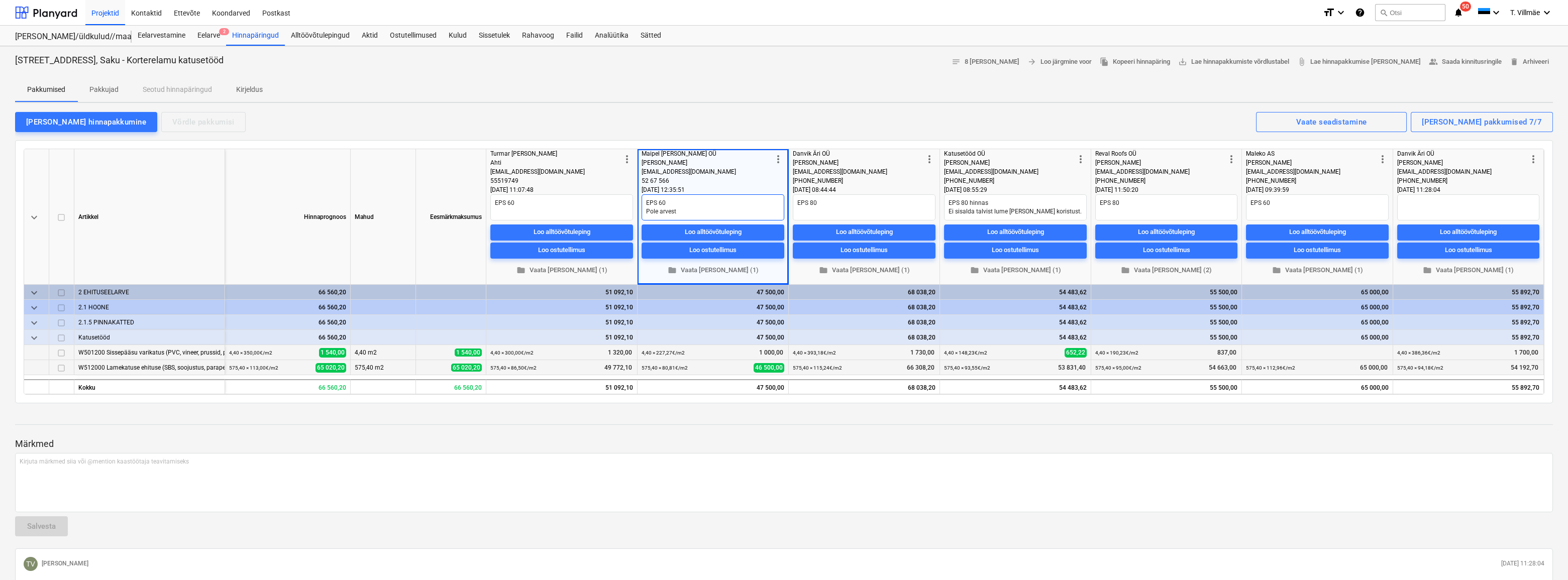
type textarea "x"
type textarea "EPS 60 Pole arvesta"
type textarea "x"
type textarea "EPS 60 Pole arvestat"
type textarea "x"
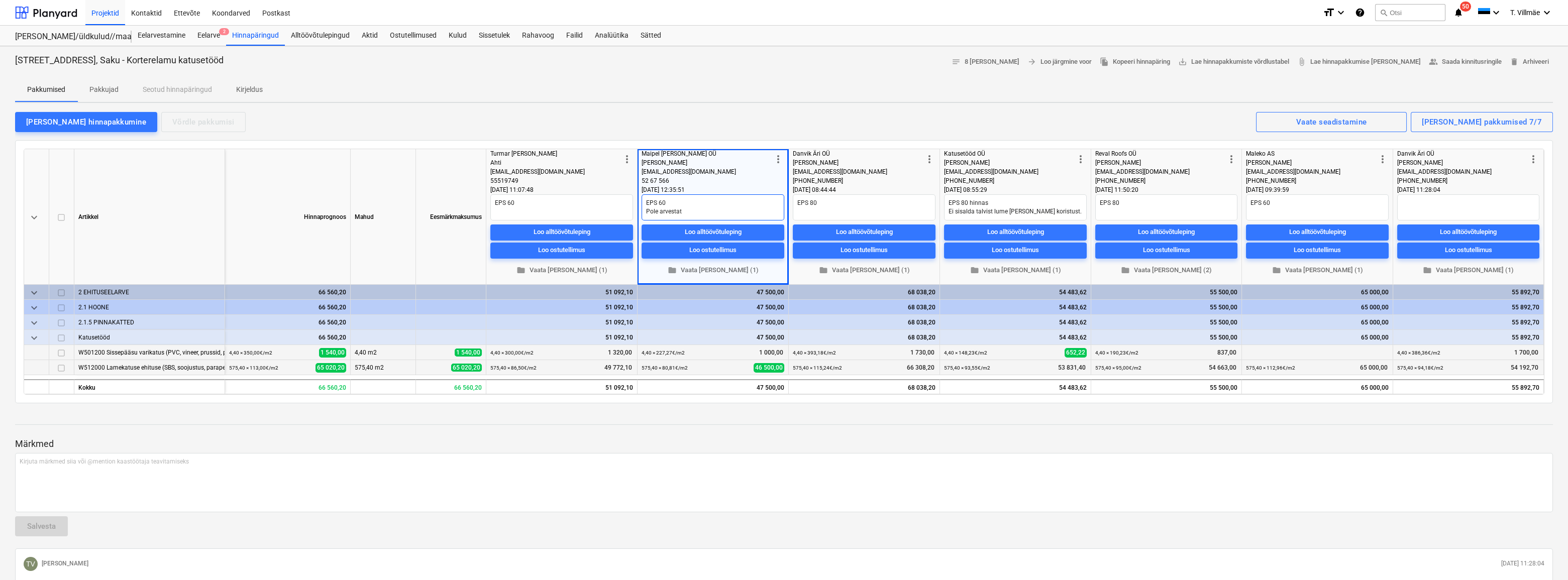
type textarea "EPS 60 Pole arvestatu"
type textarea "x"
type textarea "EPS 60 Pole arvestatud"
type textarea "x"
type textarea "EPS 60 Pole arvestatud"
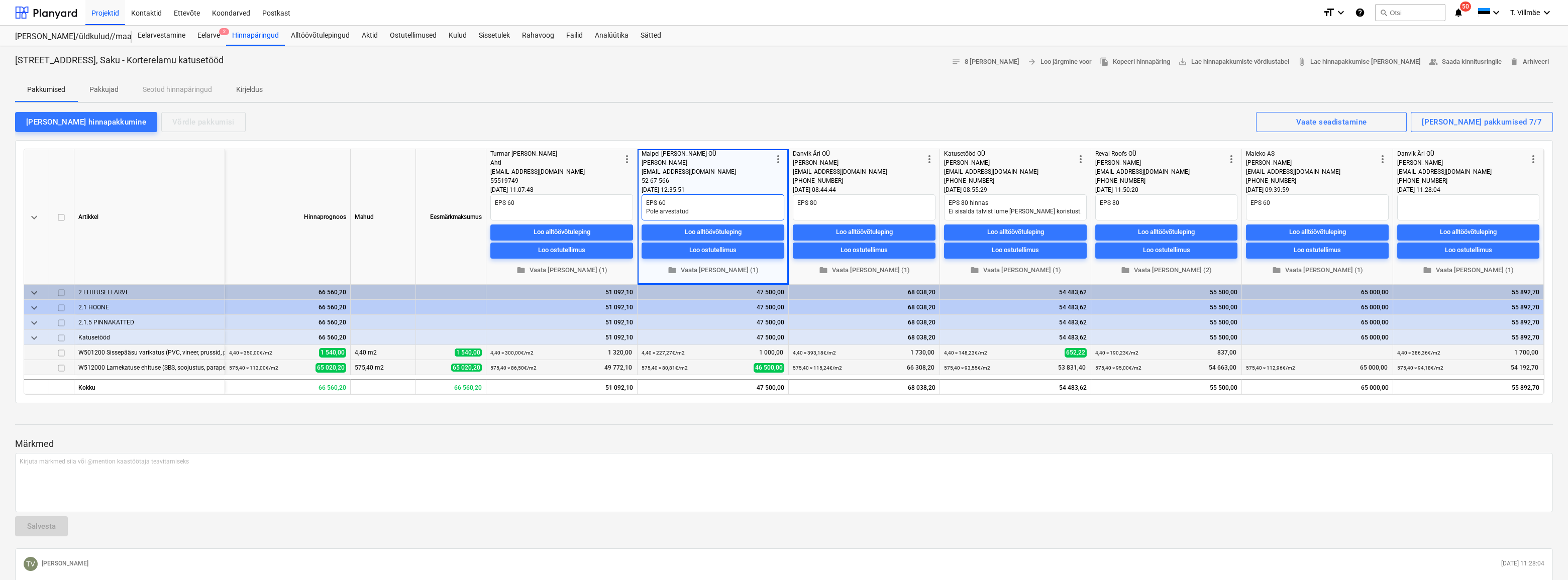
type textarea "x"
type textarea "EPS 60 Pole arvestatud a"
type textarea "x"
type textarea "EPS 60 Pole arvestatud as"
type textarea "x"
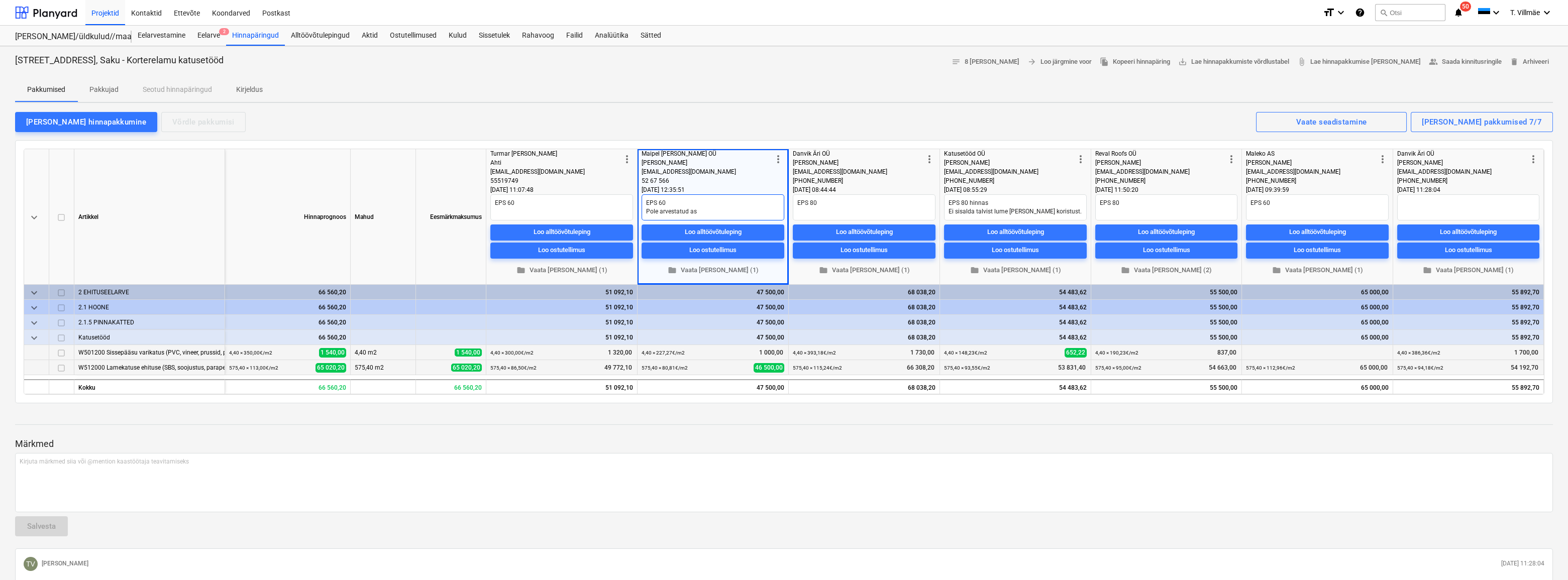
type textarea "EPS 60 Pole arvestatud ast"
type textarea "x"
type textarea "EPS 60 Pole arvestatud astm"
type textarea "x"
type textarea "EPS 60 Pole arvestatud astme"
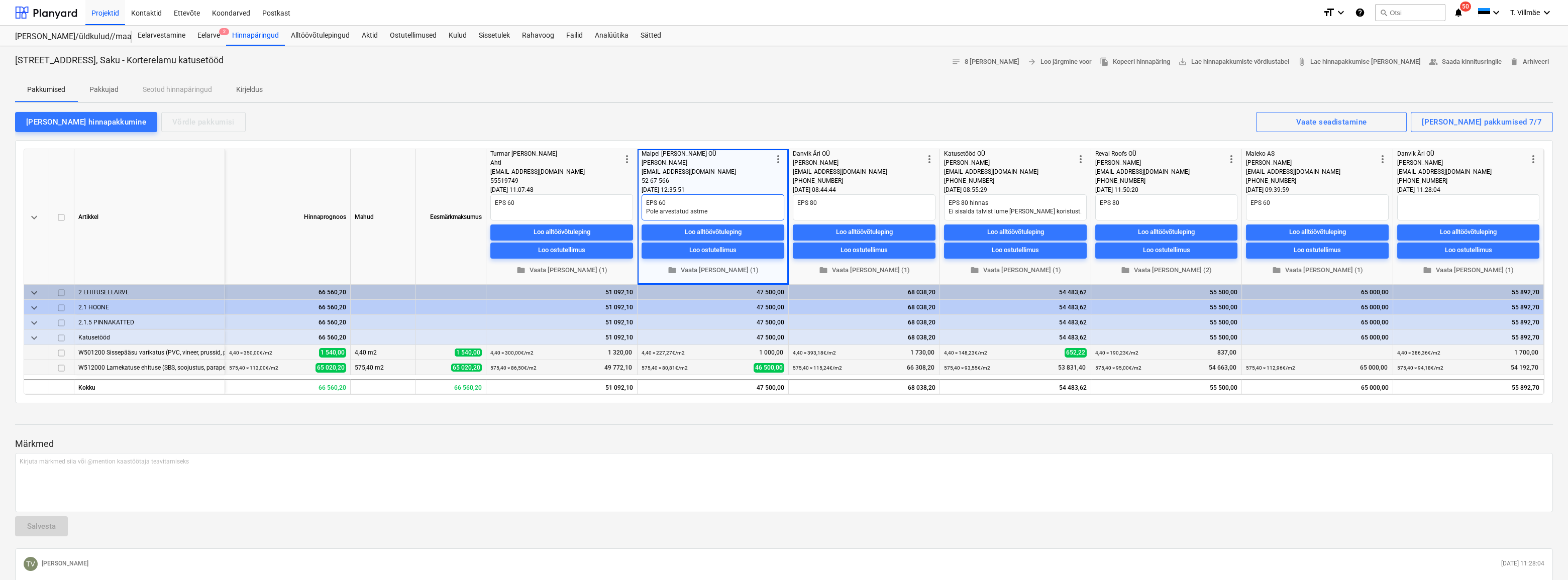
type textarea "x"
type textarea "EPS 60 Pole arvestatud astmel"
type textarea "x"
type textarea "EPS 60 Pole arvestatud astmeli"
type textarea "x"
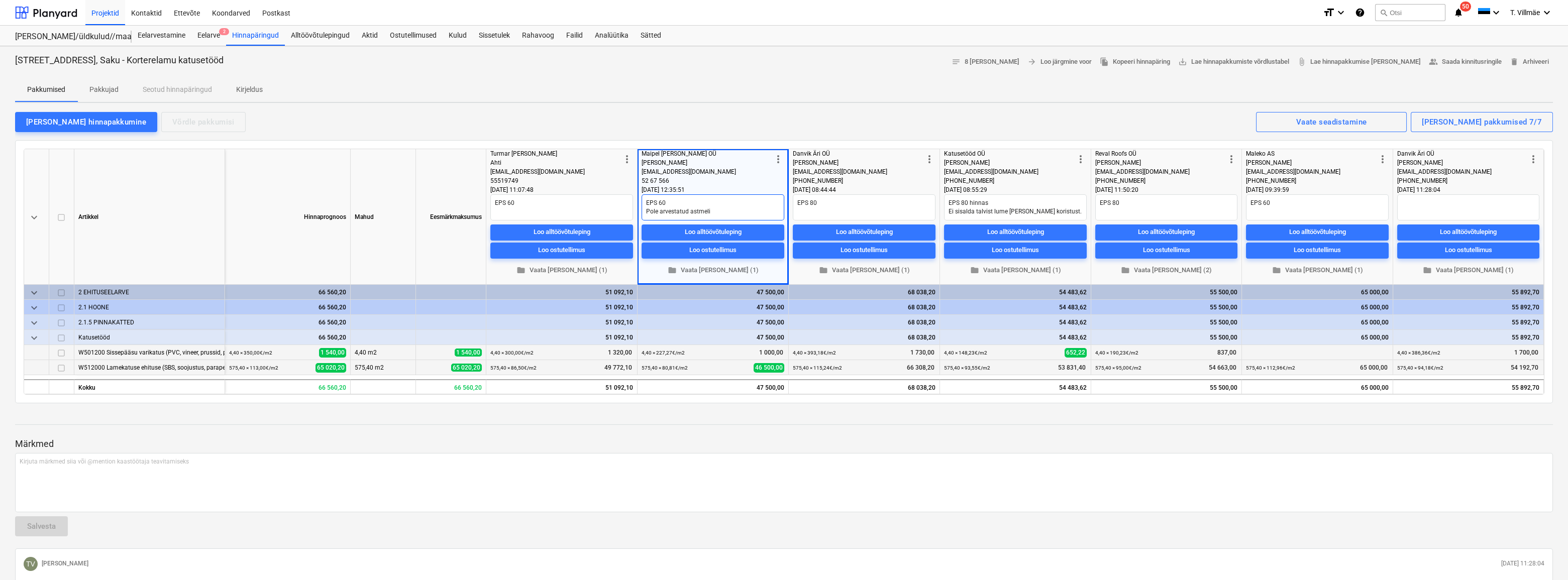
type textarea "EPS 60 Pole arvestatud astmelis"
type textarea "x"
type textarea "EPS 60 Pole arvestatud astmelist"
type textarea "x"
type textarea "EPS 60 Pole arvestatud astmeliste"
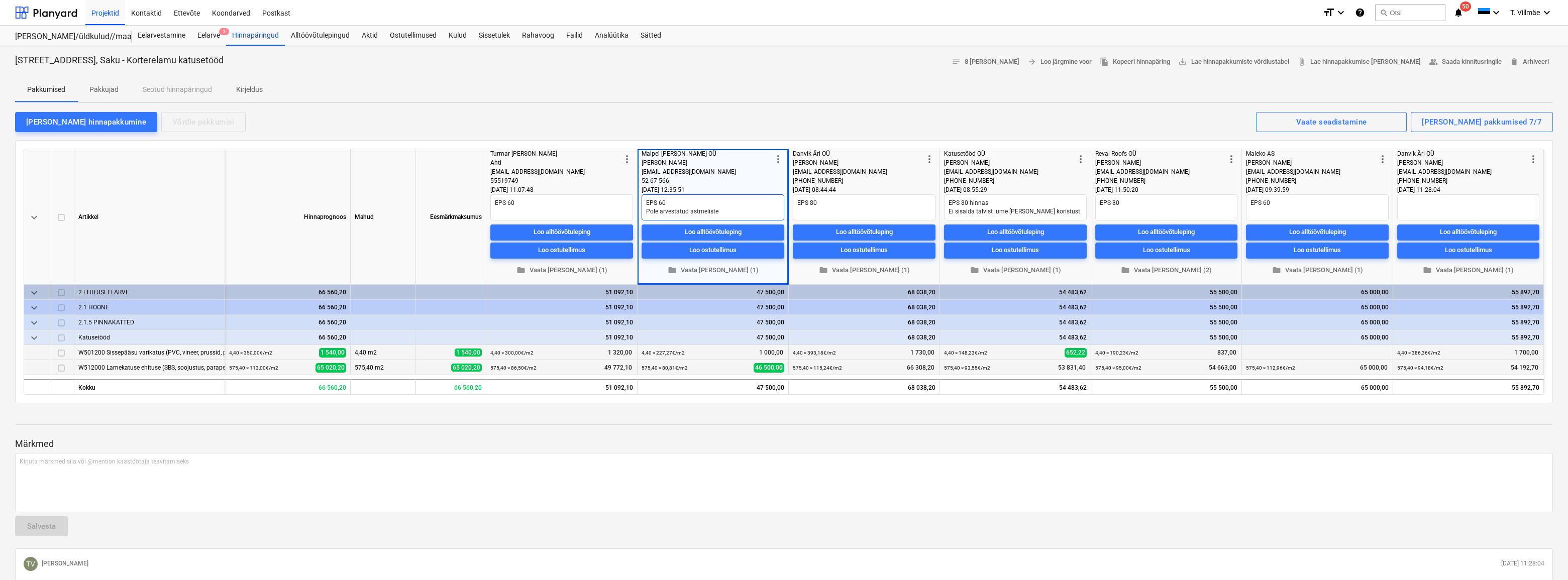
type textarea "x"
type textarea "EPS 60 Pole arvestatud astmeliste"
type textarea "x"
type textarea "EPS 60 Pole arvestatud astmeliste p"
type textarea "x"
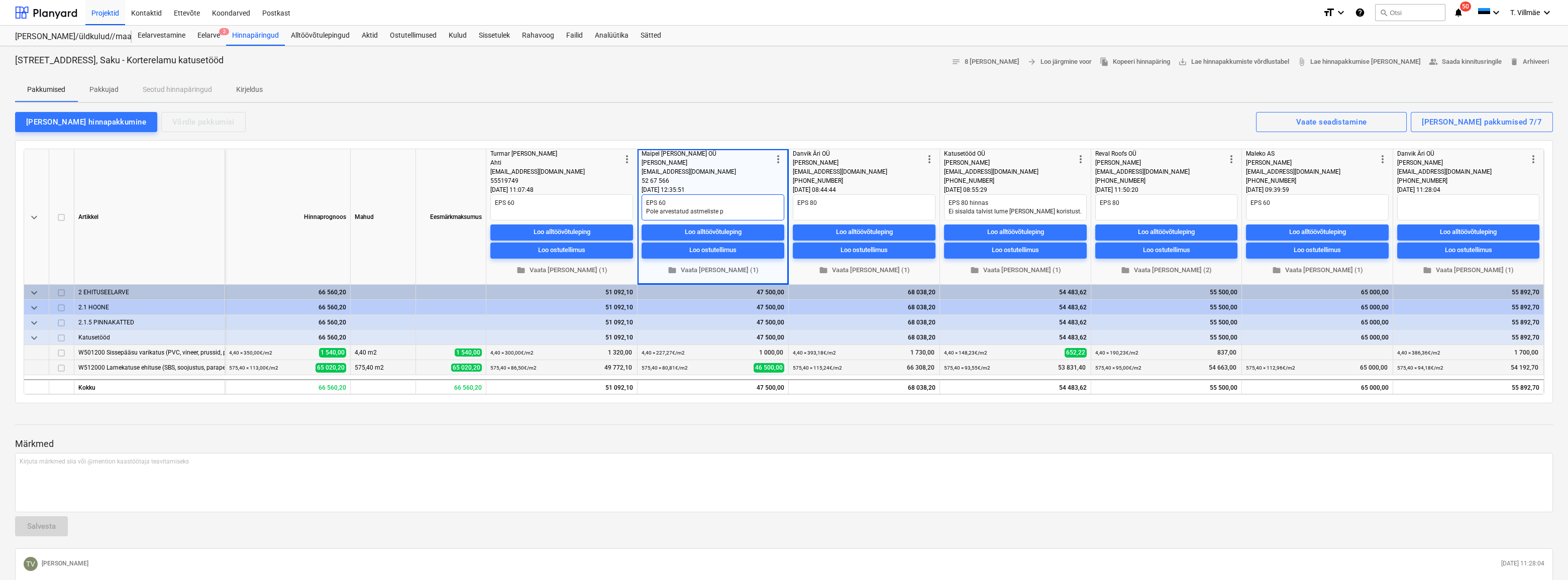
type textarea "EPS 60 Pole arvestatud astmeliste pa"
type textarea "x"
type textarea "EPS 60 Pole arvestatud astmeliste par"
type textarea "x"
type textarea "EPS 60 Pole arvestatud astmeliste para"
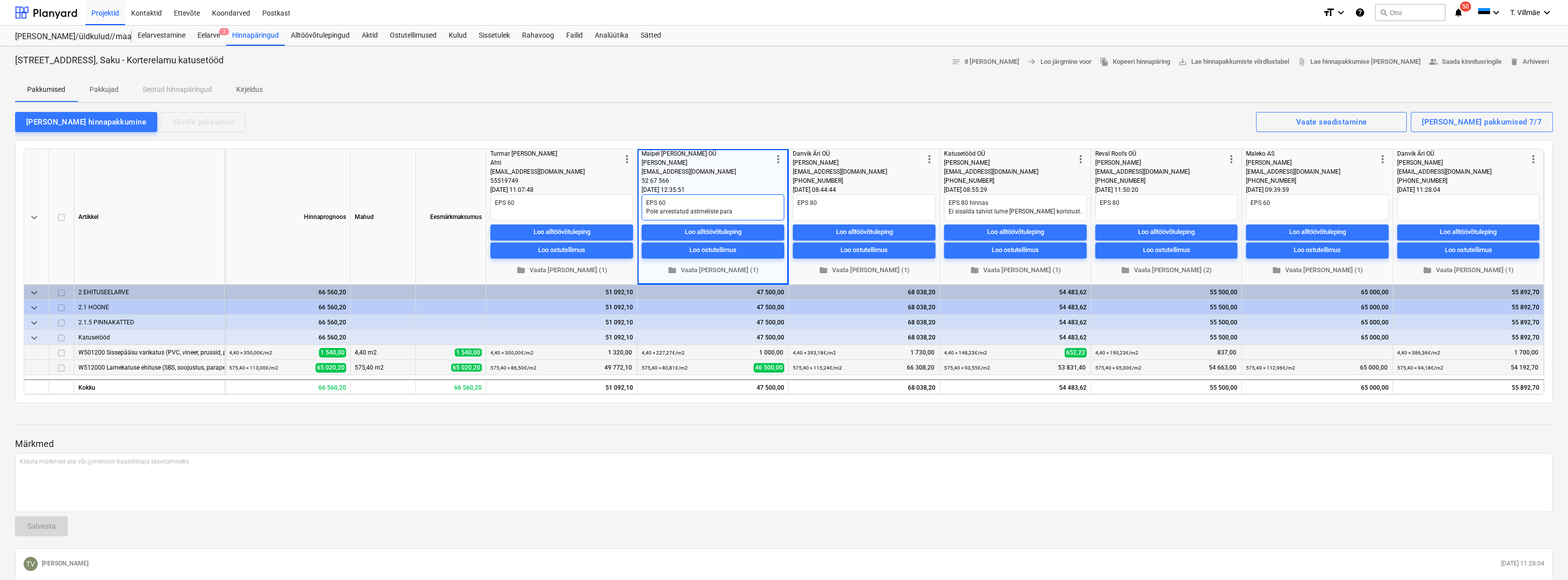
type textarea "x"
type textarea "EPS 60 Pole arvestatud astmeliste parap"
type textarea "x"
type textarea "EPS 60 Pole arvestatud astmeliste parape"
type textarea "x"
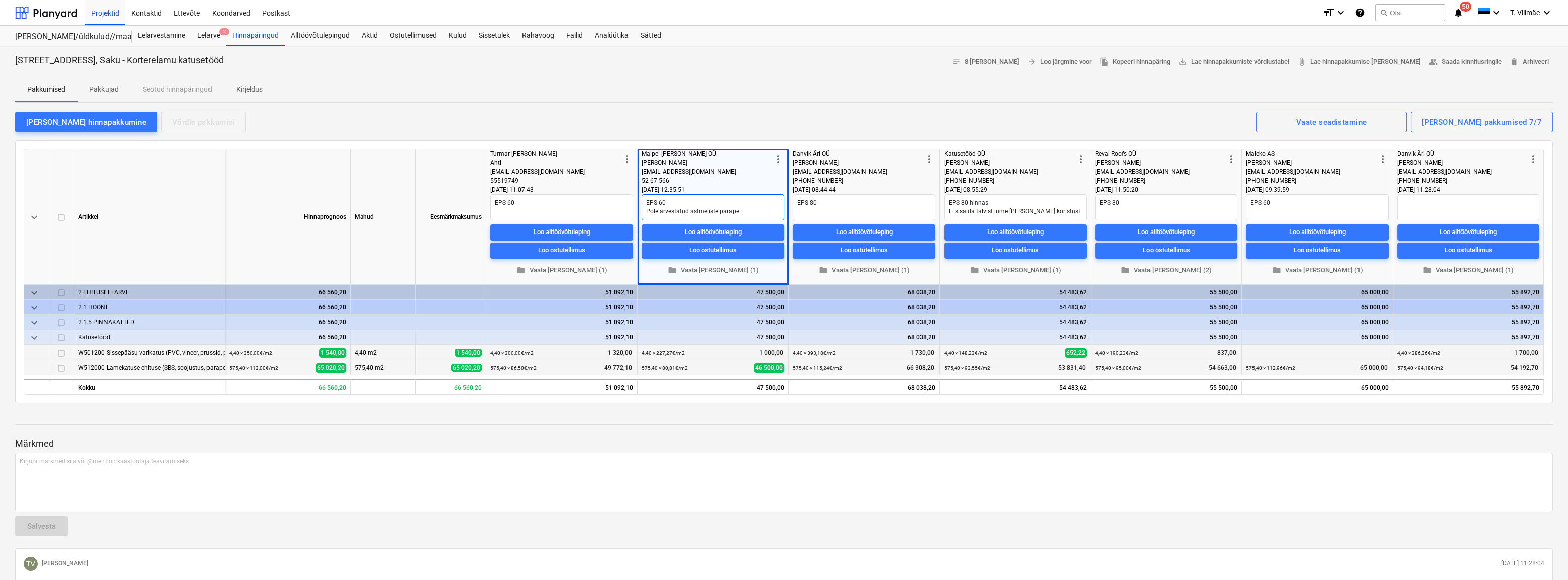
type textarea "EPS 60 Pole arvestatud astmeliste parapet"
type textarea "x"
type textarea "EPS 60 Pole arvestatud astmeliste parapeti"
type textarea "x"
type textarea "EPS 60 Pole arvestatud astmeliste parapetid"
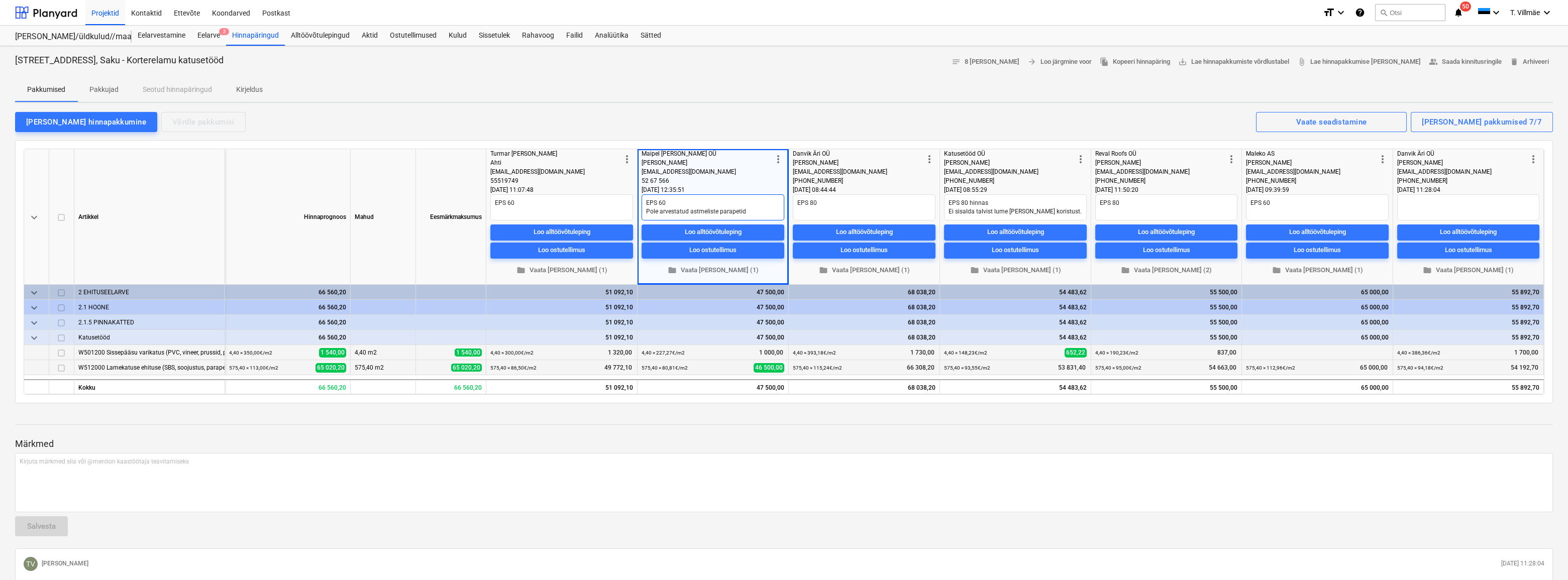
type textarea "x"
type textarea "EPS 60 Pole arvestatud astmeliste parapetidg"
type textarea "x"
type textarea "EPS 60 Pole arvestatud astmeliste parapetid"
type textarea "x"
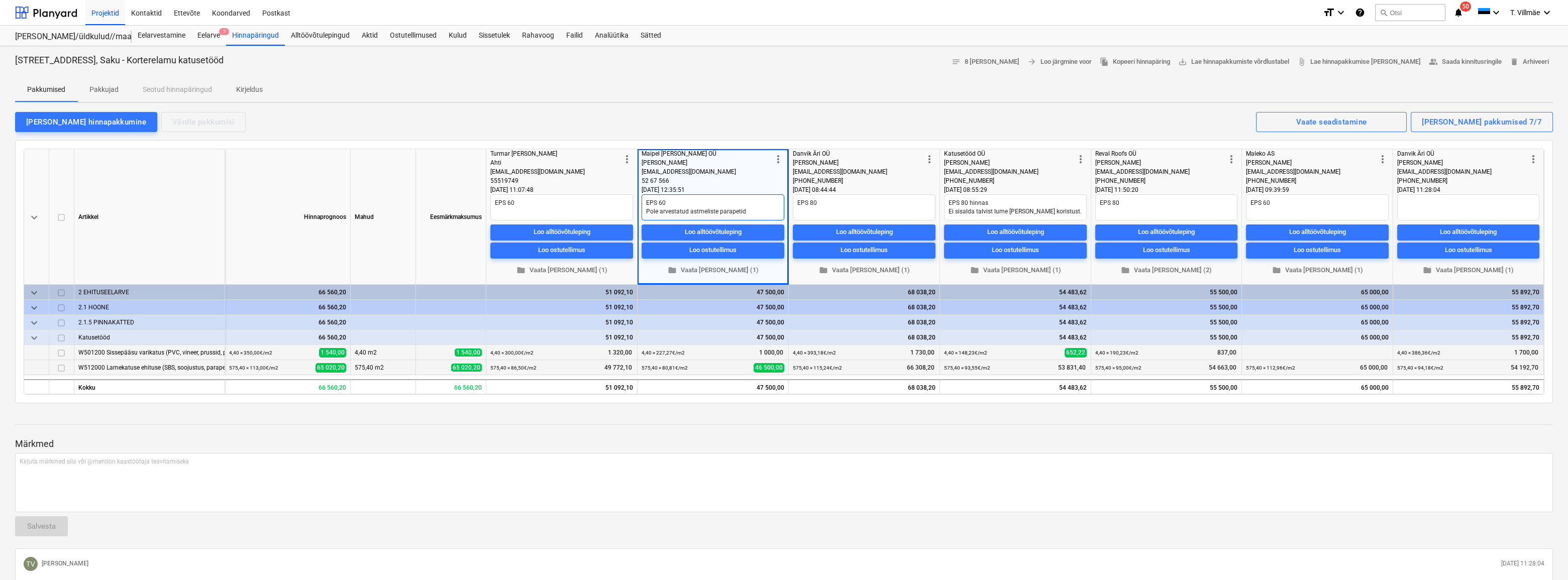
type textarea "EPS 60 Pole arvestatud astmeliste parapetide"
type textarea "x"
type textarea "EPS 60 Pole arvestatud astmeliste parapetideg"
type textarea "x"
type textarea "EPS 60 Pole arvestatud astmeliste parapetidega"
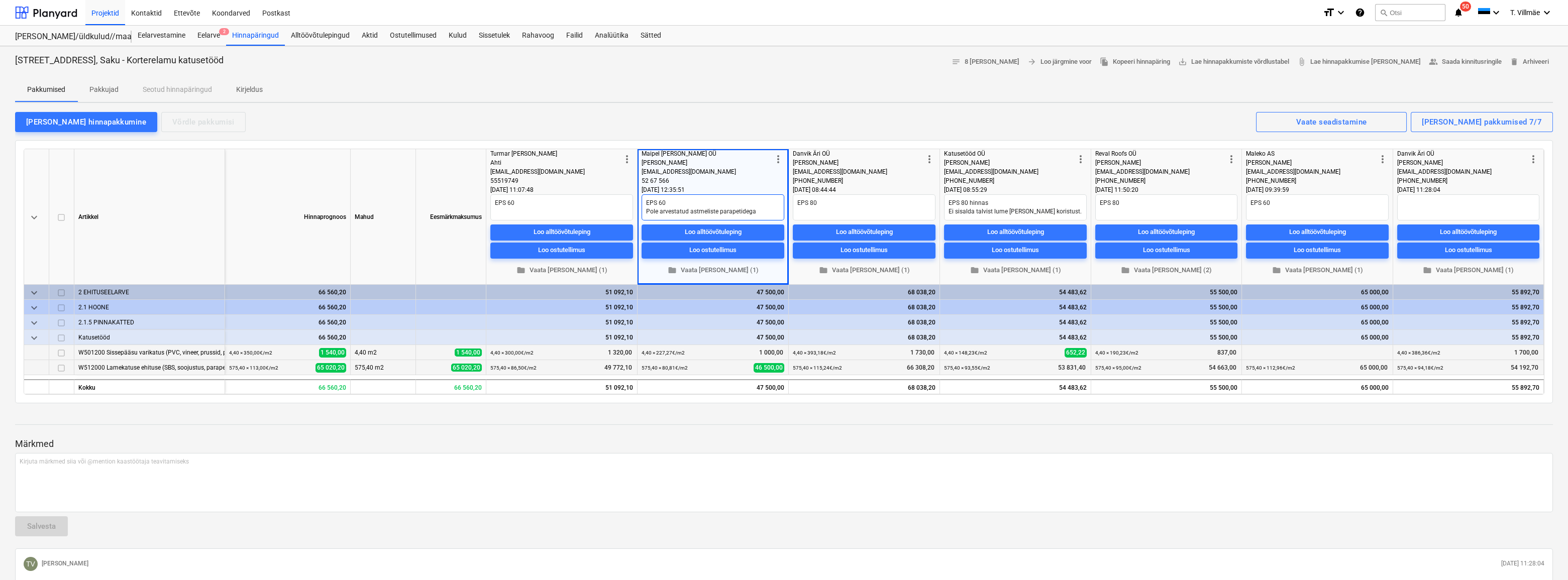
type textarea "x"
type textarea "EPS 60 Pole arvestatud astmeliste parapetidega"
click at [542, 204] on textarea "EPS 60" at bounding box center [562, 207] width 143 height 26
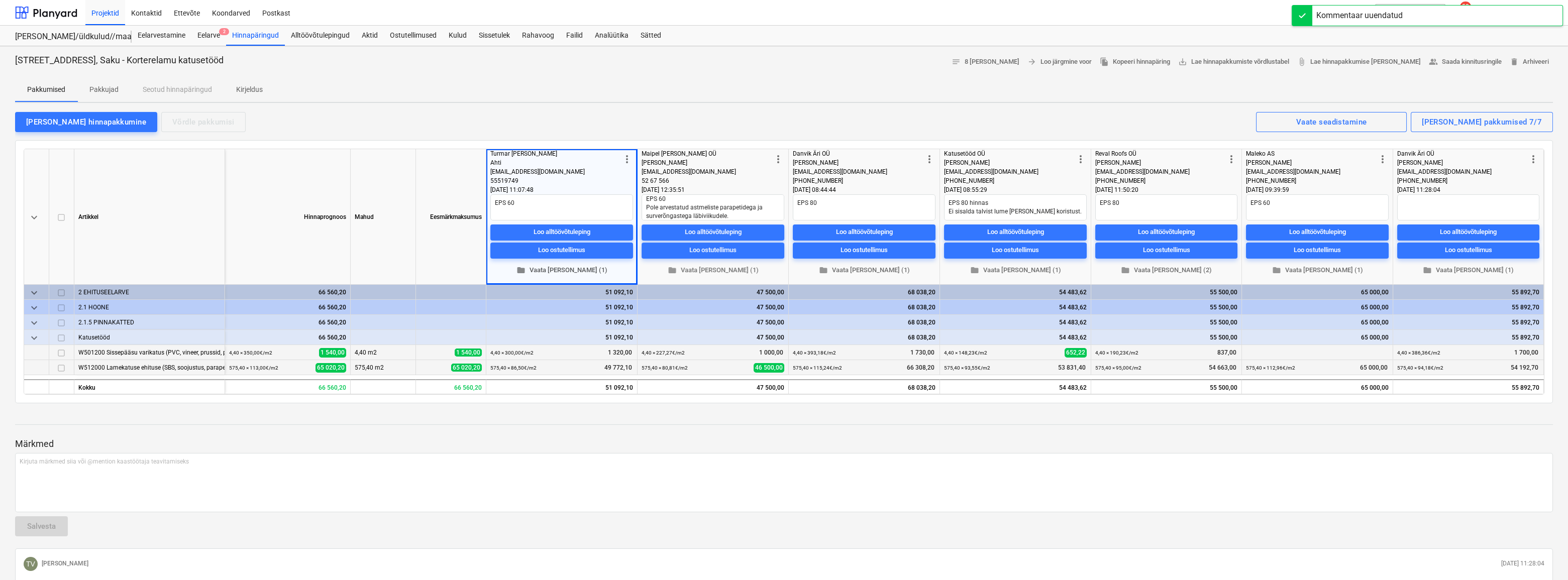
click at [552, 273] on span "folder Vaata [PERSON_NAME] (1)" at bounding box center [562, 270] width 135 height 12
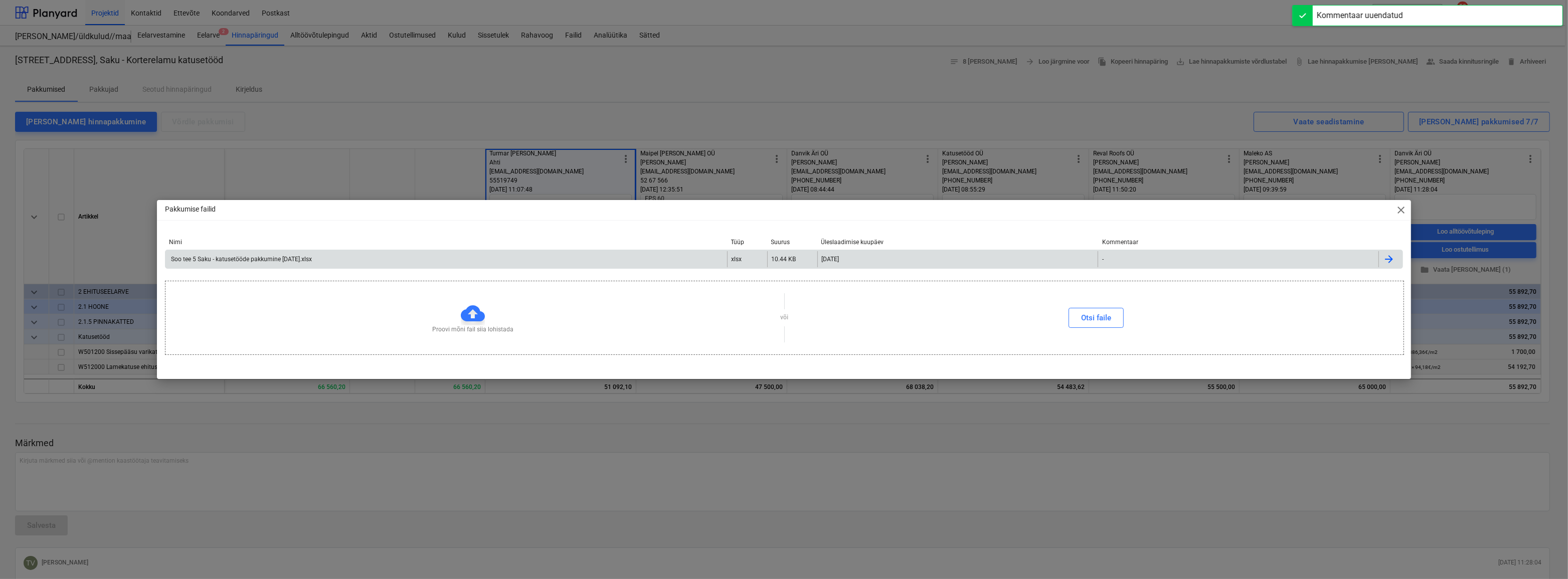
click at [261, 258] on div "Soo tee 5 Saku - katusetööde pakkumine [DATE].xlsx" at bounding box center [240, 259] width 142 height 7
click at [1404, 209] on span "close" at bounding box center [1401, 210] width 12 height 12
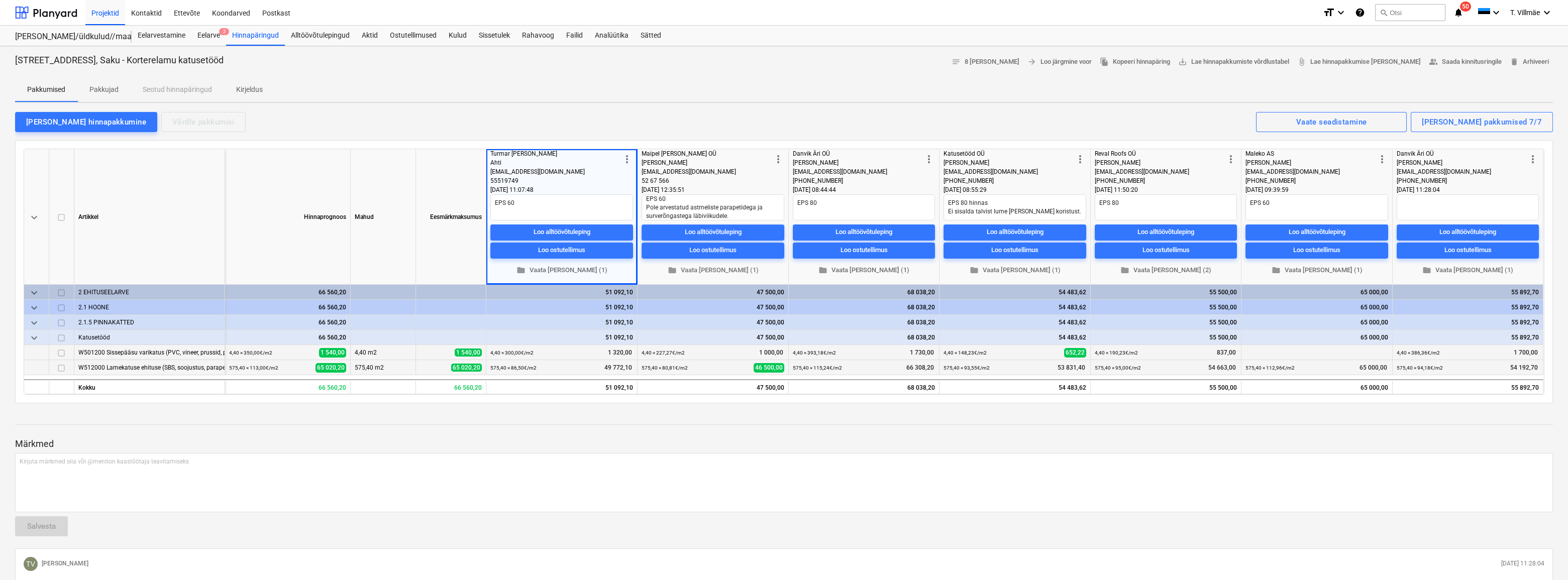
click at [584, 443] on p "Märkmed" at bounding box center [784, 444] width 1538 height 12
click at [523, 206] on textarea "EPS 60" at bounding box center [562, 207] width 143 height 26
click at [1173, 269] on span "folder Vaata [PERSON_NAME] (2)" at bounding box center [1166, 270] width 134 height 12
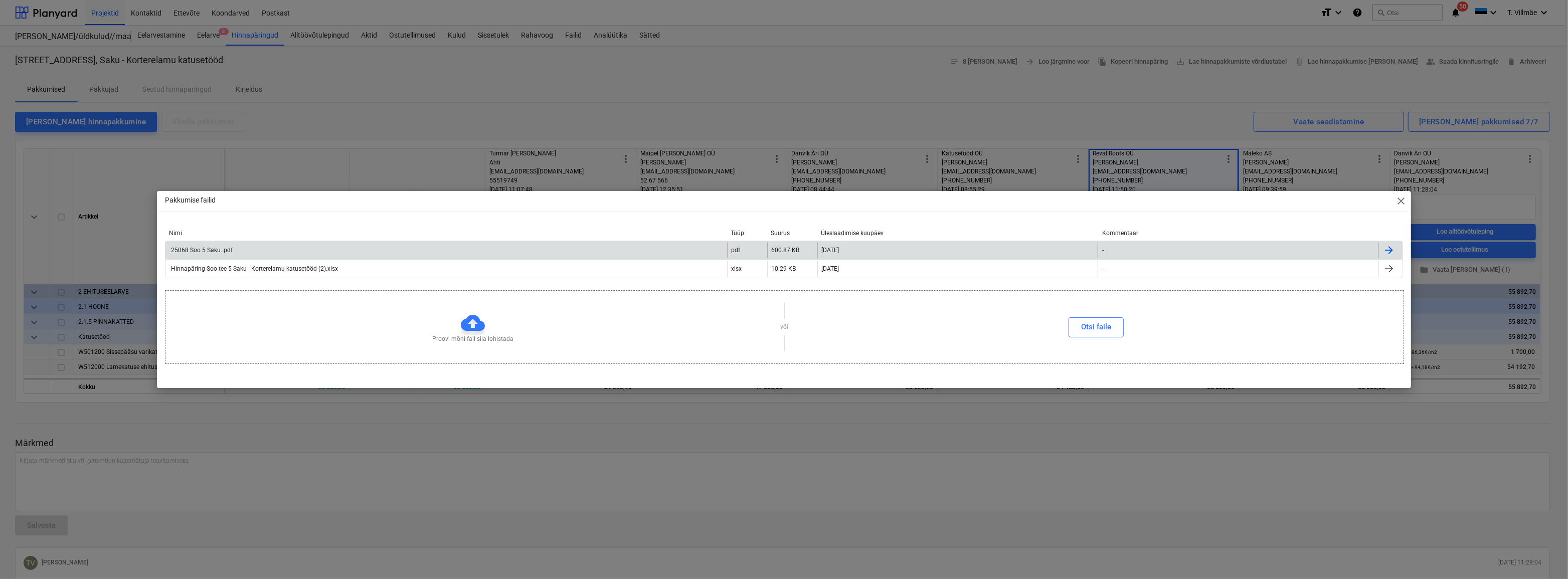
click at [213, 250] on div "25068 Soo 5 Saku..pdf" at bounding box center [201, 250] width 63 height 7
click at [1399, 205] on span "close" at bounding box center [1401, 201] width 12 height 12
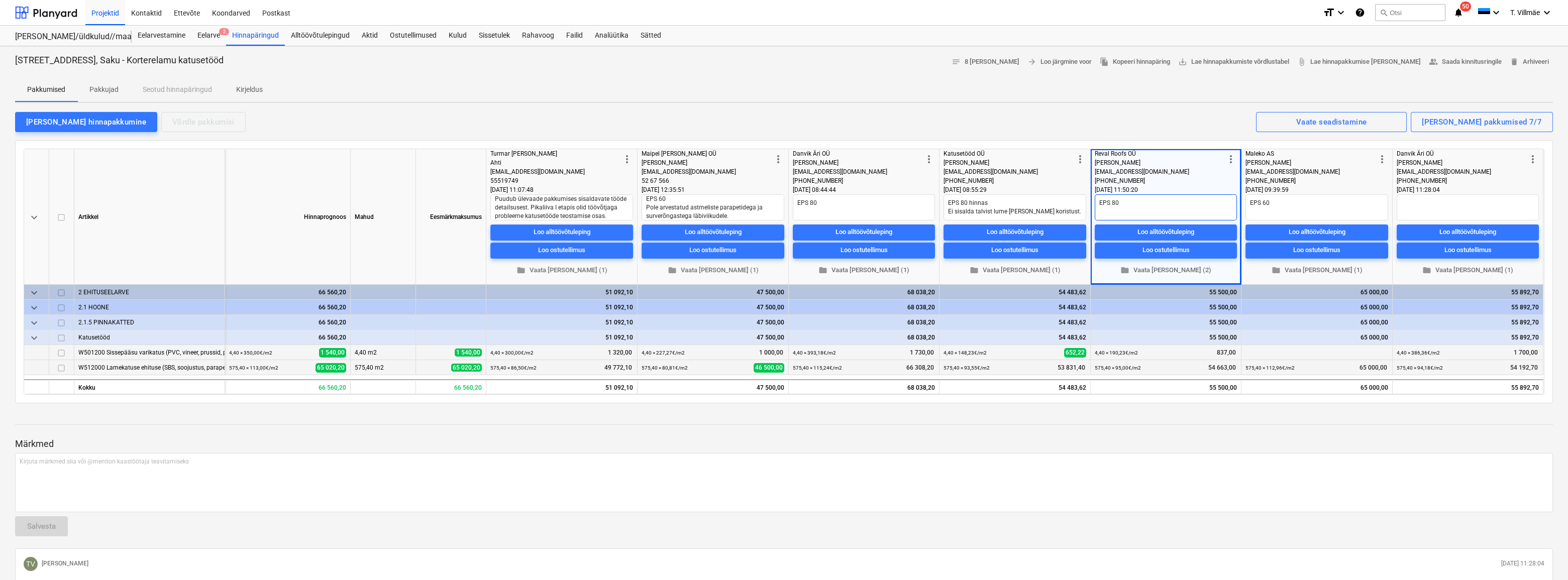
click at [1128, 207] on textarea "EPS 80" at bounding box center [1165, 207] width 142 height 26
click at [1119, 202] on textarea "EPS 80 Ei sisalda varikatuse äravoolu lahendust." at bounding box center [1165, 207] width 142 height 26
drag, startPoint x: 815, startPoint y: 203, endPoint x: 823, endPoint y: 204, distance: 8.1
click at [816, 203] on textarea "EPS 80" at bounding box center [864, 207] width 142 height 26
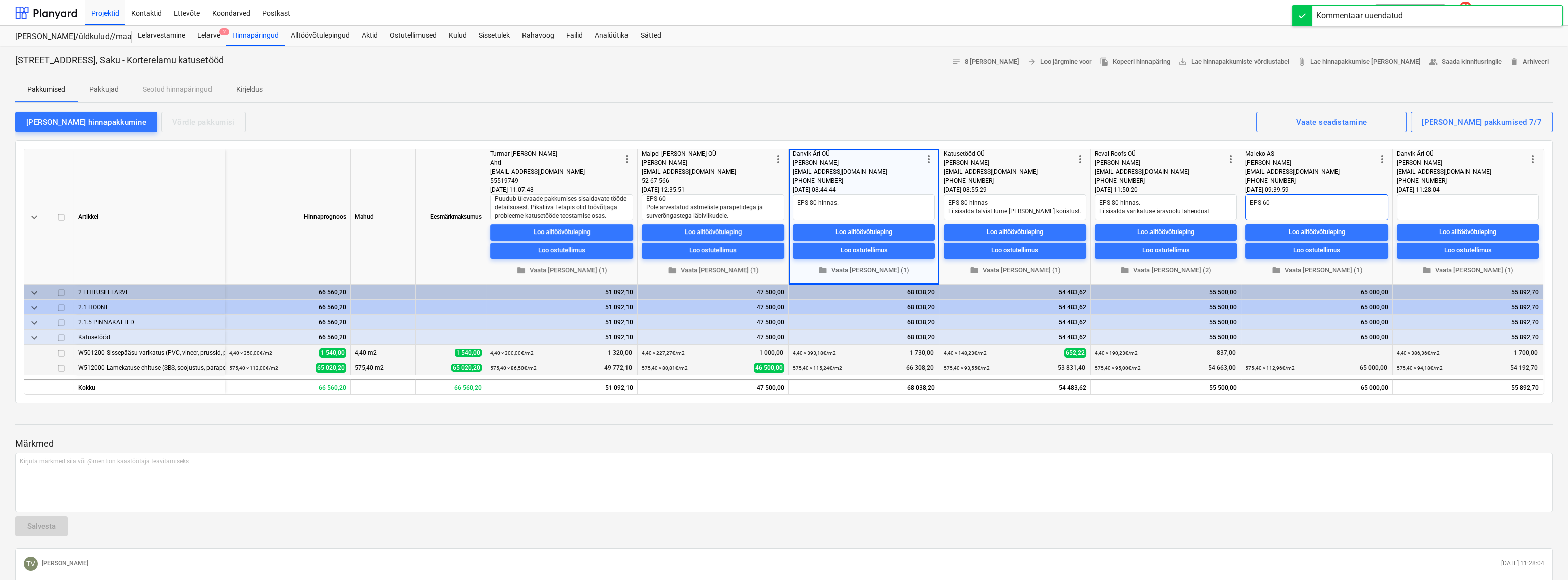
click at [1273, 202] on textarea "EPS 60" at bounding box center [1317, 207] width 143 height 26
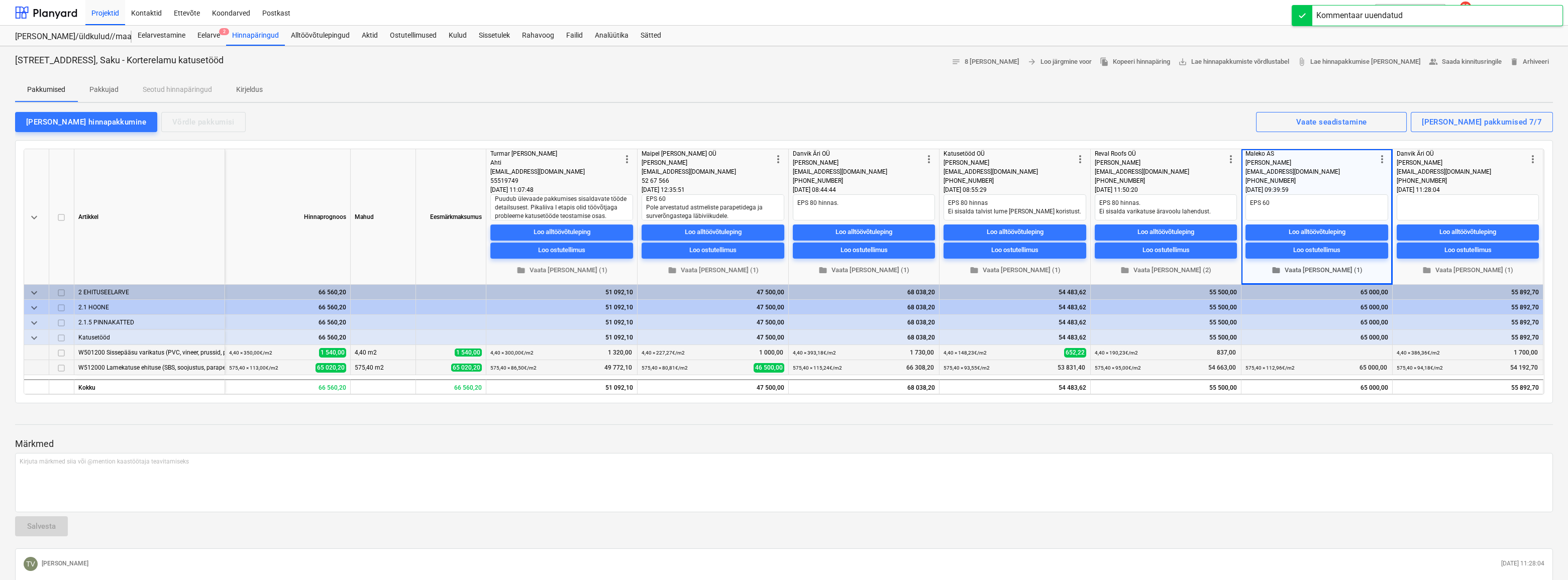
click at [1322, 269] on span "folder Vaata [PERSON_NAME] (1)" at bounding box center [1317, 270] width 135 height 12
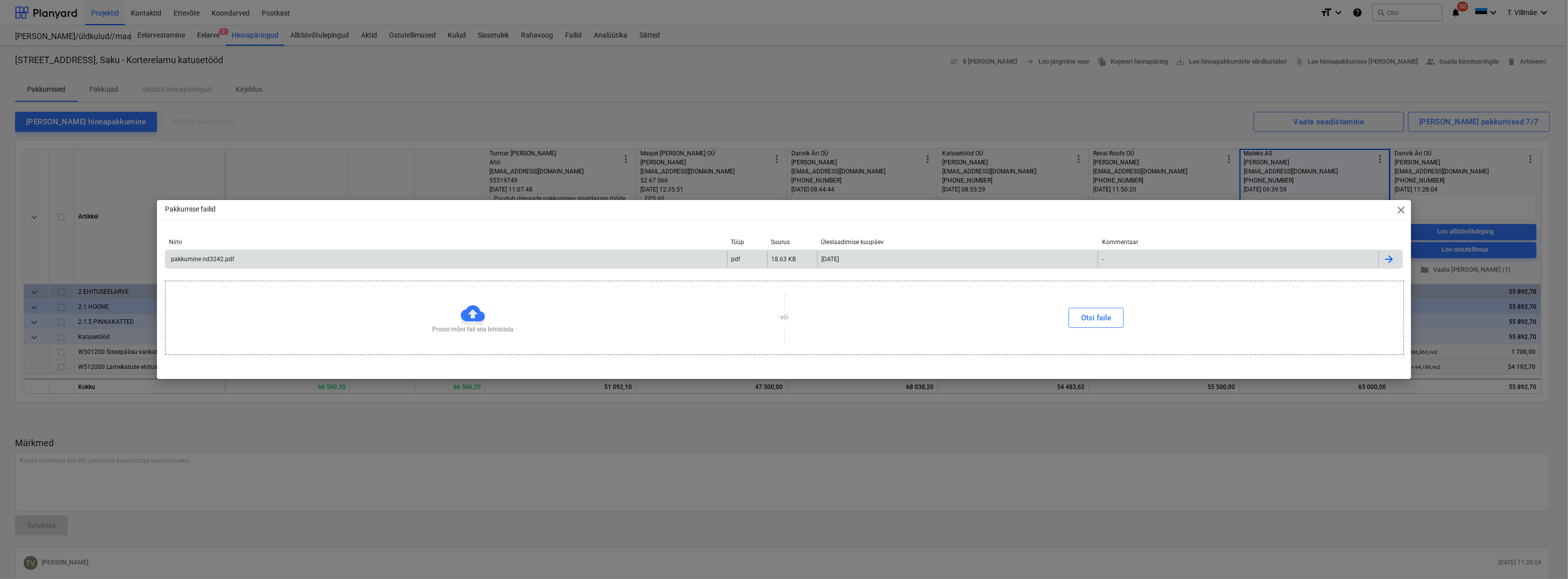
click at [223, 259] on div "pakkumine nd3242.pdf" at bounding box center [201, 259] width 65 height 7
click at [1396, 212] on span "close" at bounding box center [1401, 210] width 12 height 12
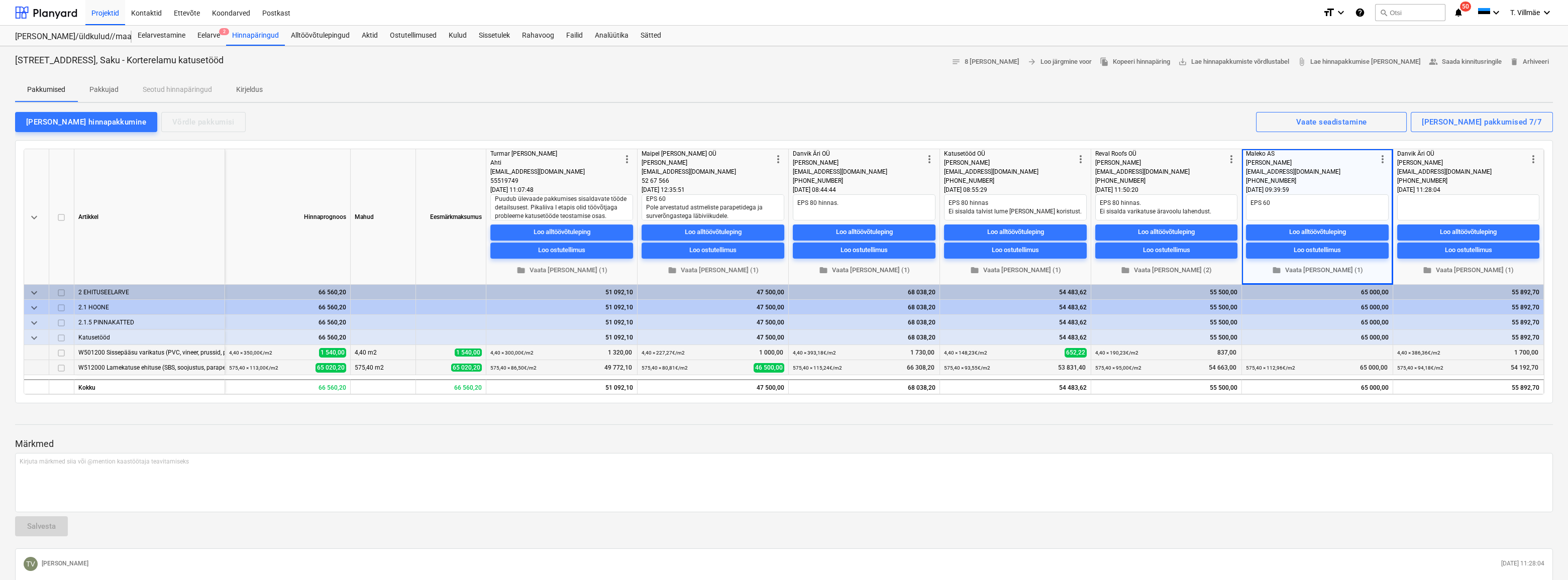
click at [1296, 445] on p "Märkmed" at bounding box center [784, 444] width 1538 height 12
click at [1208, 135] on div at bounding box center [784, 136] width 1538 height 8
click at [1211, 141] on div "keyboard_arrow_down Artikkel Hinnaprognoos Mahud Eesmärkmaksumus more_vert Turm…" at bounding box center [784, 272] width 1538 height 263
click at [1417, 206] on textarea at bounding box center [1468, 207] width 142 height 26
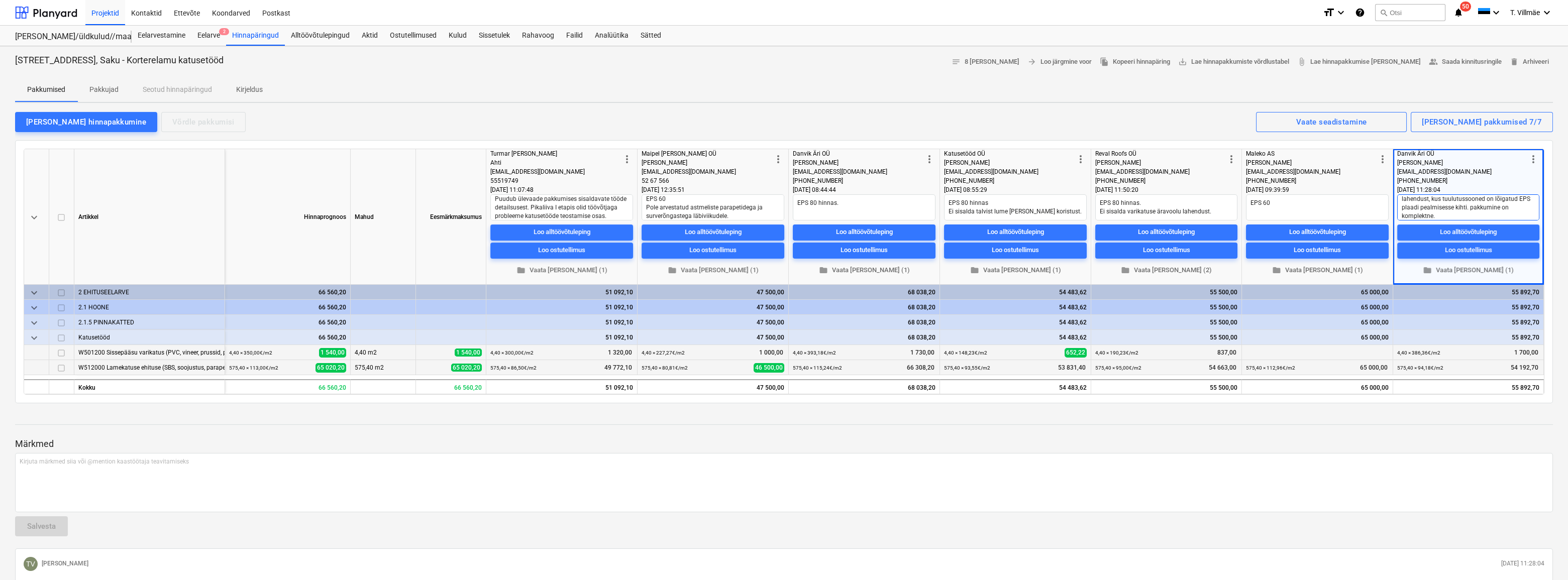
click at [1472, 210] on textarea "Töövõtja pakub [PERSON_NAME] tuulutuse lahendust, kus tuulutussooned on lõigatu…" at bounding box center [1468, 207] width 142 height 26
click at [107, 13] on div "Projektid" at bounding box center [105, 12] width 40 height 26
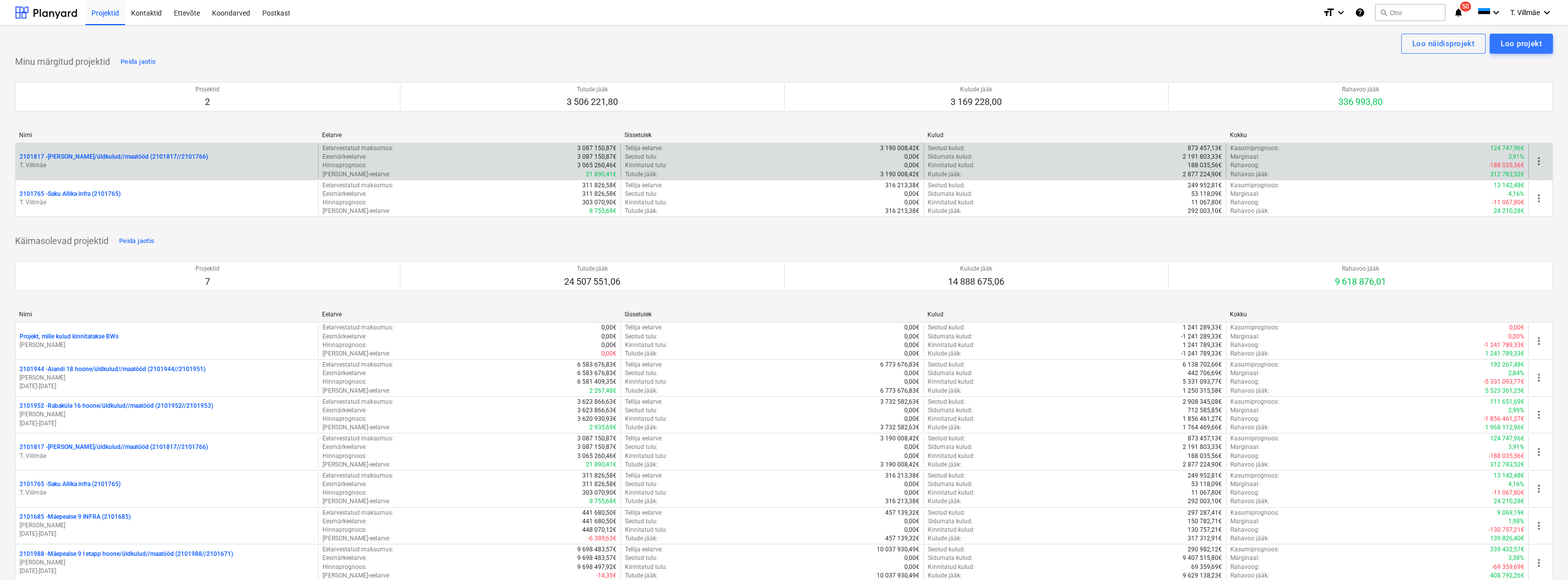
click at [113, 158] on p "2101817 - [PERSON_NAME]/üldkulud//maatööd (2101817//2101766)" at bounding box center [113, 157] width 188 height 9
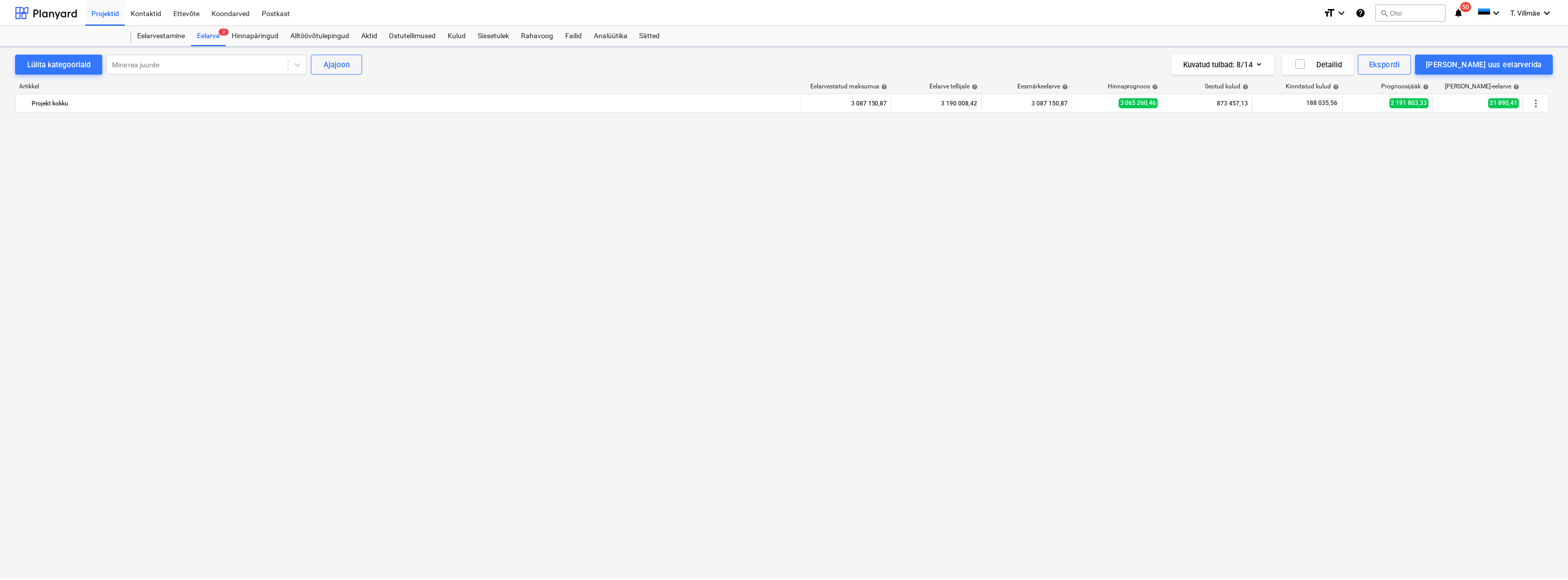
scroll to position [1827, 0]
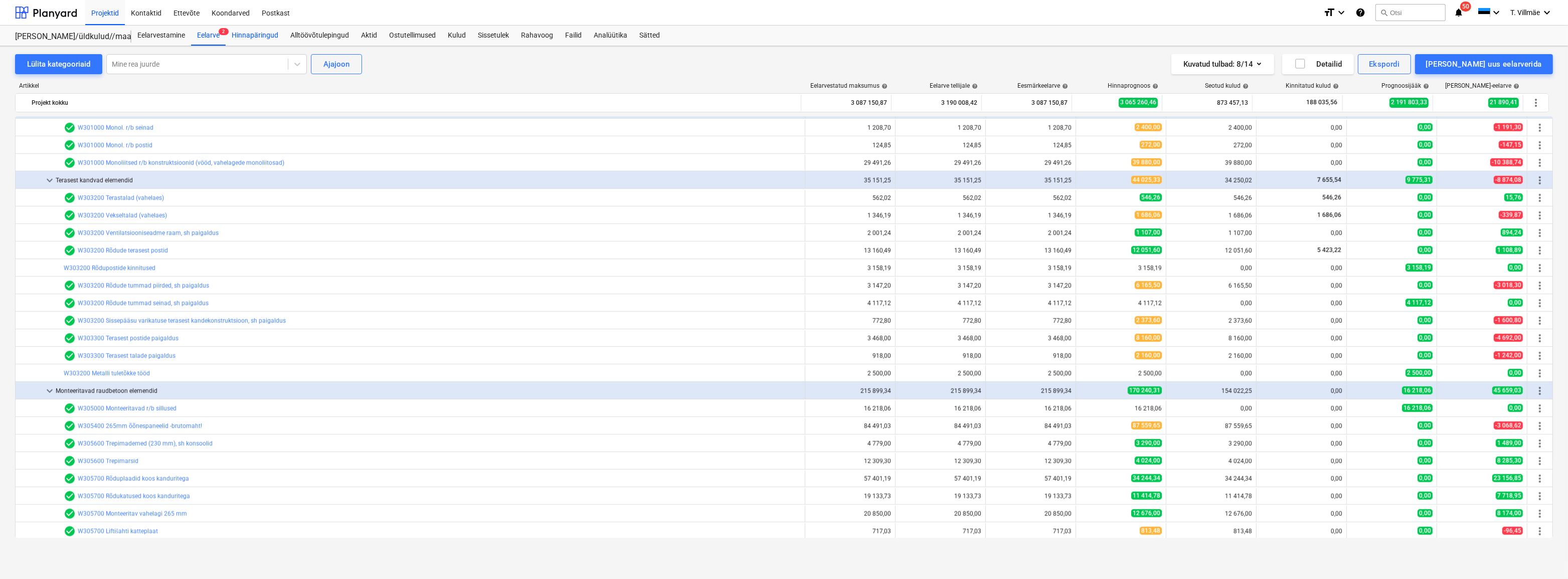
click at [269, 35] on div "Hinnapäringud" at bounding box center [255, 35] width 58 height 20
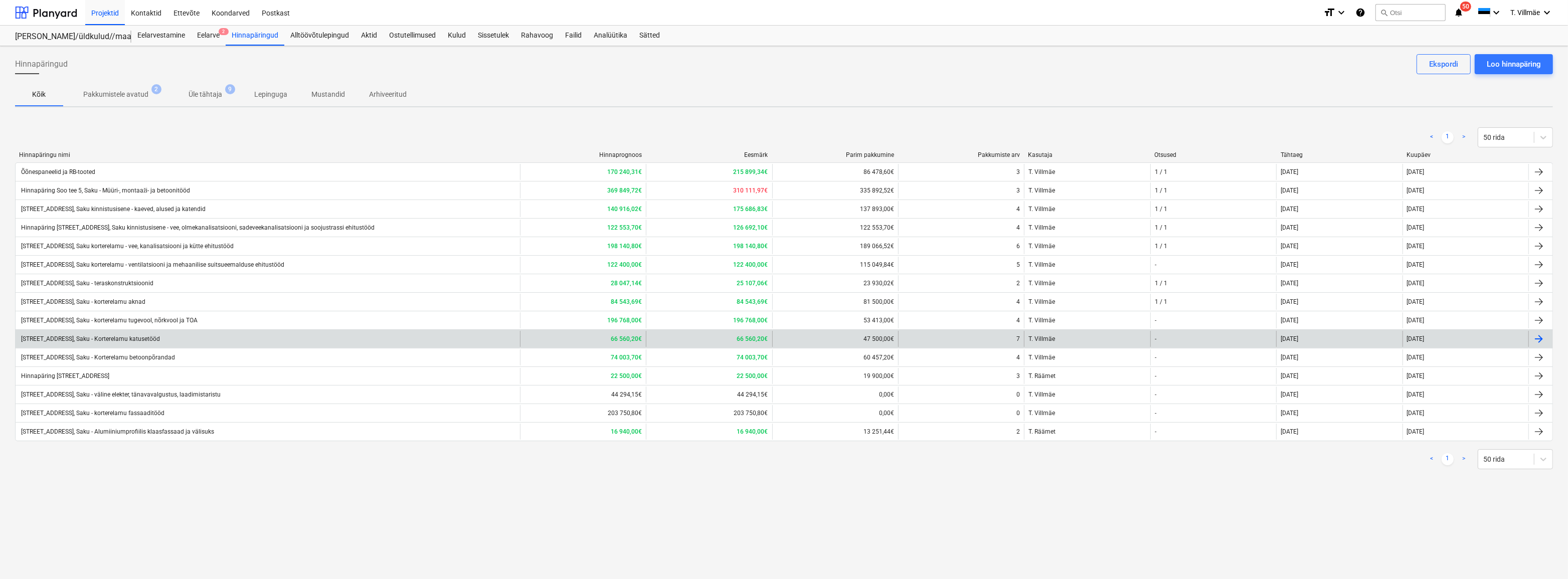
click at [1542, 337] on div at bounding box center [1539, 339] width 12 height 12
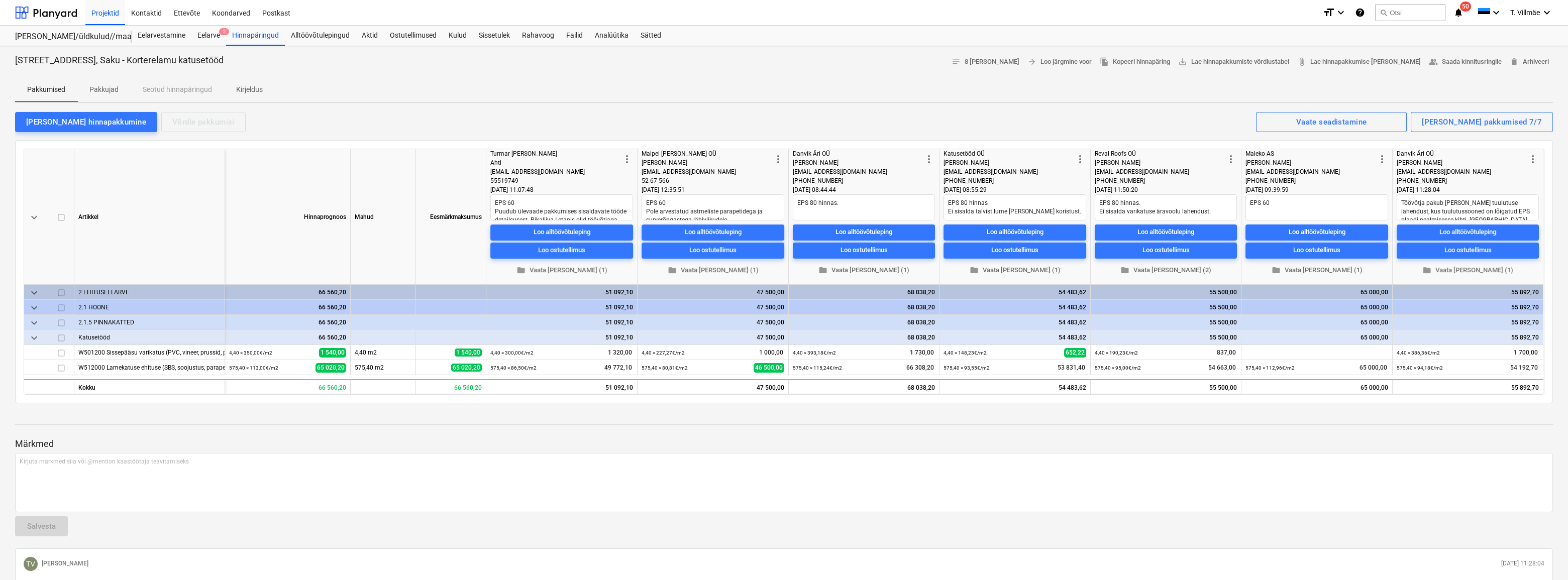
click at [1470, 156] on div "Danvik Äri OÜ" at bounding box center [1461, 154] width 130 height 9
click at [1447, 63] on span "people_alt Saada kinnitusringile" at bounding box center [1465, 62] width 73 height 12
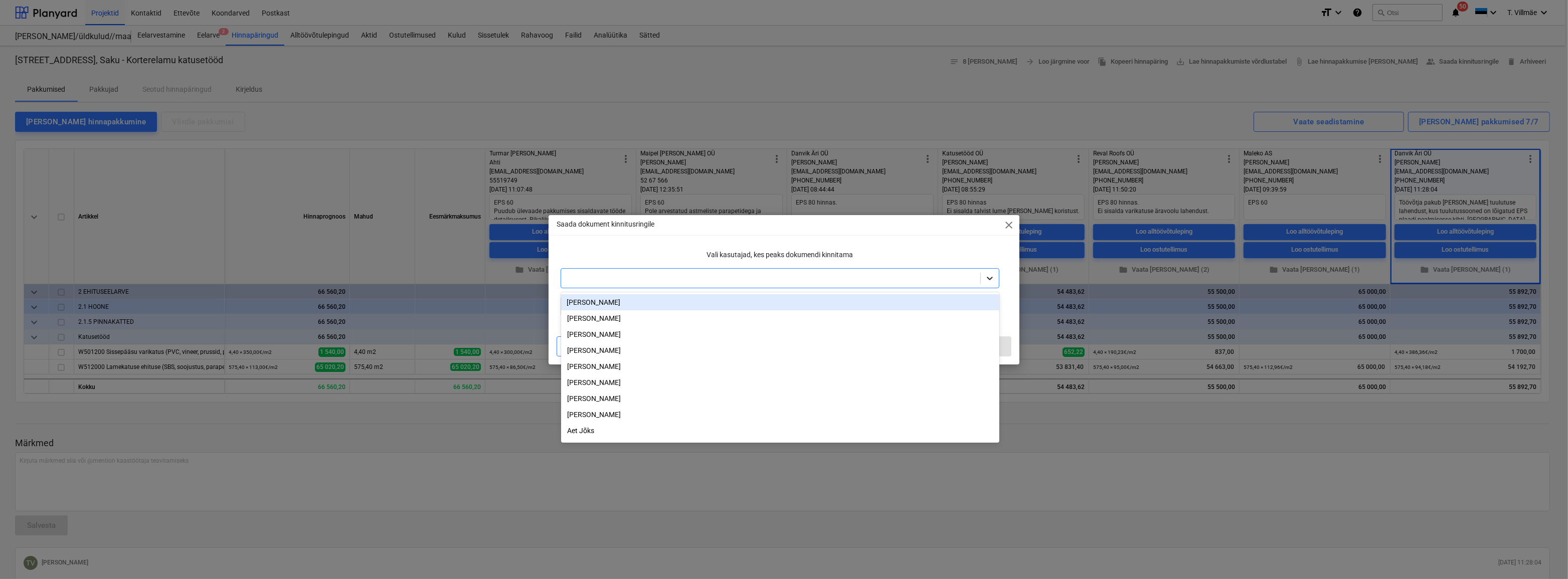
click at [989, 277] on icon at bounding box center [990, 278] width 10 height 10
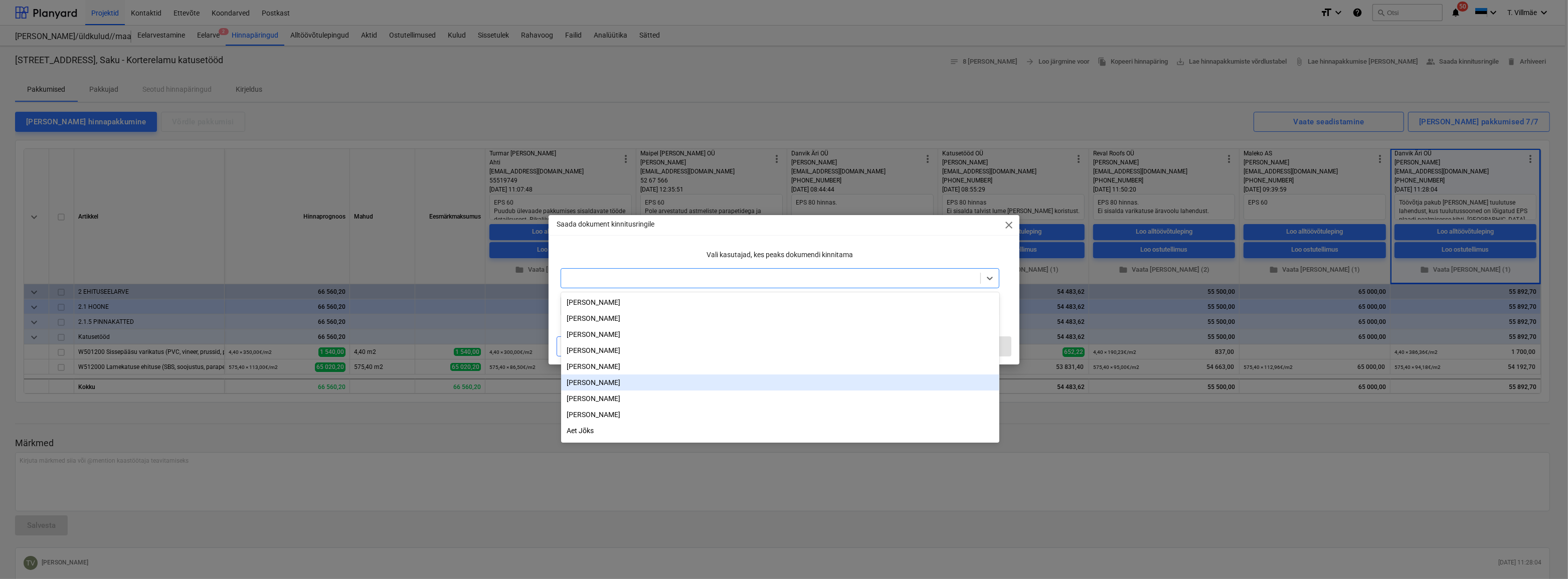
click at [612, 385] on div "[PERSON_NAME]" at bounding box center [780, 382] width 438 height 16
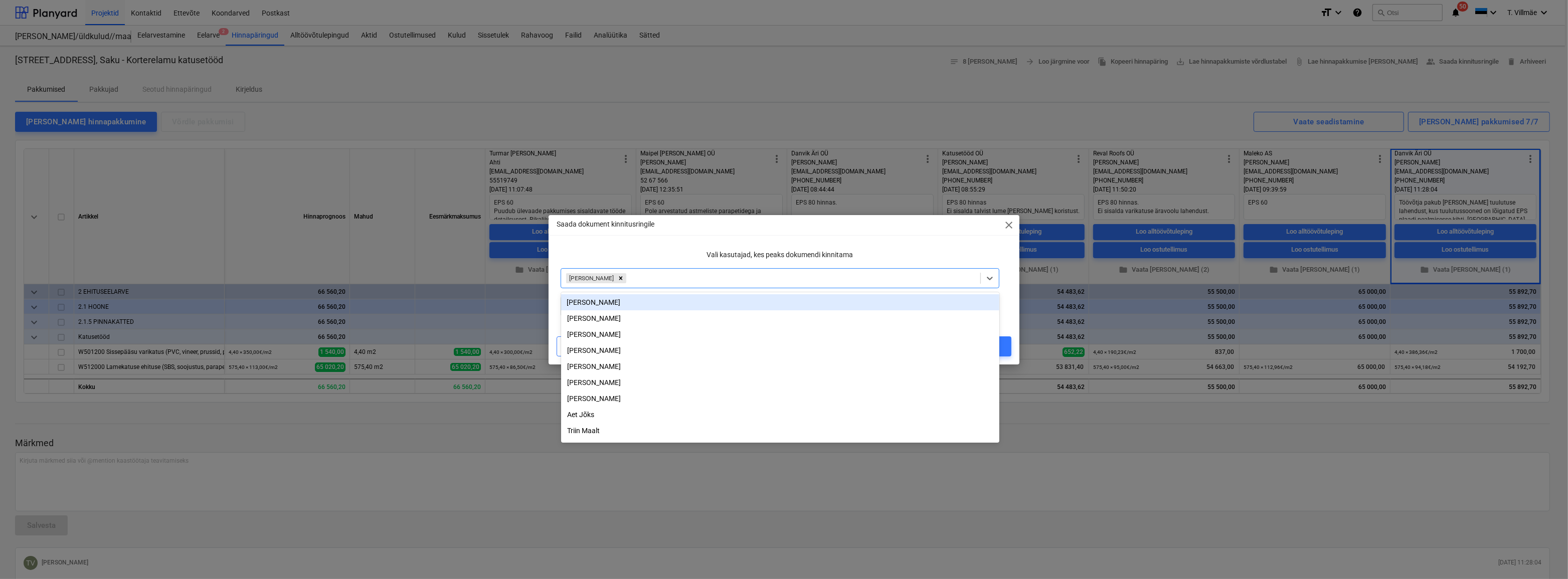
click at [659, 255] on p "Vali kasutajad, kes peaks dokumendi kinnitama" at bounding box center [780, 254] width 438 height 10
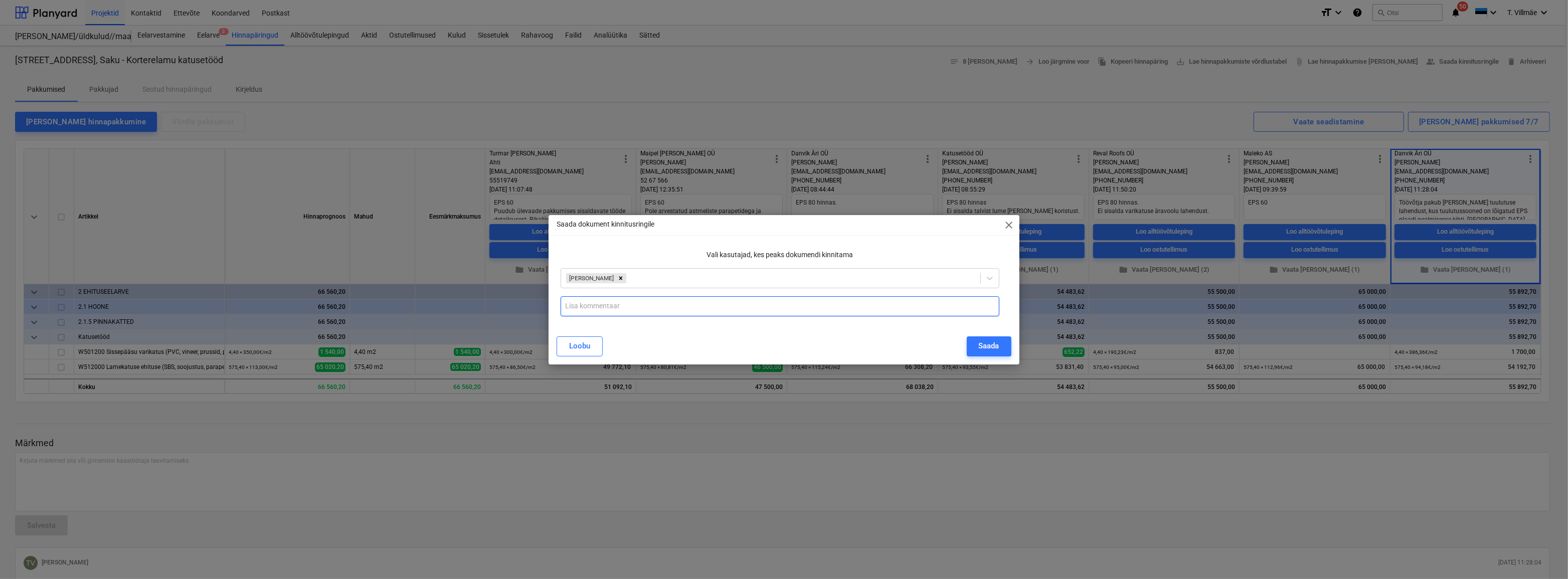
click at [633, 308] on input "text" at bounding box center [780, 306] width 438 height 20
click at [989, 345] on div "Saada" at bounding box center [989, 346] width 21 height 13
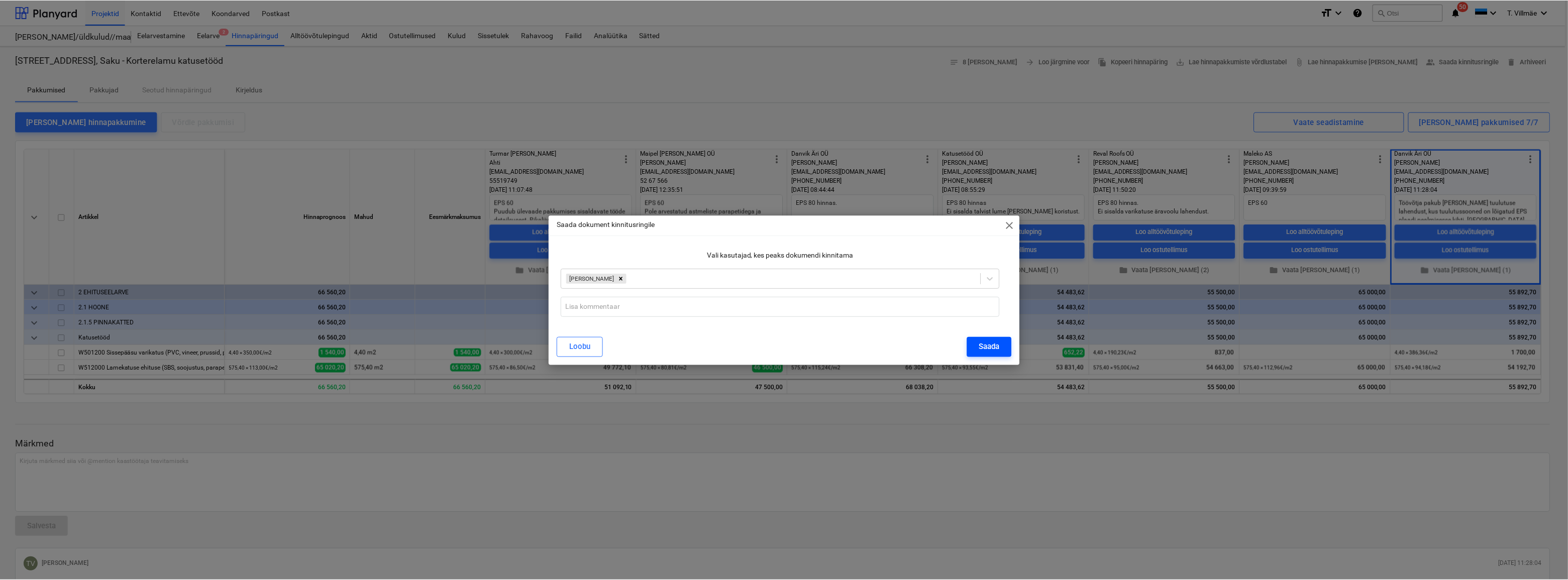
scroll to position [0, 0]
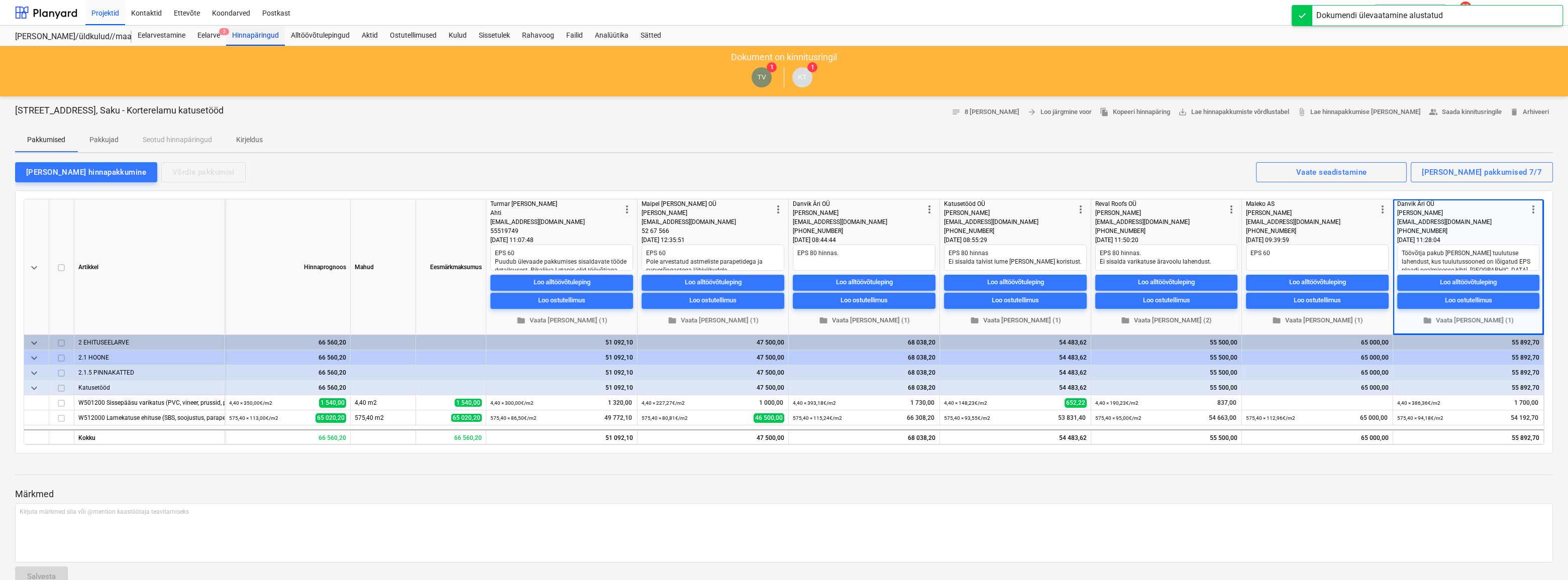
click at [249, 35] on div "Hinnapäringud" at bounding box center [256, 35] width 59 height 20
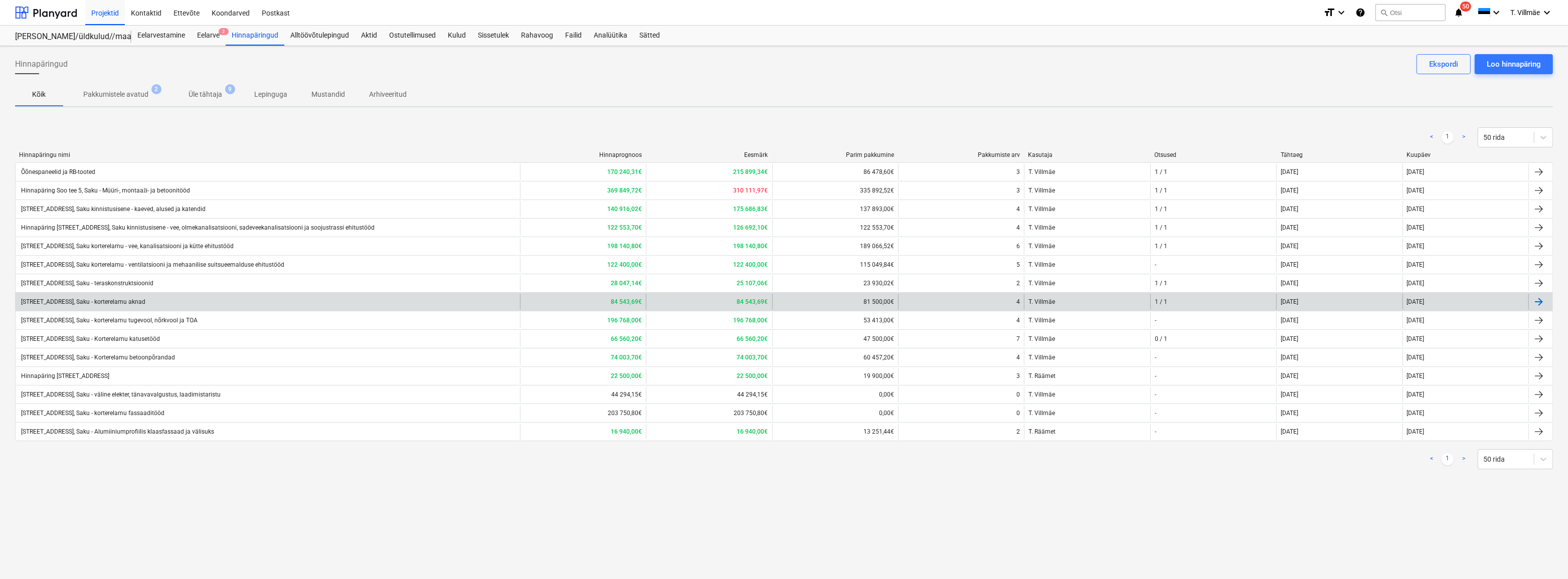
click at [124, 301] on div "[STREET_ADDRESS], Saku - korterelamu aknad" at bounding box center [82, 302] width 126 height 7
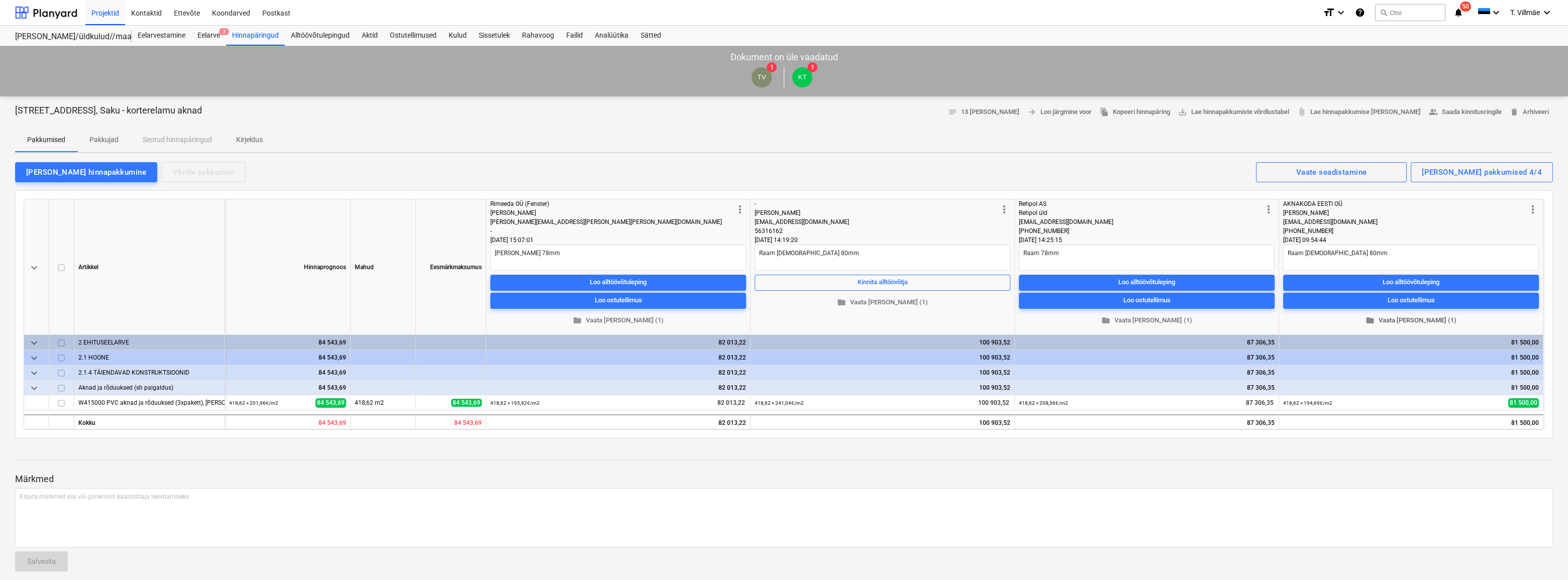
click at [1416, 320] on span "folder Vaata [PERSON_NAME] (1)" at bounding box center [1411, 321] width 248 height 12
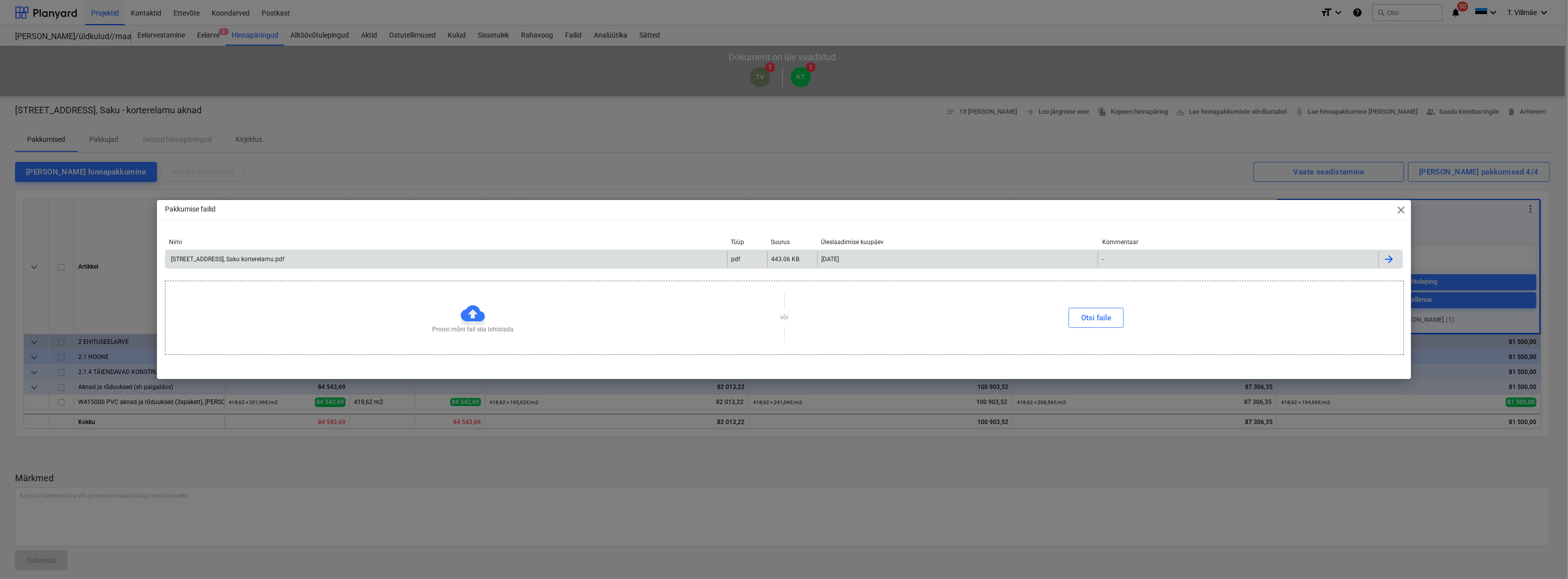
click at [265, 262] on div "[STREET_ADDRESS], Saku korterelamu.pdf" at bounding box center [226, 259] width 115 height 7
click at [722, 211] on div "Pakkumise failid close" at bounding box center [784, 210] width 1255 height 20
click at [1401, 212] on span "close" at bounding box center [1401, 210] width 12 height 12
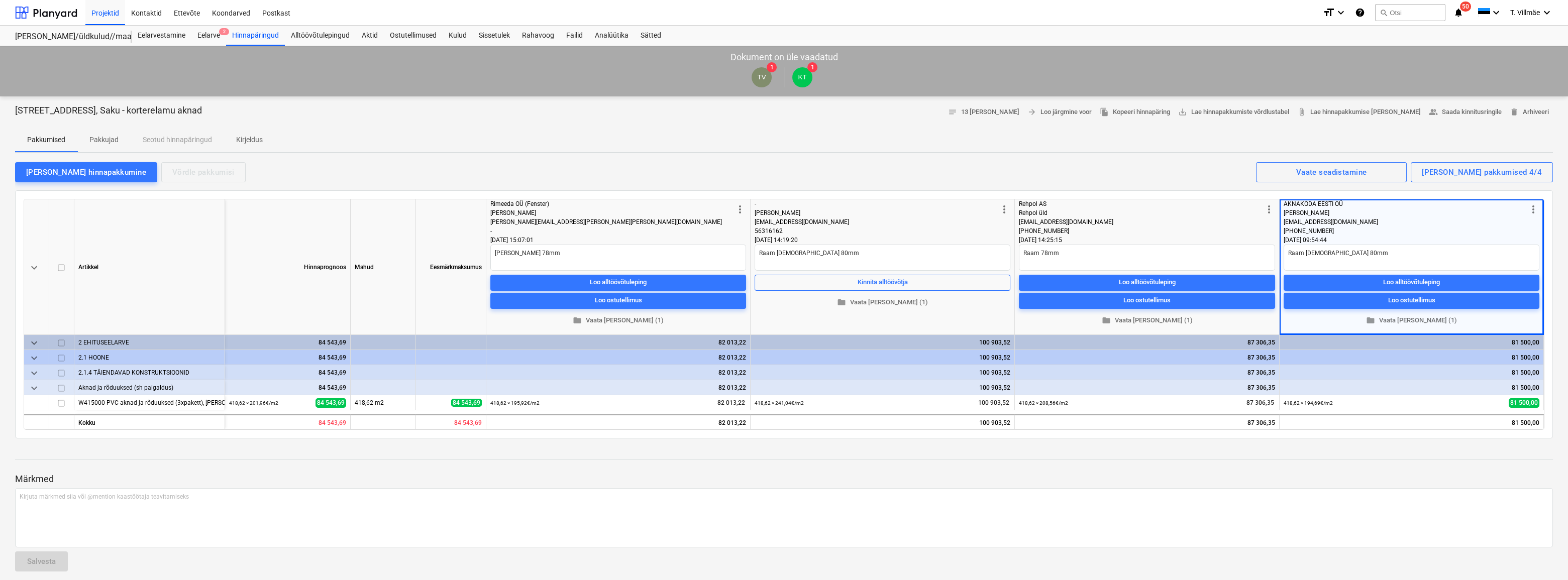
click at [1074, 161] on div "[PERSON_NAME] hinnapakkumine Võrdle pakkumisi Kuvatud pakkumised 4/4 Vaate sead…" at bounding box center [784, 171] width 1538 height 21
click at [314, 35] on div "Alltöövõtulepingud" at bounding box center [320, 35] width 71 height 20
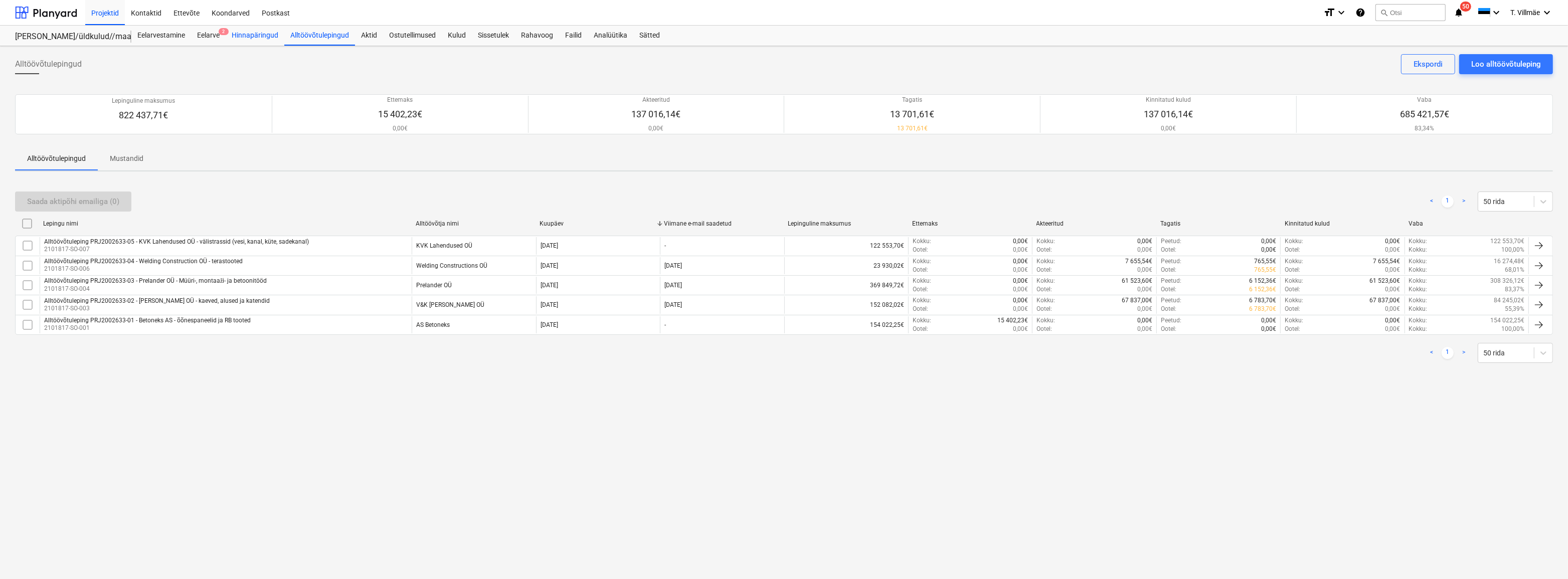
click at [257, 35] on div "Hinnapäringud" at bounding box center [255, 35] width 58 height 20
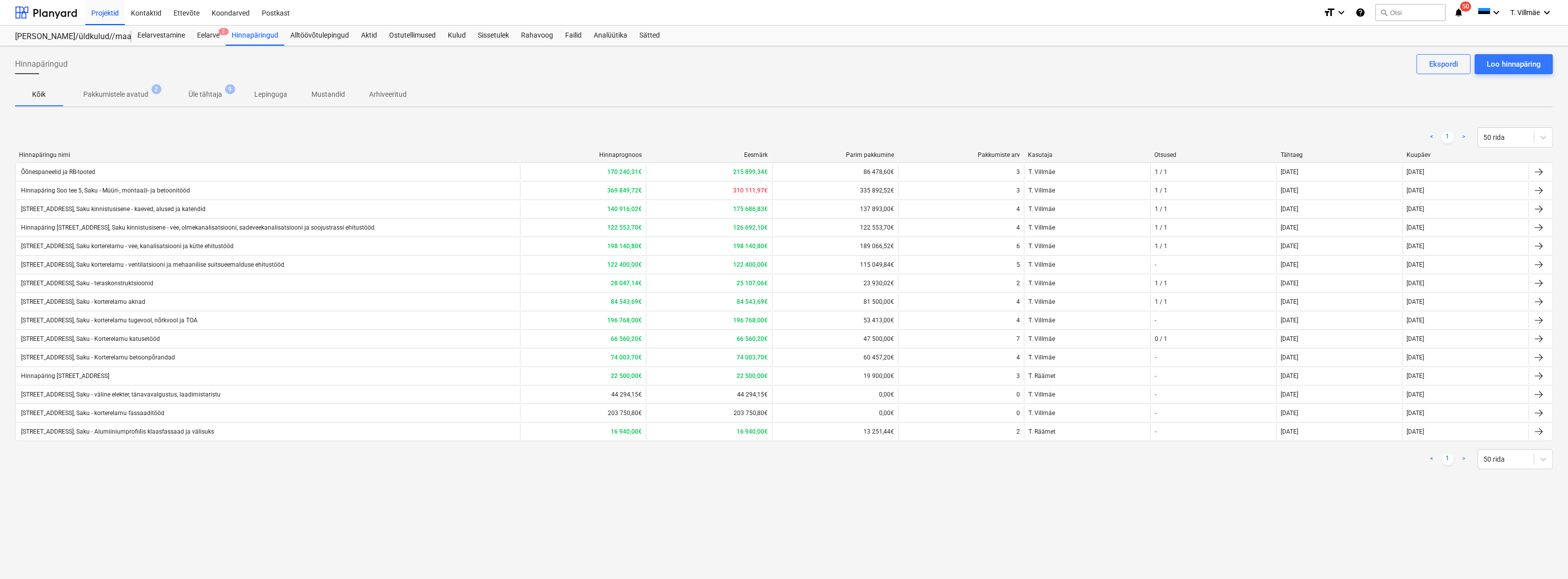
click at [373, 145] on div "< 1 > 50 rida" at bounding box center [784, 137] width 1538 height 20
